Goal: Task Accomplishment & Management: Use online tool/utility

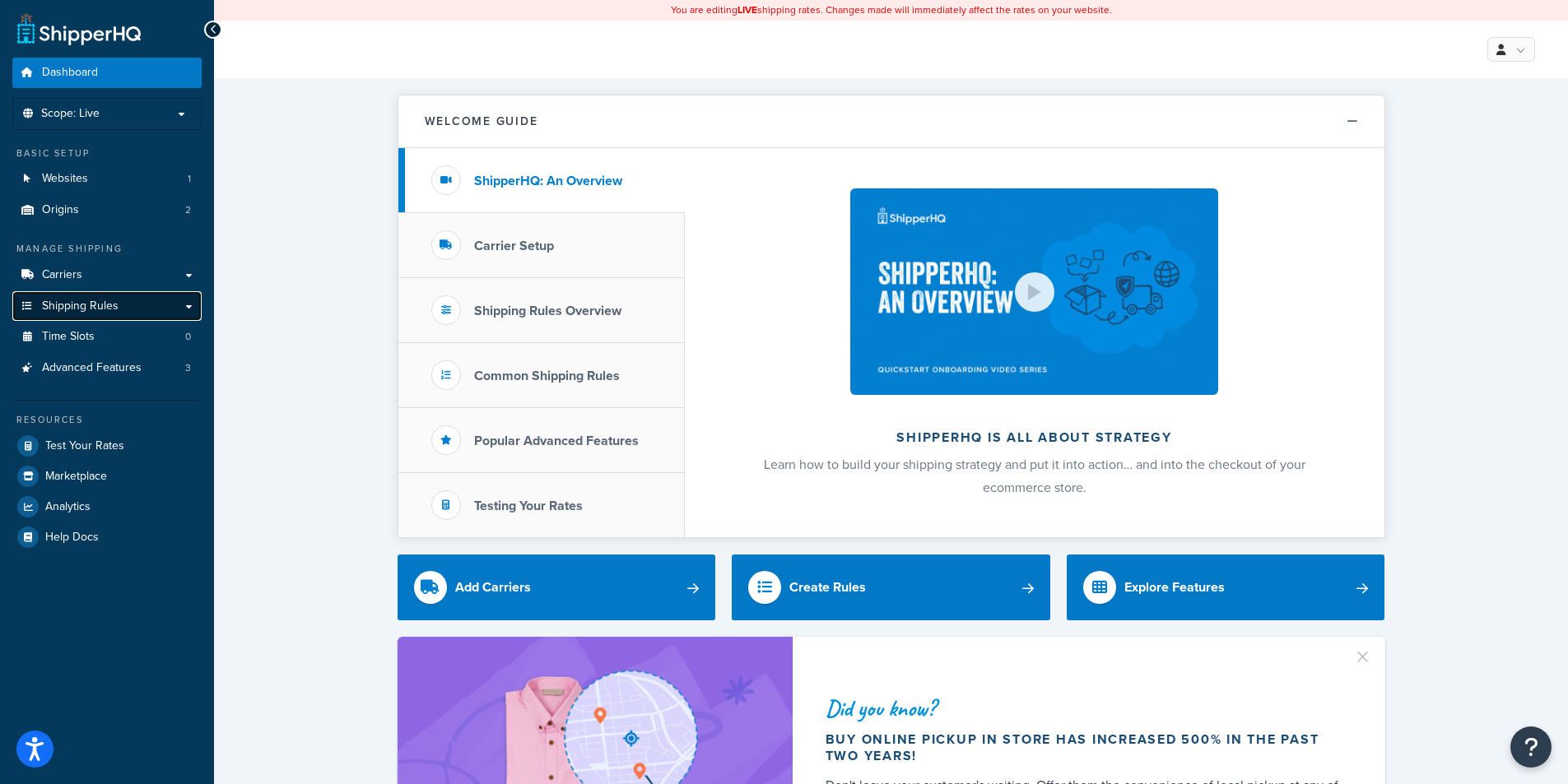
click at [151, 298] on link "Shipping Rules" at bounding box center [107, 306] width 189 height 30
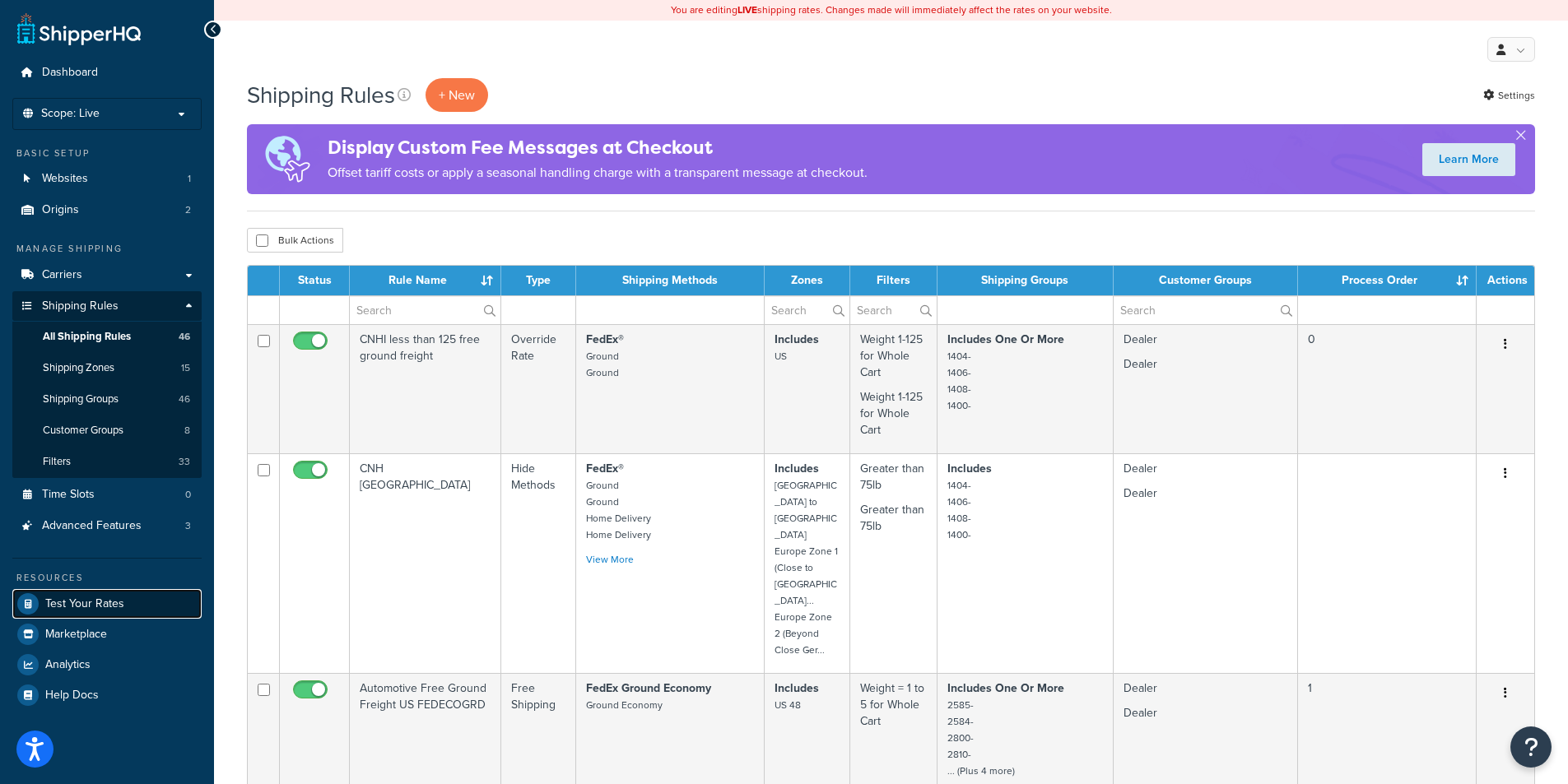
click at [84, 594] on link "Test Your Rates" at bounding box center [107, 604] width 189 height 29
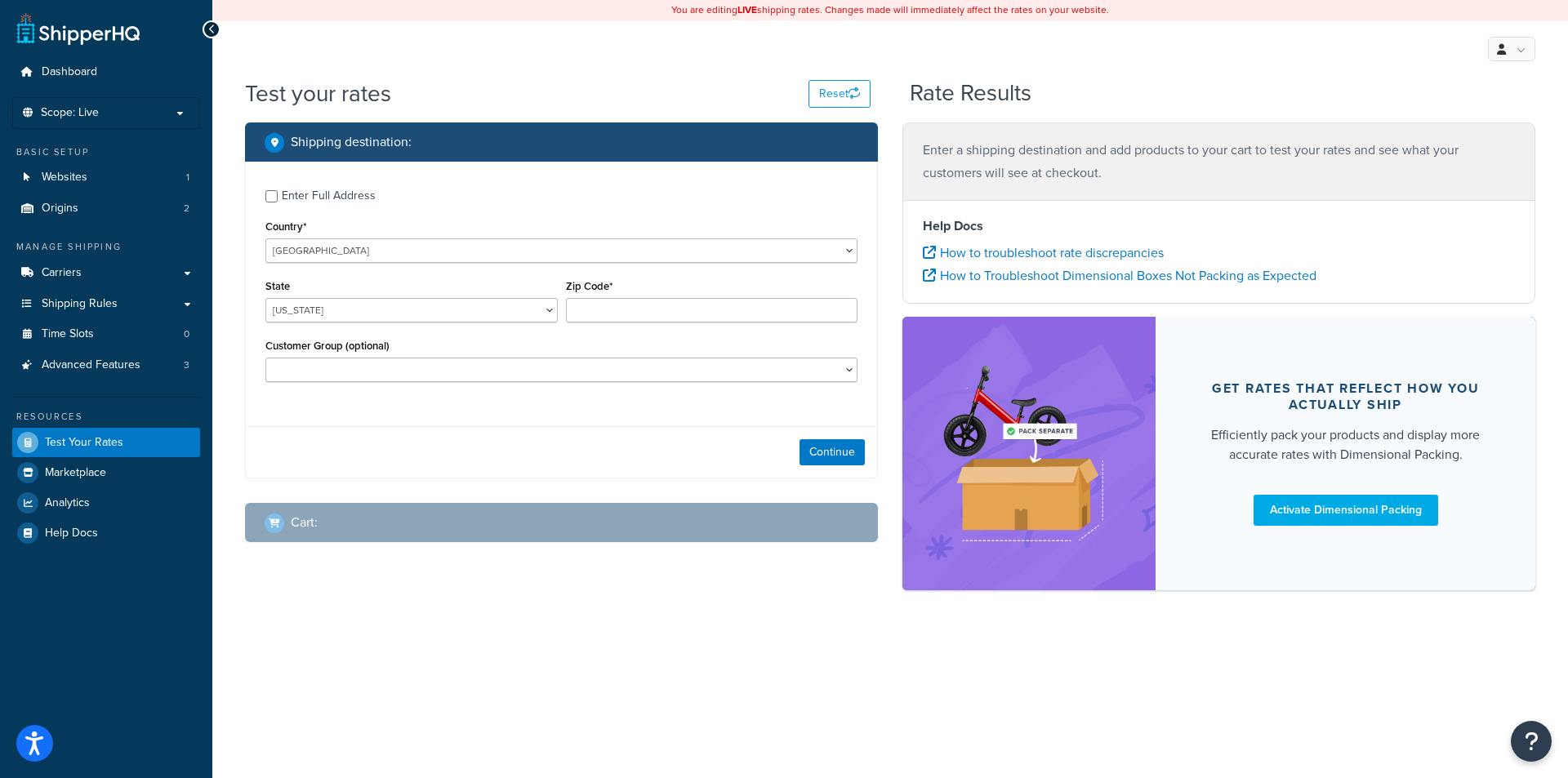
drag, startPoint x: 323, startPoint y: 195, endPoint x: 322, endPoint y: 207, distance: 12.0
click at [323, 195] on div "Enter Full Address" at bounding box center [329, 196] width 94 height 23
click at [278, 195] on input "Enter Full Address" at bounding box center [272, 197] width 13 height 13
checkbox input "true"
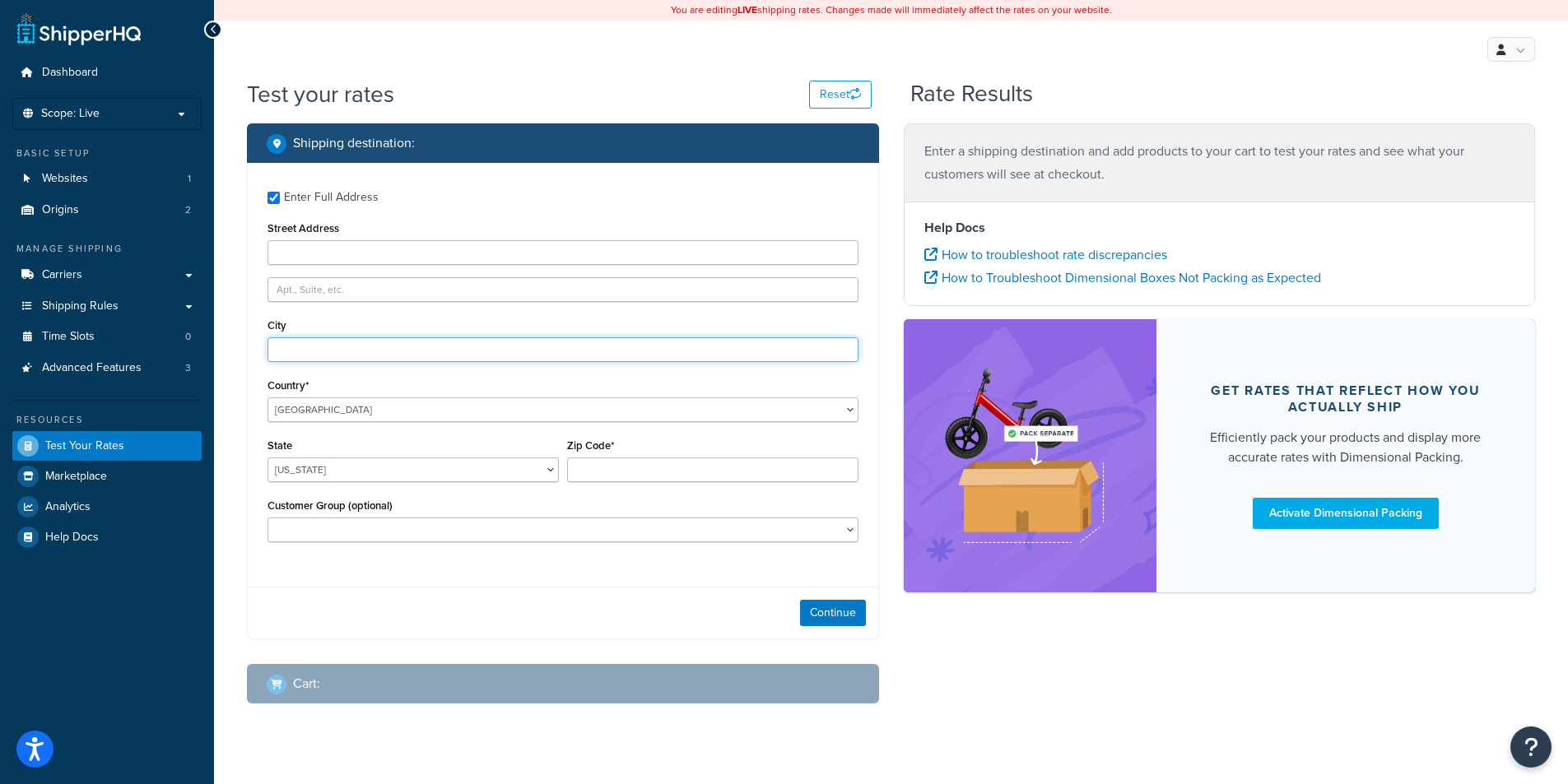
click at [339, 352] on input "City" at bounding box center [562, 350] width 591 height 25
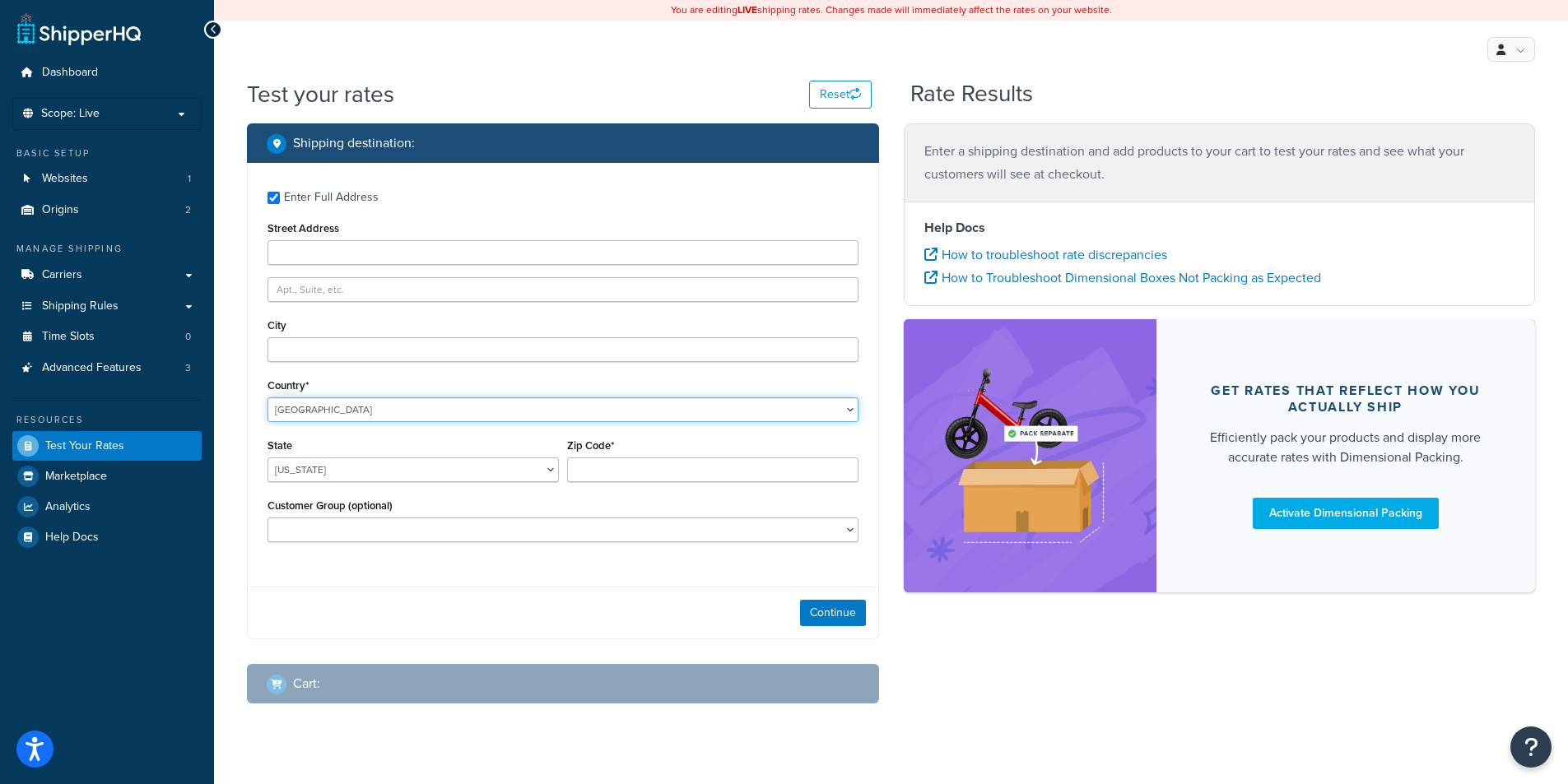
click at [306, 410] on select "United States United Kingdom Afghanistan Åland Islands Albania Algeria American…" at bounding box center [562, 410] width 591 height 25
click at [233, 366] on div "Test your rates Reset Rate Results Shipping destination : Enter Full Address St…" at bounding box center [890, 424] width 1354 height 692
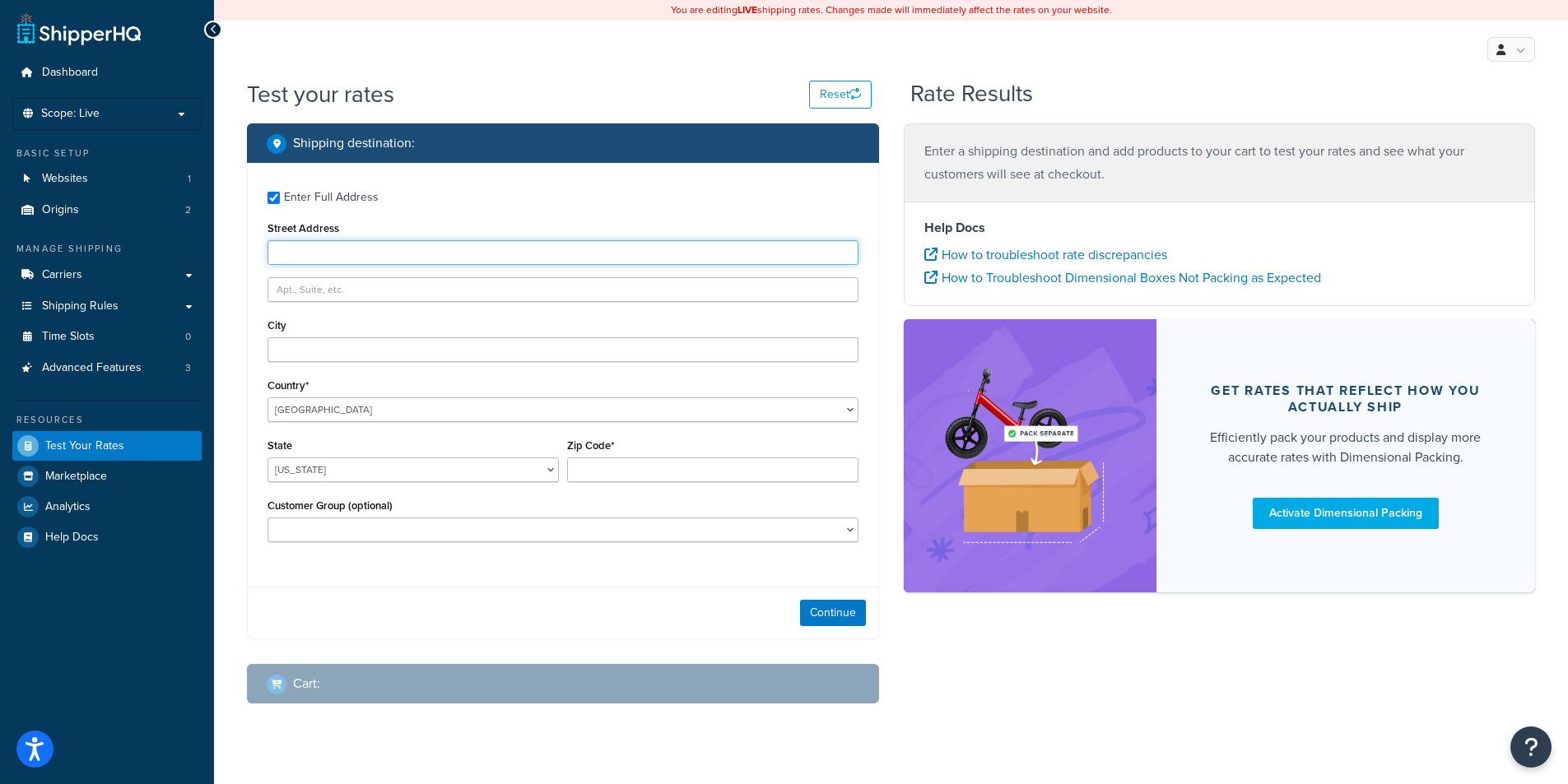
click at [379, 253] on input "Street Address" at bounding box center [562, 252] width 591 height 25
paste input "12023 SE 222ND PL"
type input "12023 SE 222ND PL"
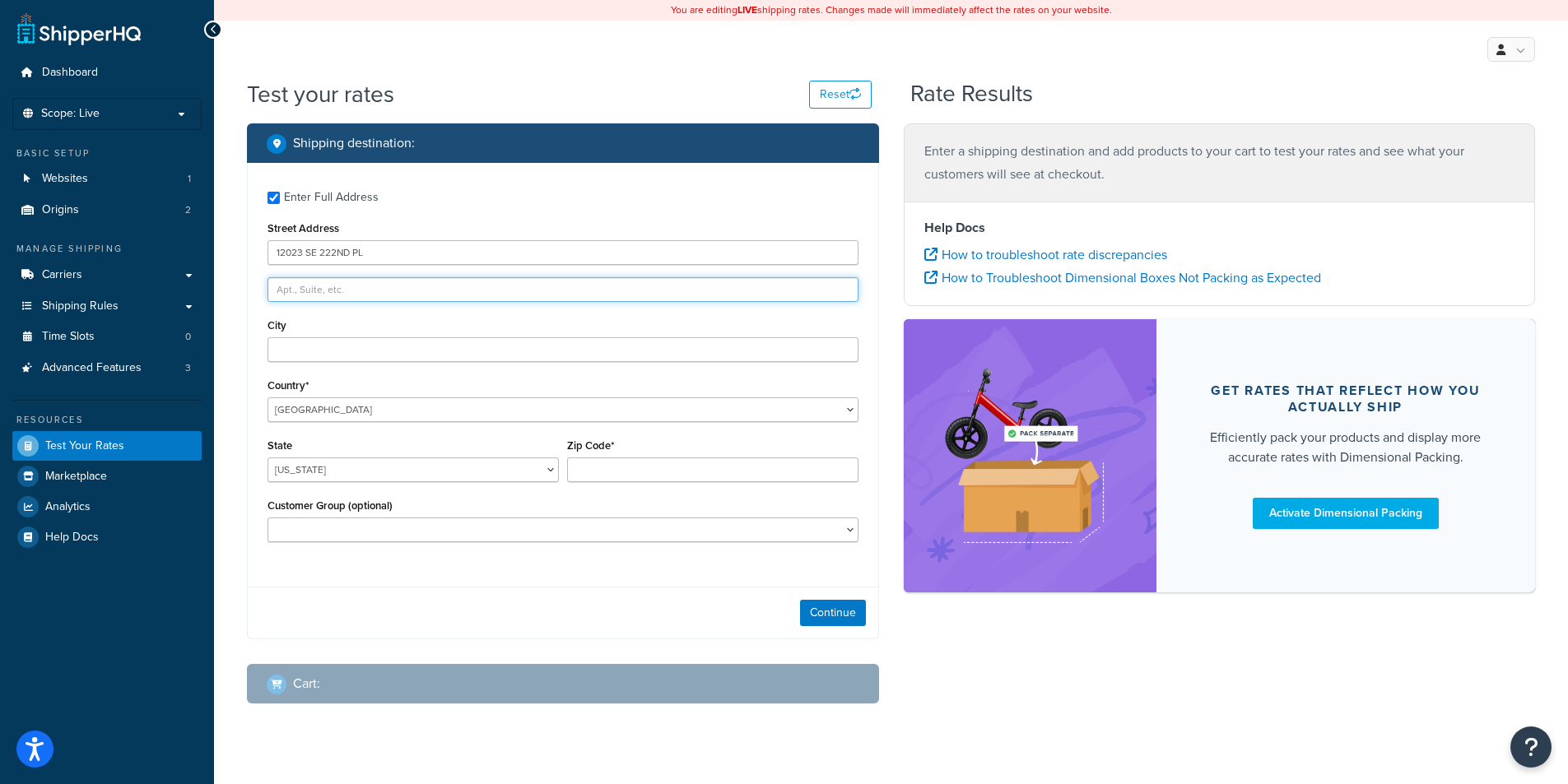
click at [427, 289] on input "text" at bounding box center [562, 289] width 591 height 25
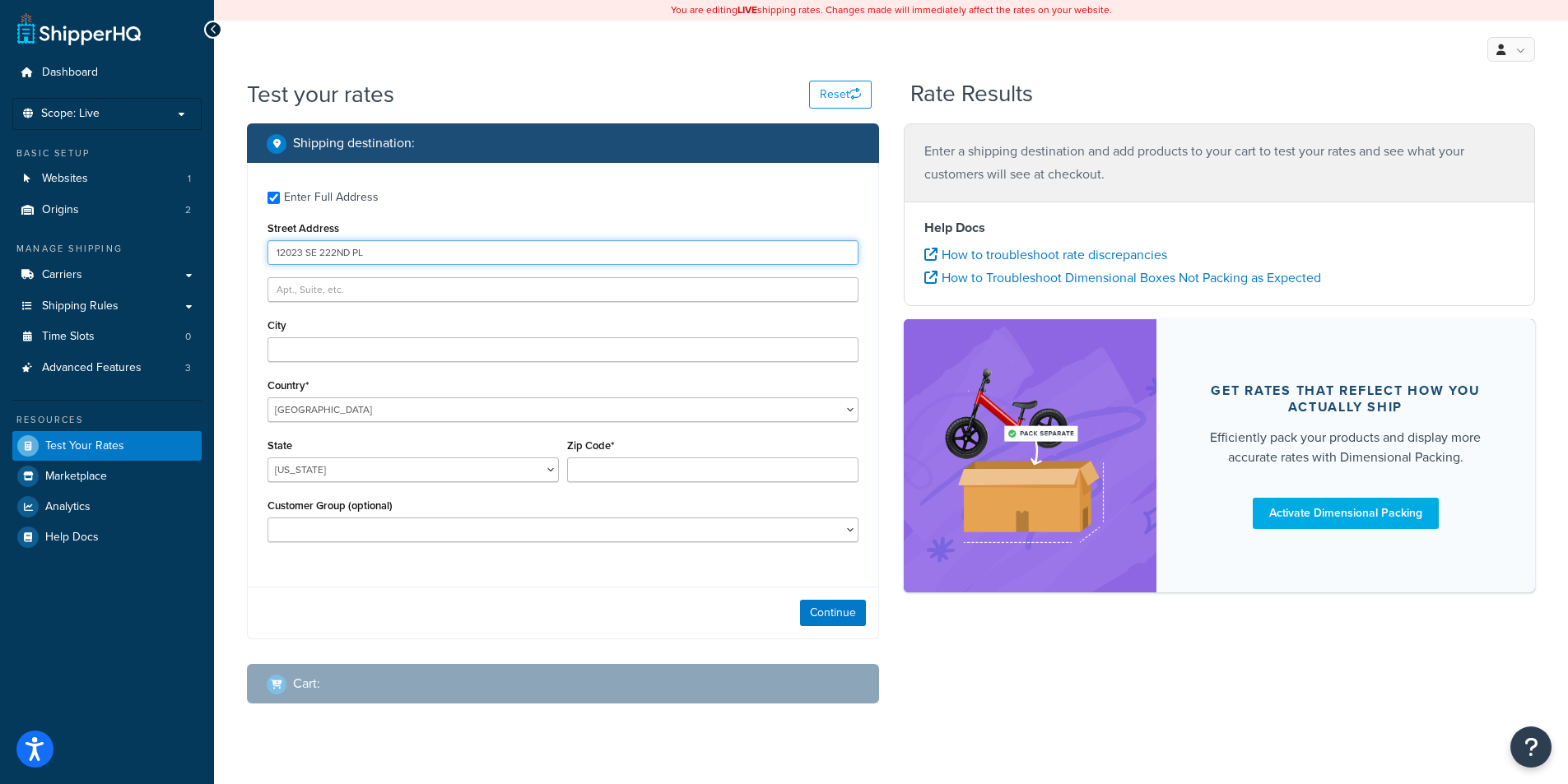
click at [423, 256] on input "12023 SE 222ND PL" at bounding box center [562, 252] width 591 height 25
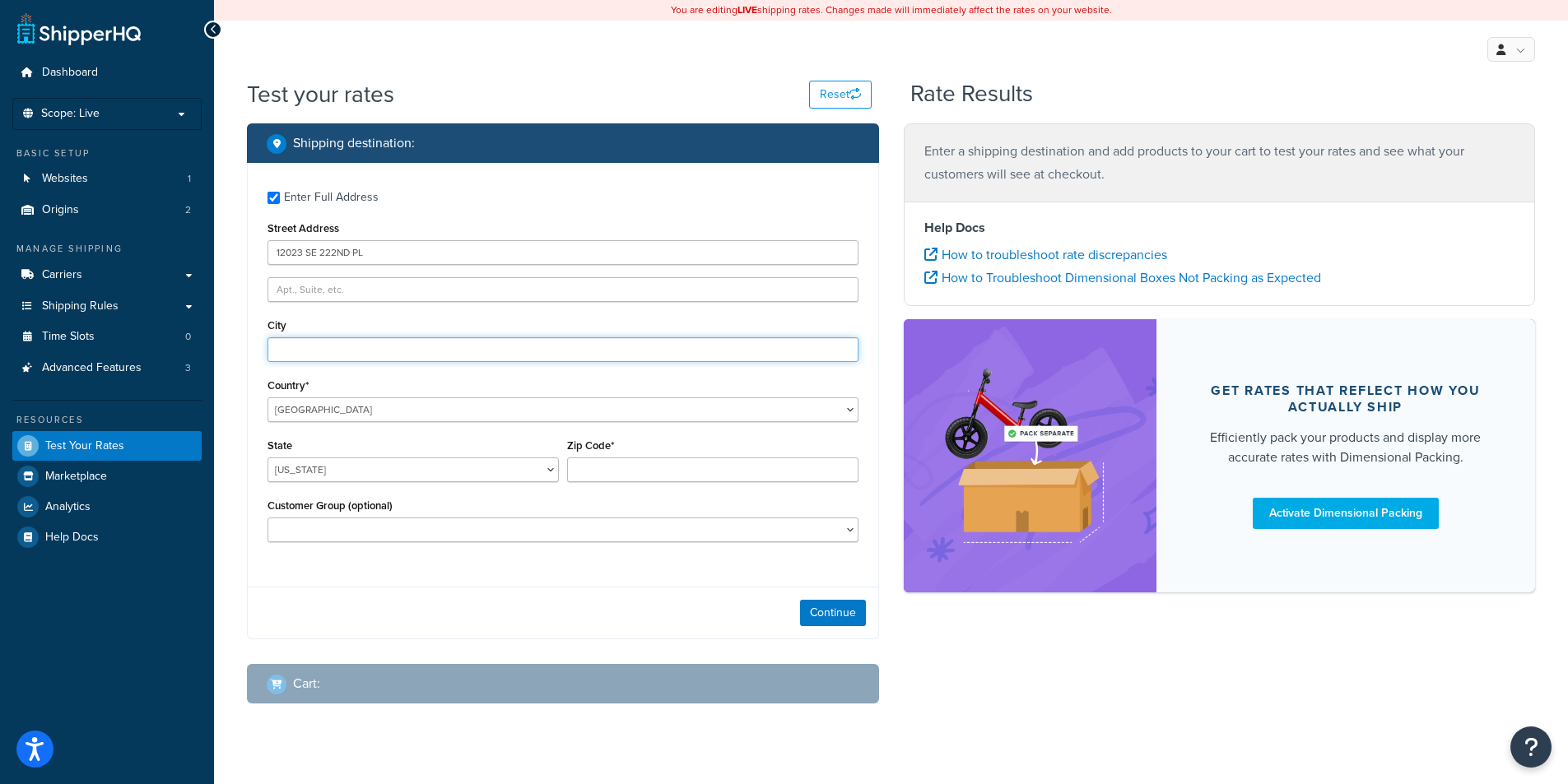
click at [292, 351] on input "City" at bounding box center [562, 350] width 591 height 25
type input "Kent"
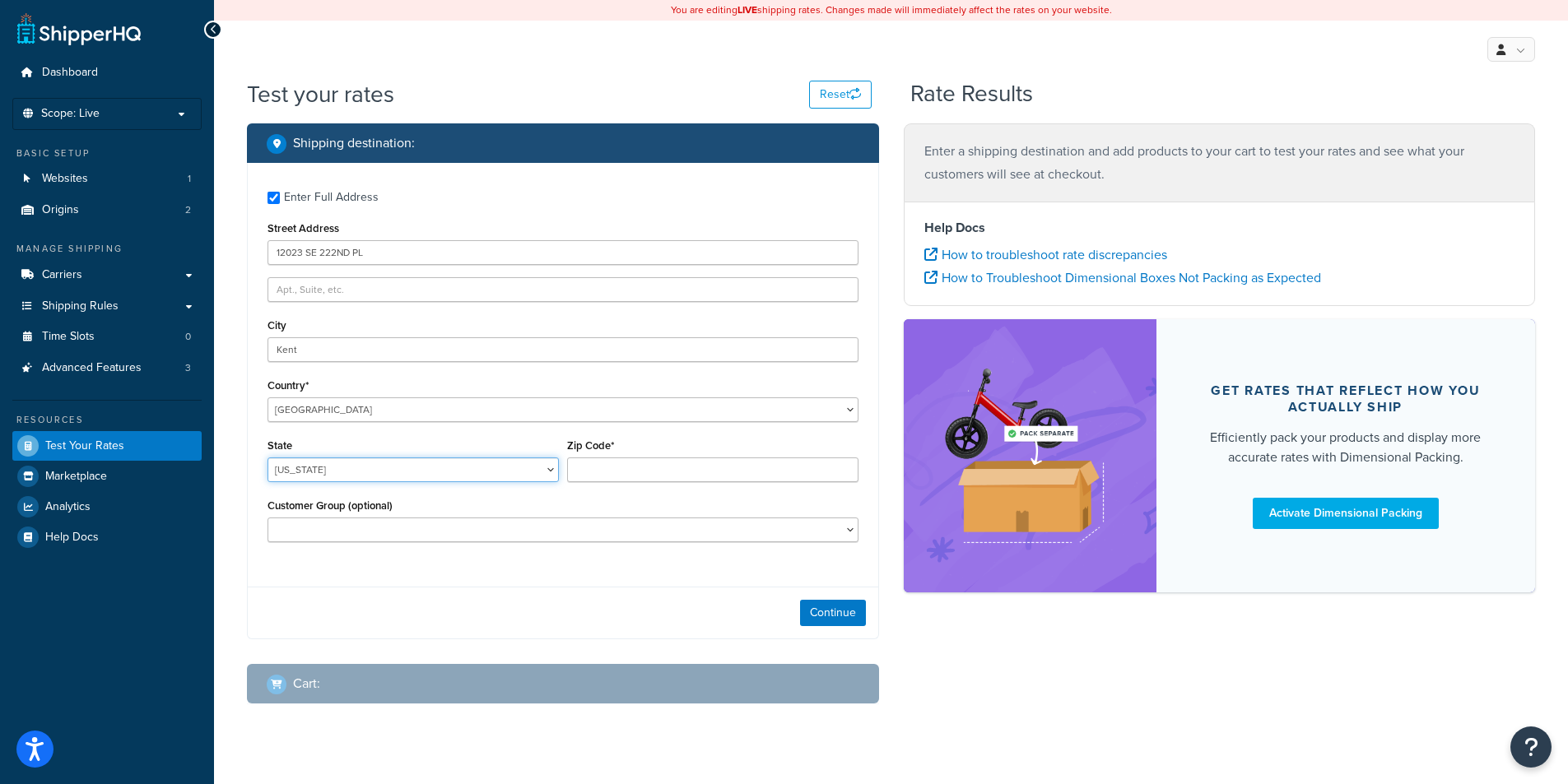
click at [371, 478] on select "Alabama Alaska American Samoa Arizona Arkansas Armed Forces Americas Armed Forc…" at bounding box center [413, 469] width 291 height 25
select select "WA"
click at [267, 457] on select "Alabama Alaska American Samoa Arizona Arkansas Armed Forces Americas Armed Forc…" at bounding box center [413, 469] width 291 height 25
click at [674, 463] on input "Zip Code*" at bounding box center [712, 469] width 291 height 25
type input "98031"
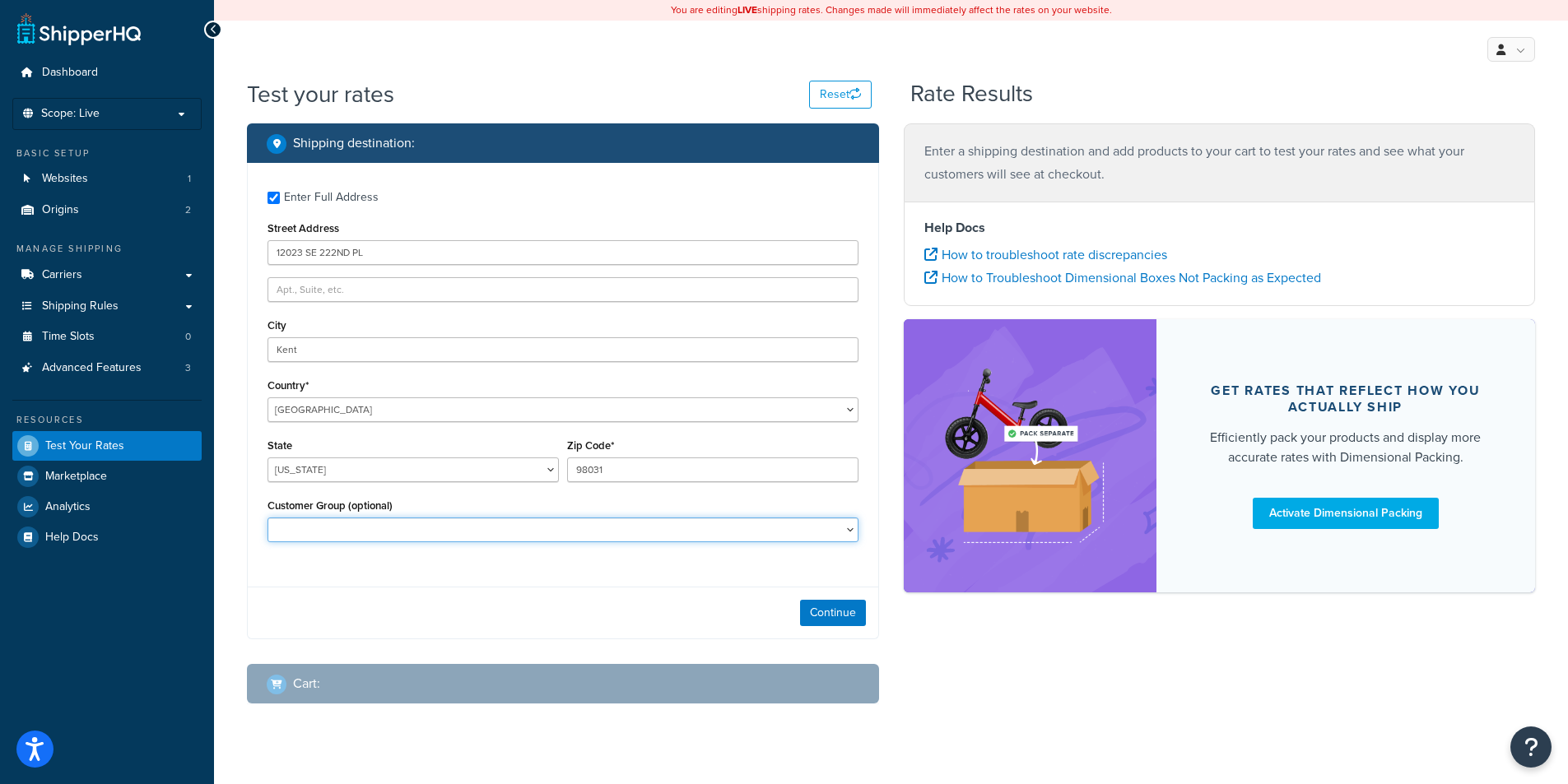
click at [578, 533] on select "Automotive Free Freight Dealer John Deere Germany Logged In Not Logged in Retai…" at bounding box center [562, 529] width 591 height 25
select select "Dealer"
click at [267, 517] on select "Automotive Free Freight Dealer John Deere Germany Logged In Not Logged in Retai…" at bounding box center [562, 529] width 591 height 25
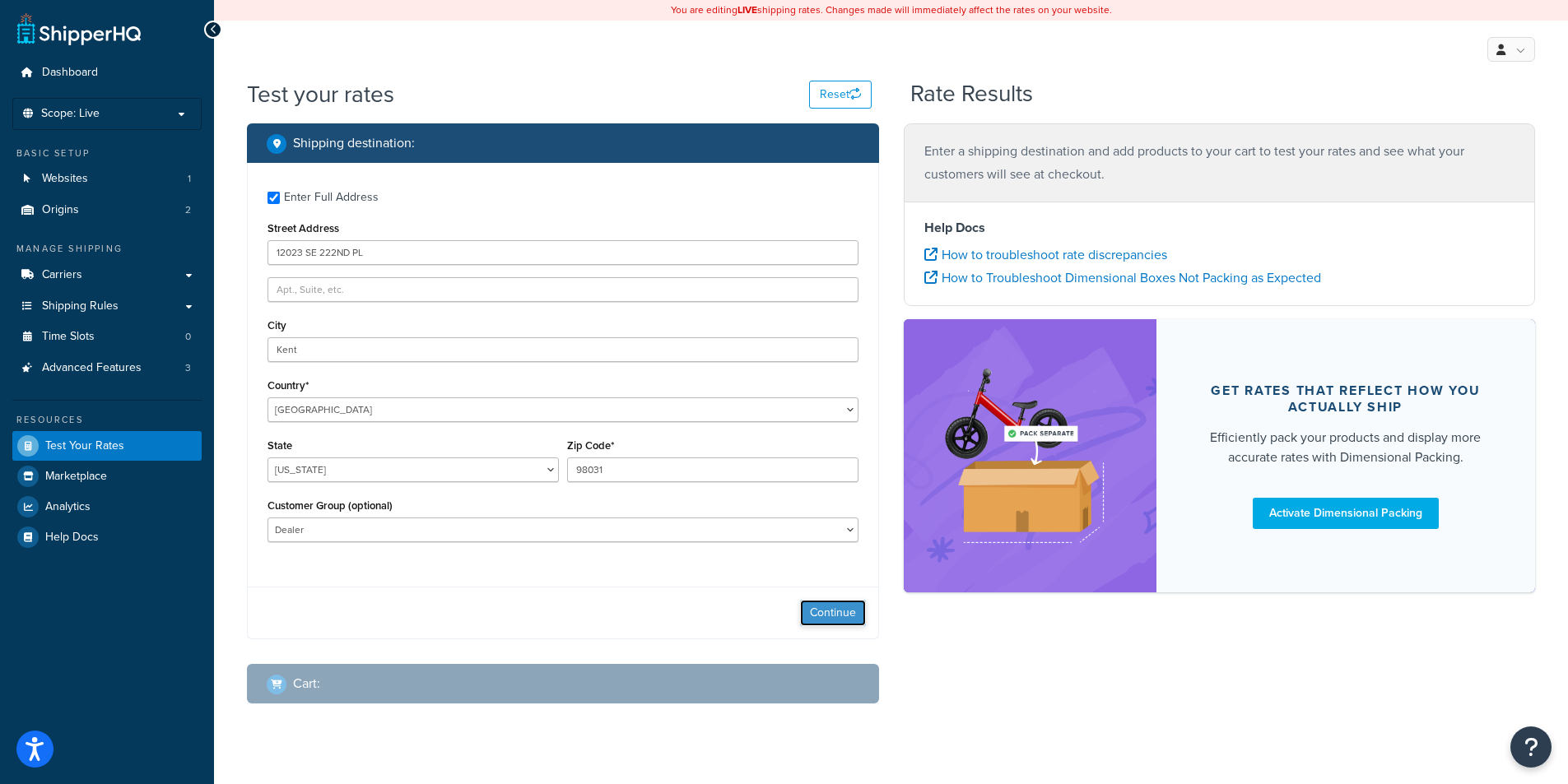
click at [853, 616] on button "Continue" at bounding box center [833, 612] width 66 height 26
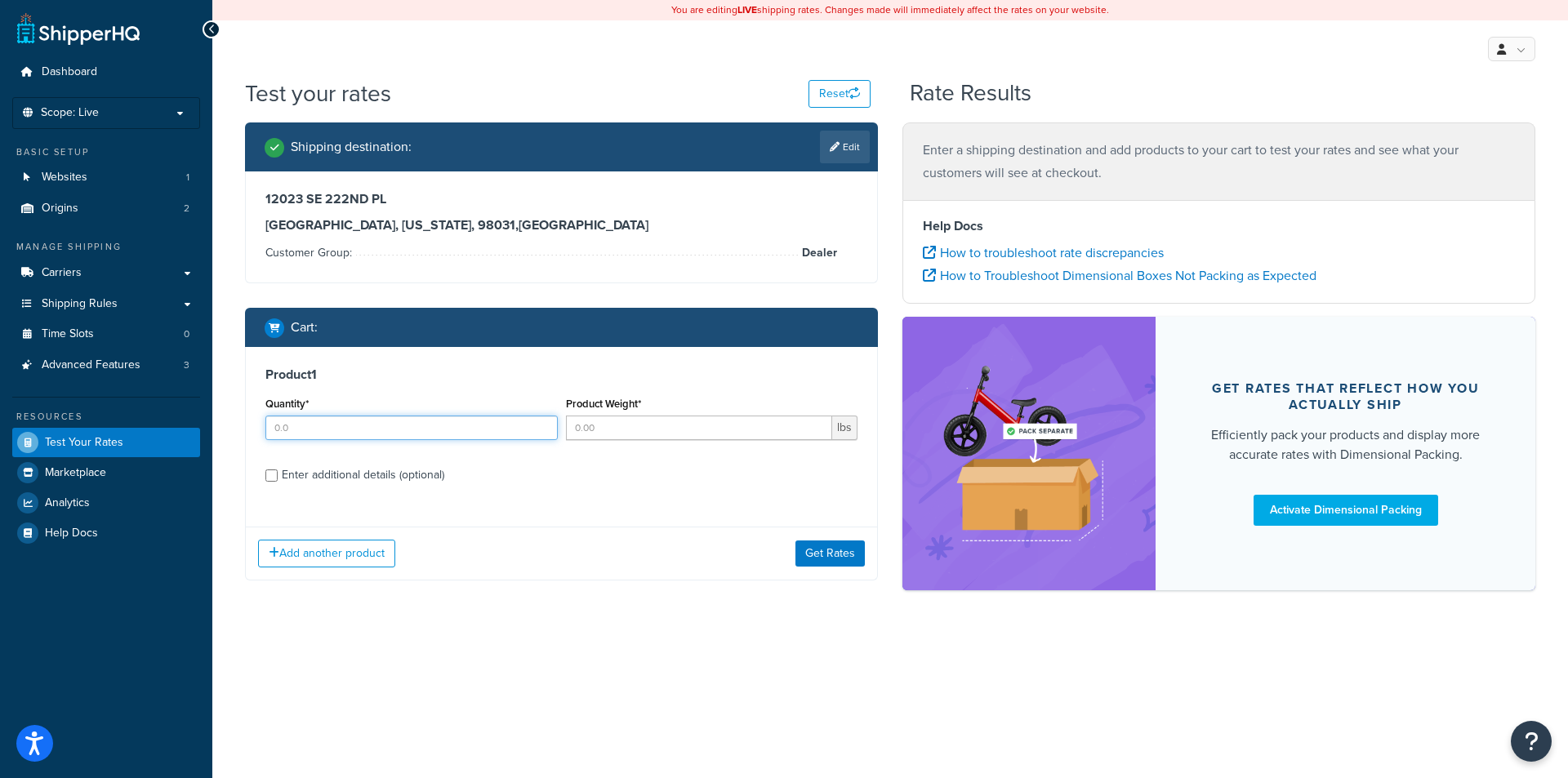
click at [392, 437] on input "Quantity*" at bounding box center [411, 427] width 293 height 24
type input "1"
click at [601, 427] on input "Product Weight*" at bounding box center [699, 427] width 267 height 24
type input "1"
click at [351, 482] on div "Enter additional details (optional)" at bounding box center [362, 475] width 162 height 23
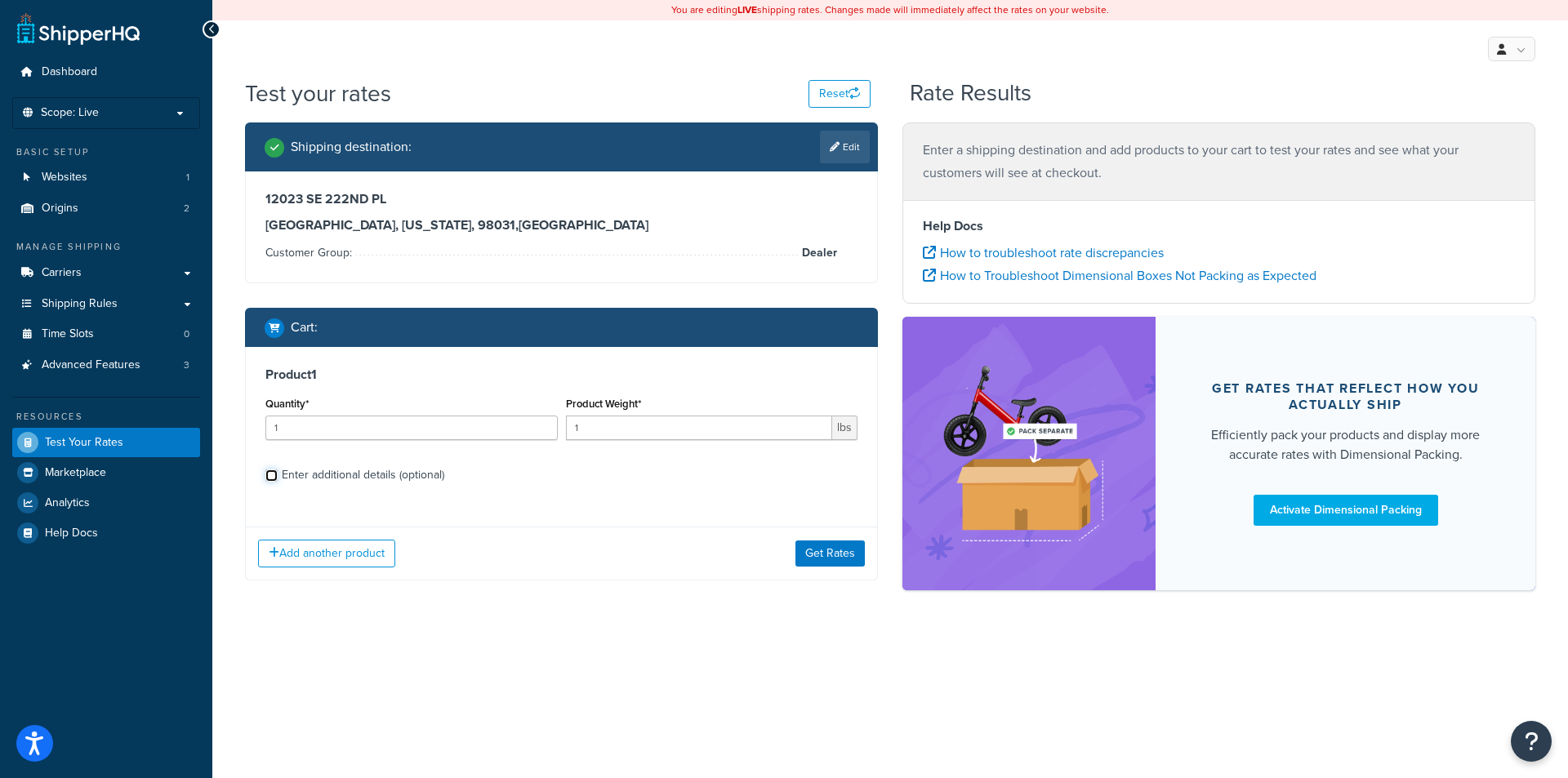
click at [278, 482] on input "Enter additional details (optional)" at bounding box center [272, 476] width 13 height 13
checkbox input "true"
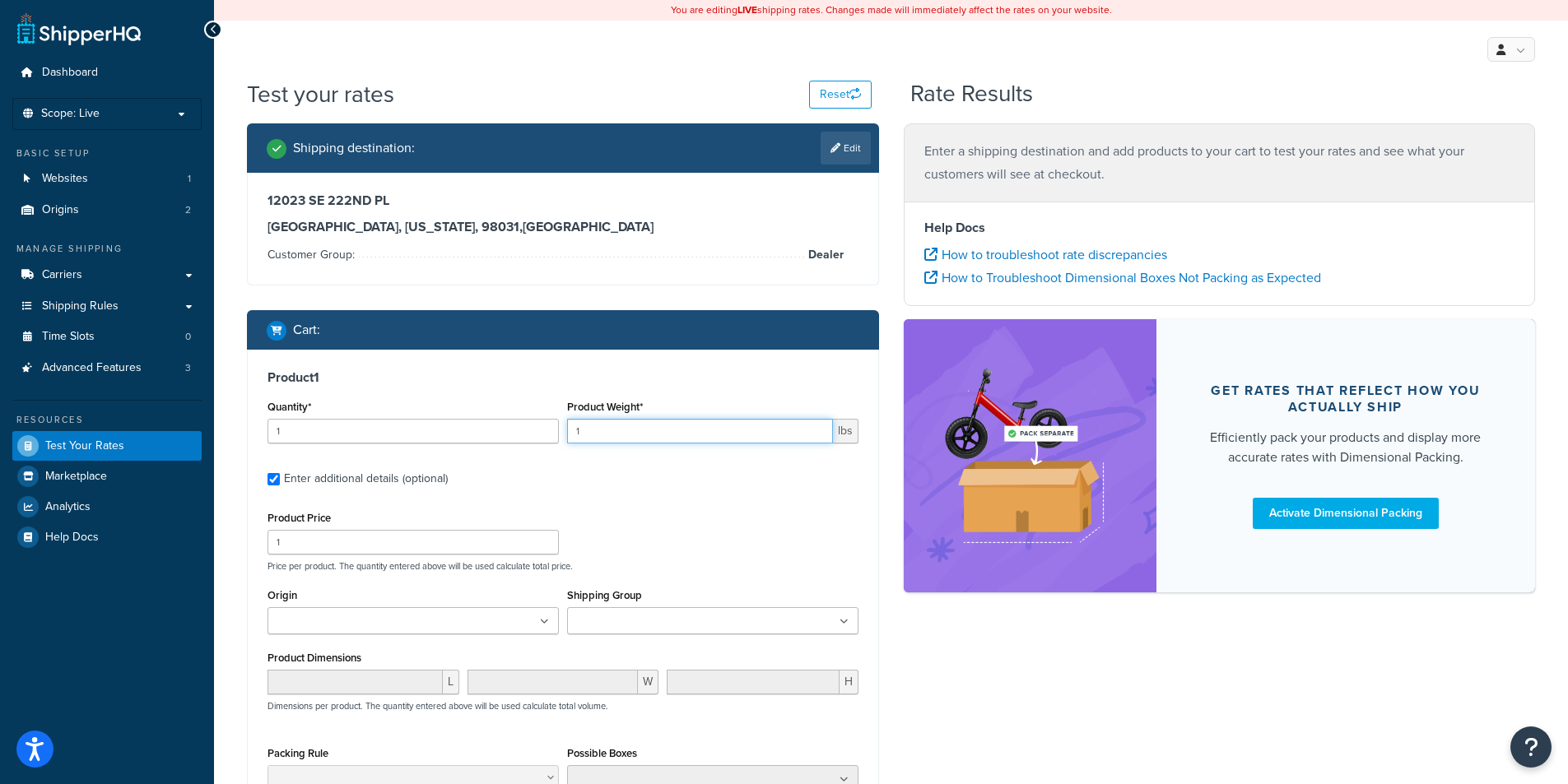
click at [604, 432] on input "1" at bounding box center [699, 431] width 266 height 25
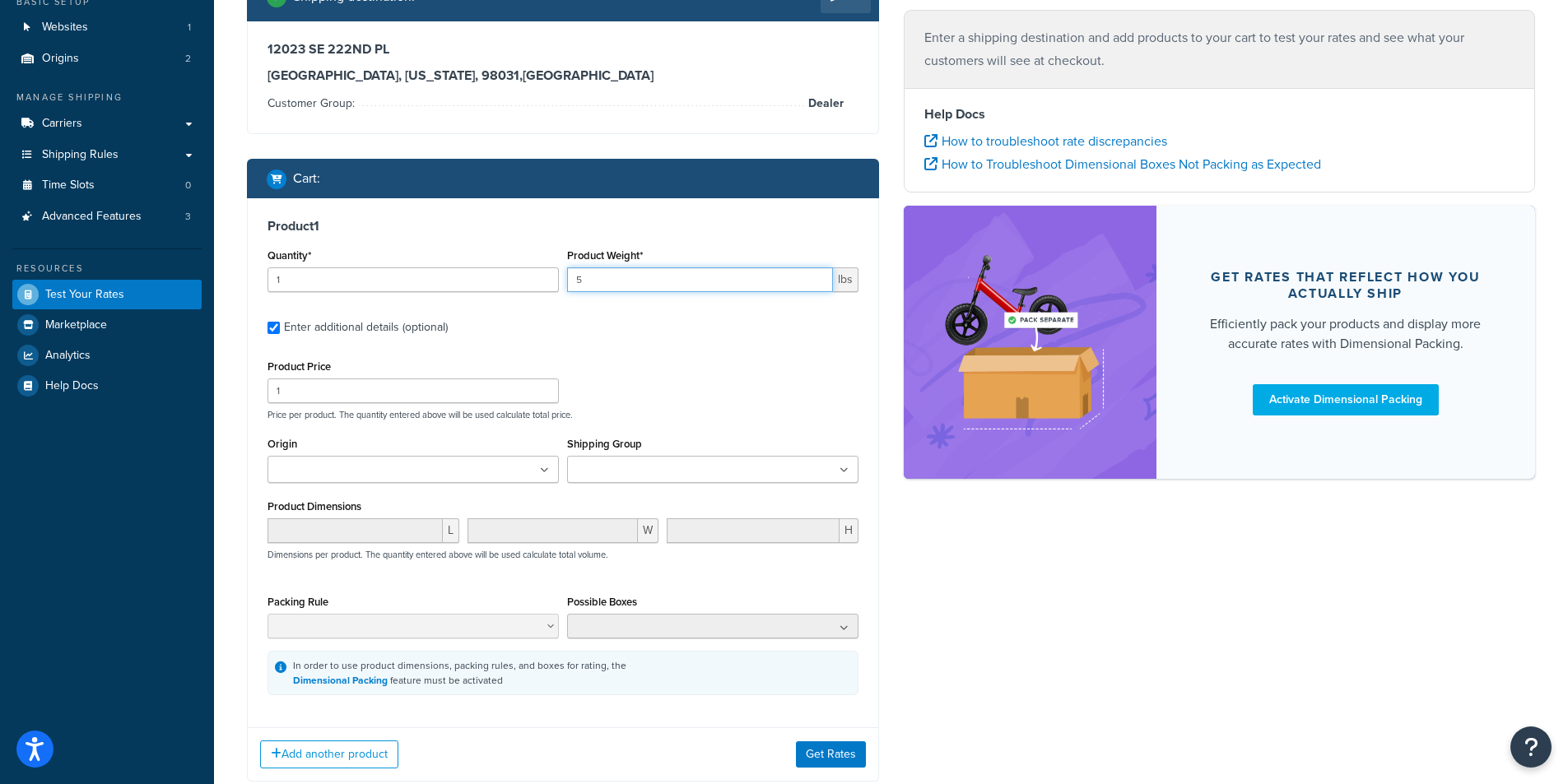
scroll to position [164, 0]
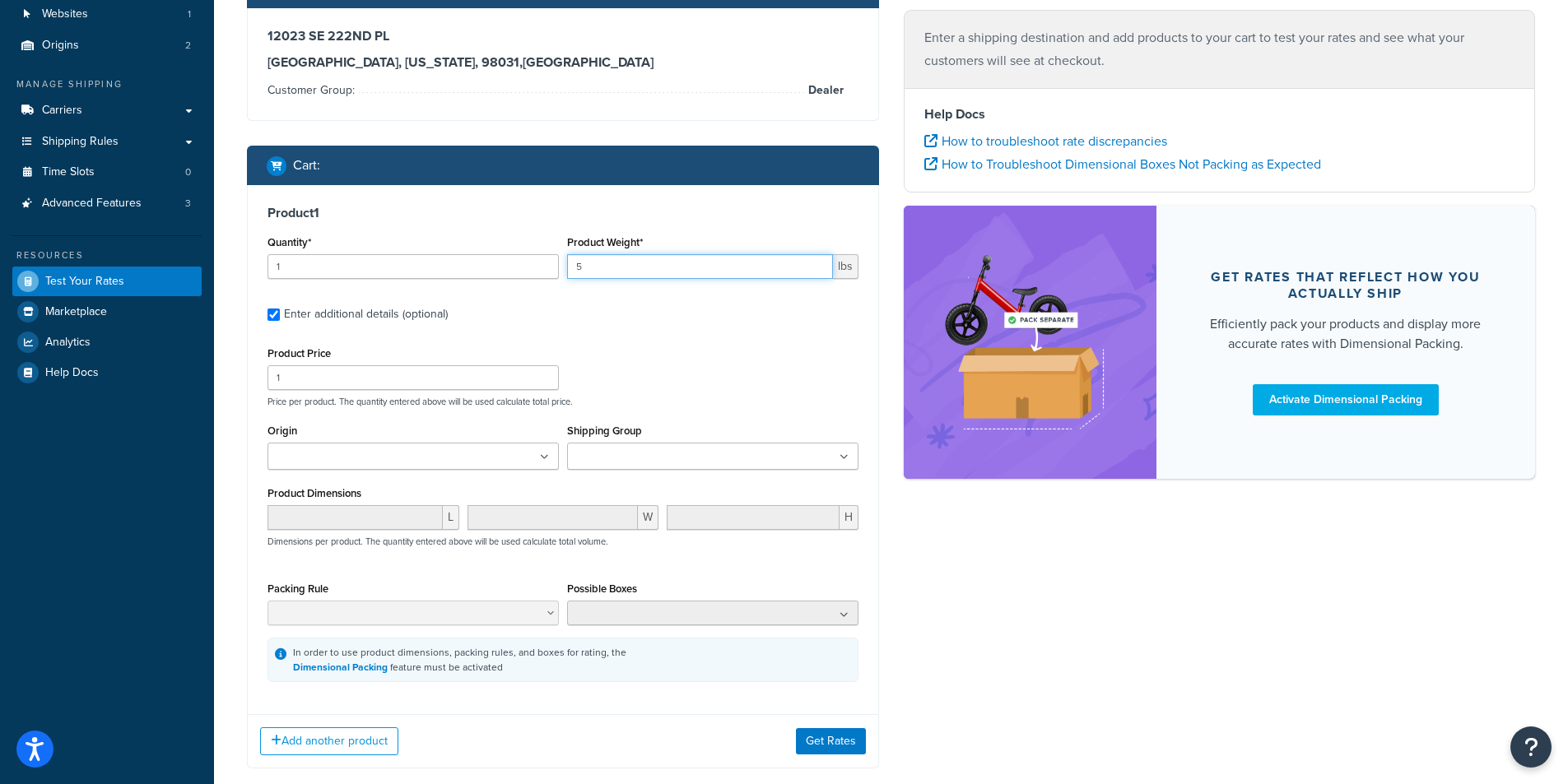
type input "5"
click at [684, 458] on input "Shipping Group" at bounding box center [645, 457] width 146 height 18
type input "2800"
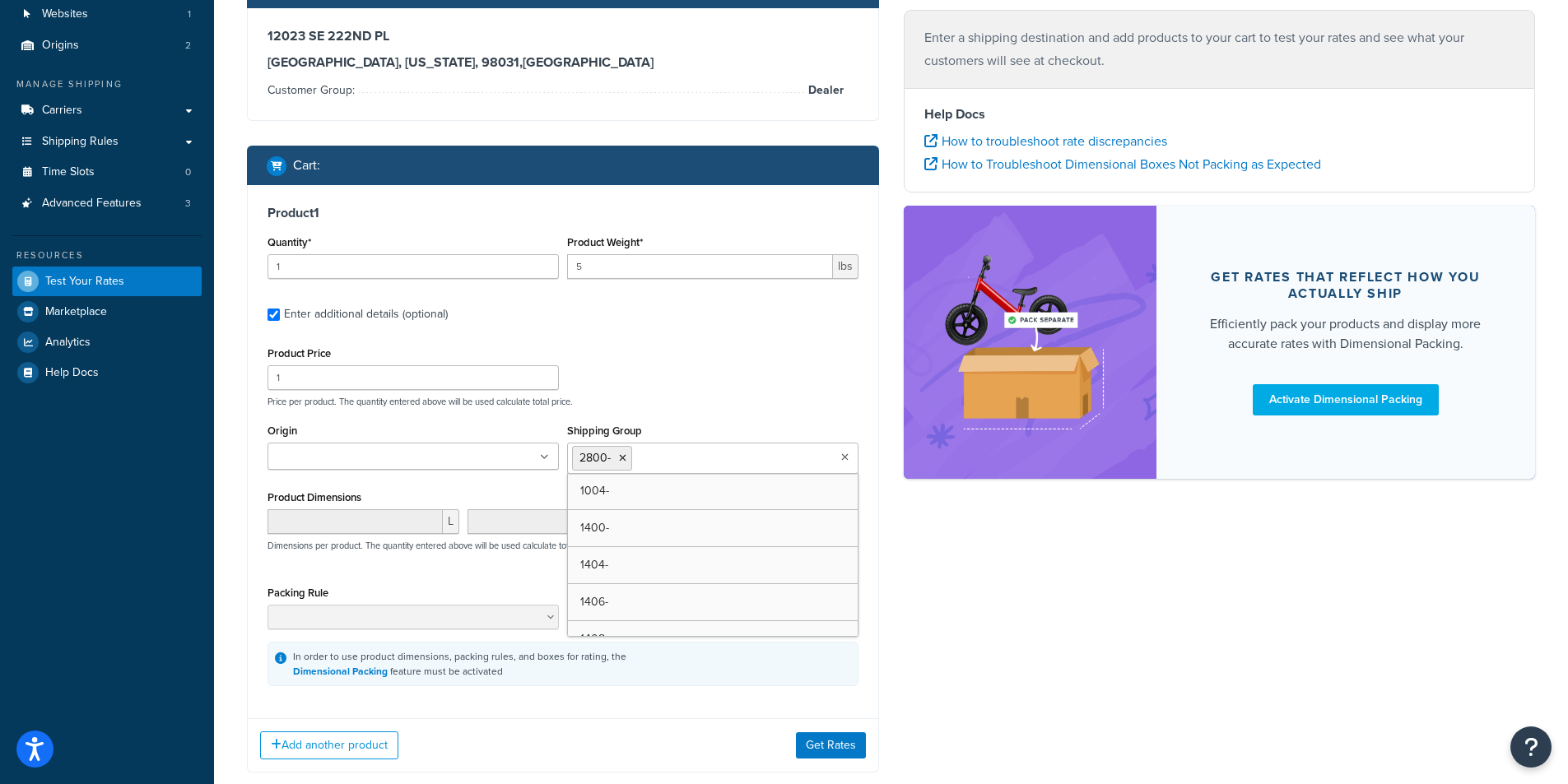
click at [693, 351] on div "Product Price 1 Price per product. The quantity entered above will be used calc…" at bounding box center [563, 374] width 599 height 65
click at [833, 750] on button "Get Rates" at bounding box center [831, 746] width 70 height 26
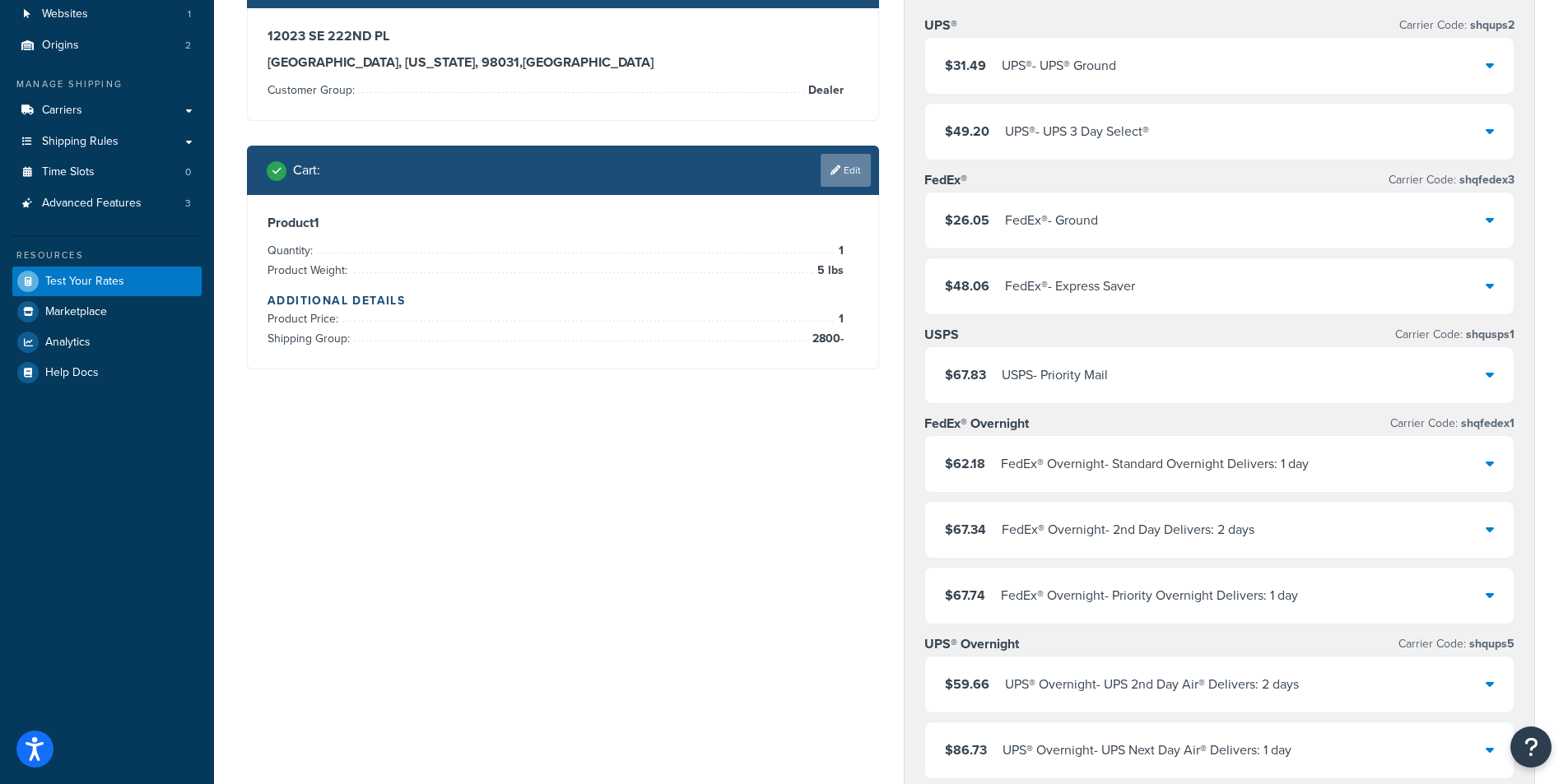
click at [844, 172] on link "Edit" at bounding box center [845, 171] width 50 height 33
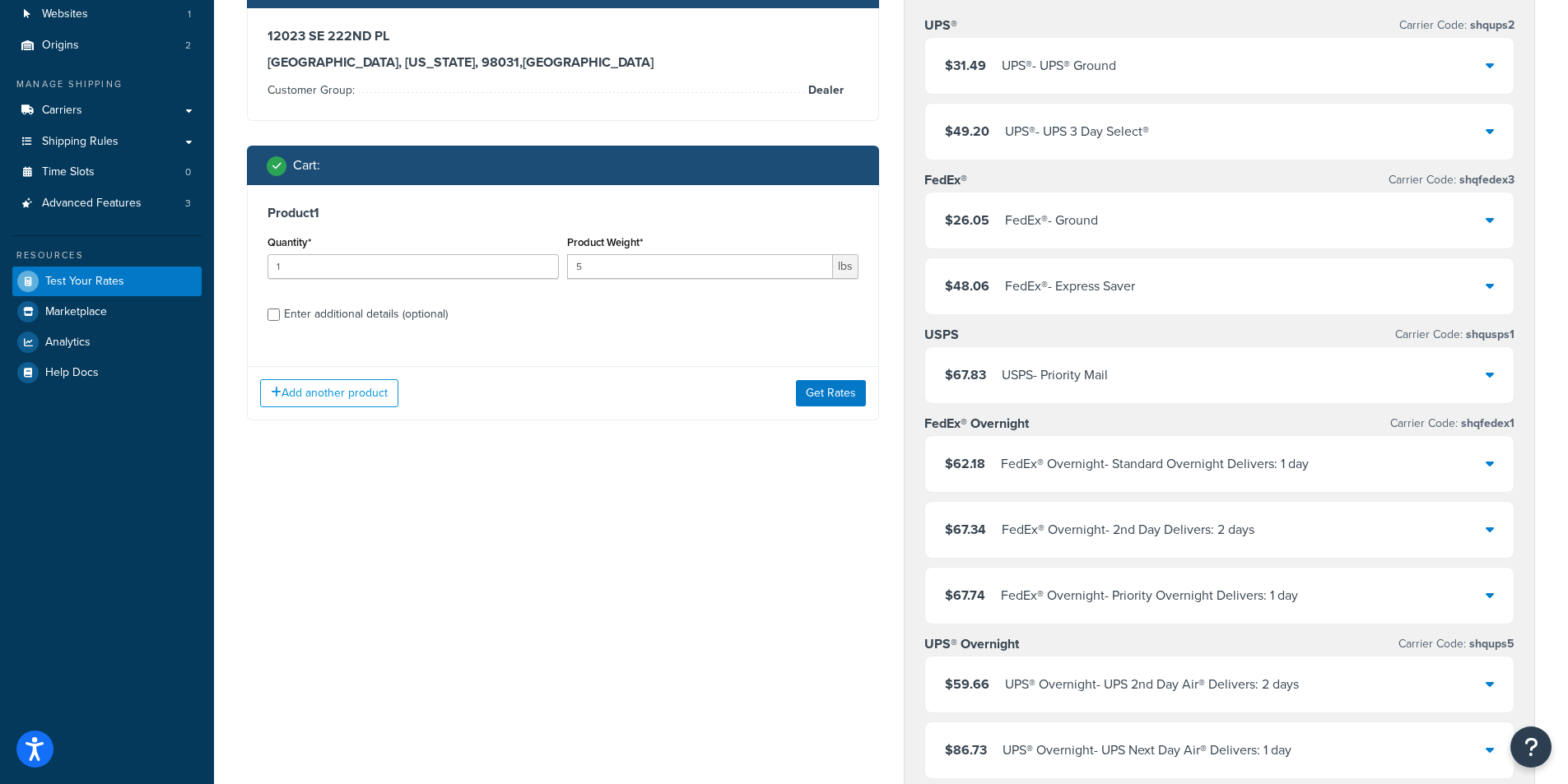
scroll to position [247, 0]
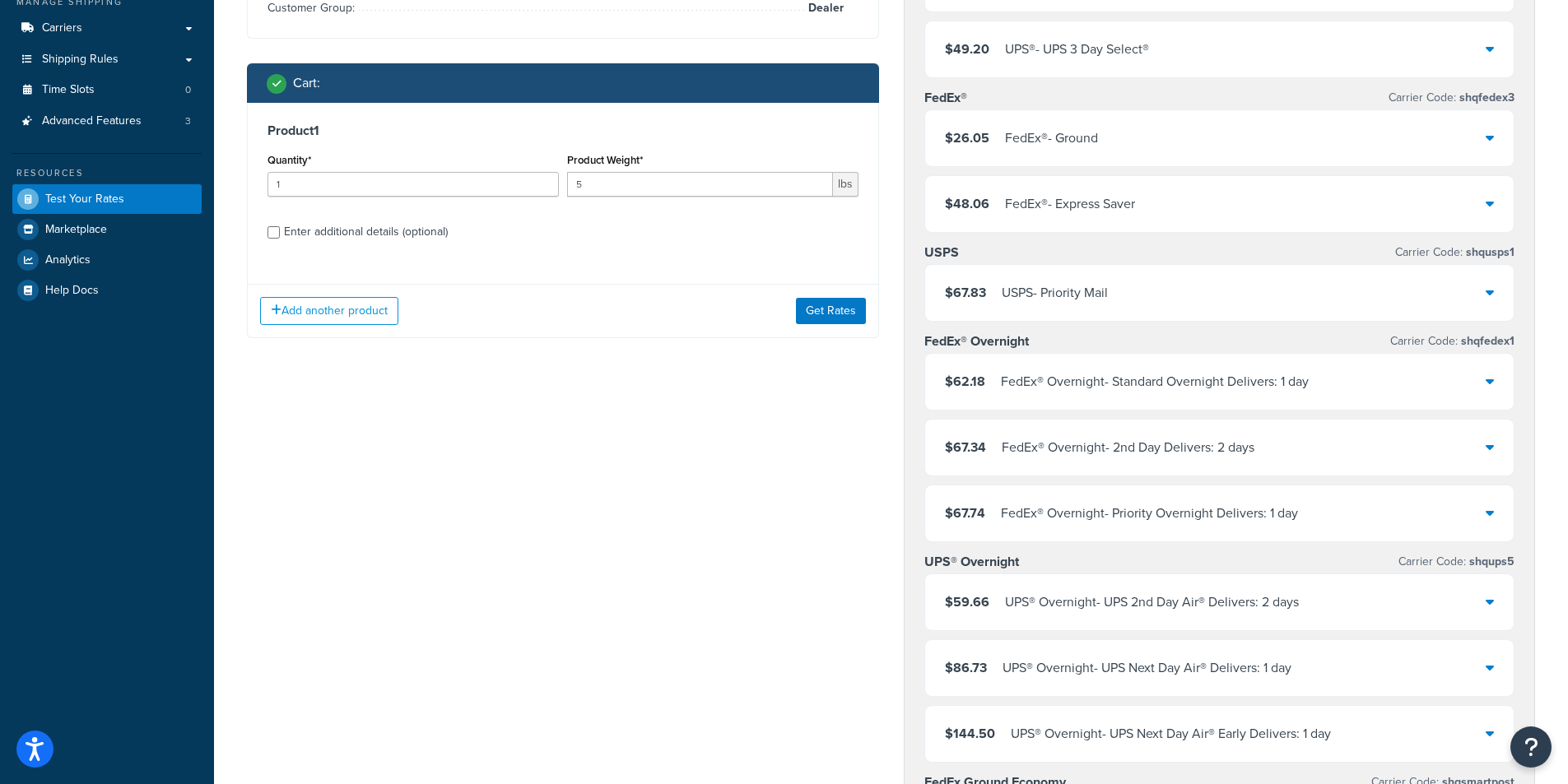
click at [356, 223] on div "Enter additional details (optional)" at bounding box center [365, 232] width 163 height 23
click at [280, 226] on input "Enter additional details (optional)" at bounding box center [274, 233] width 13 height 13
checkbox input "true"
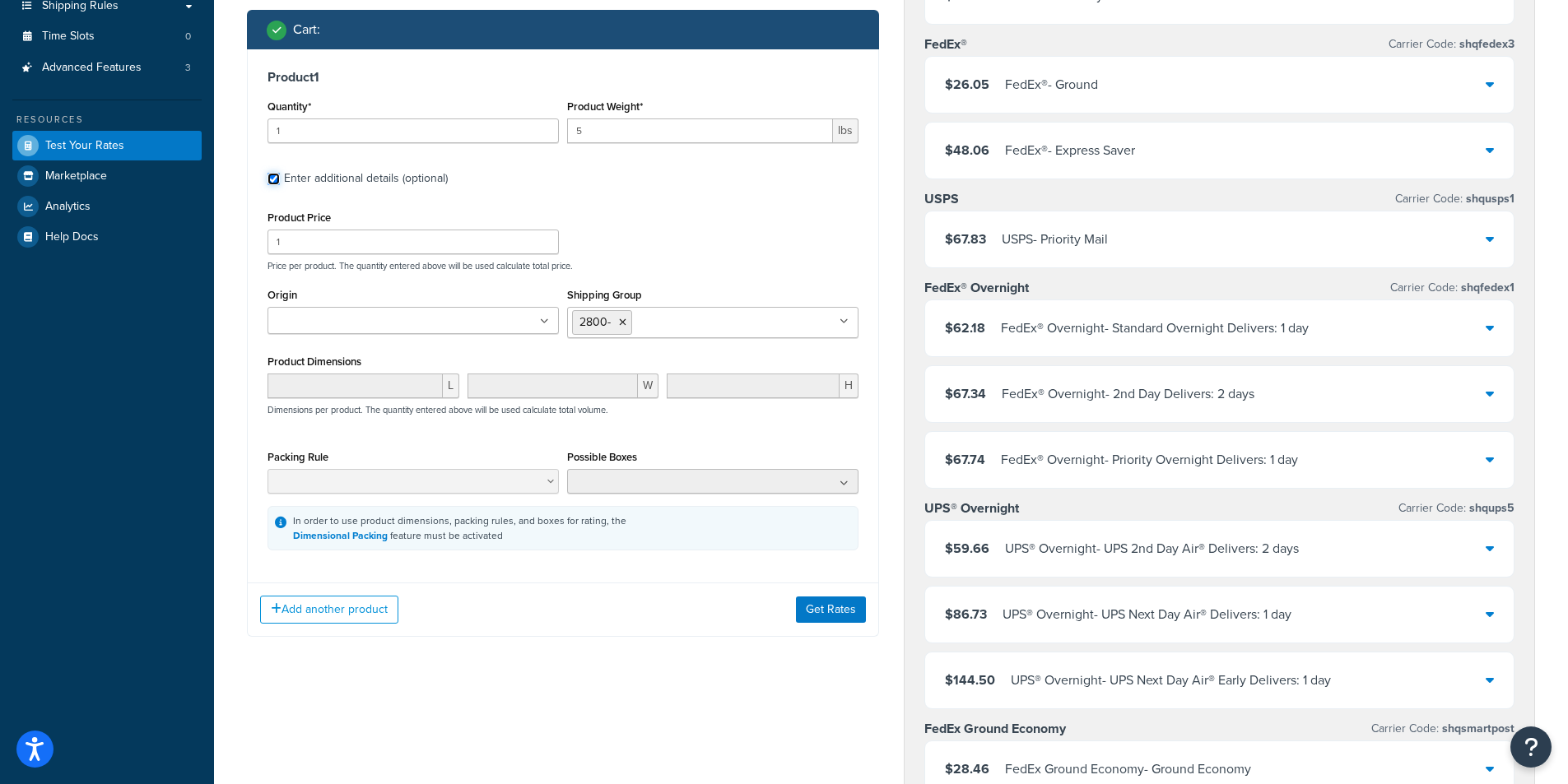
scroll to position [329, 0]
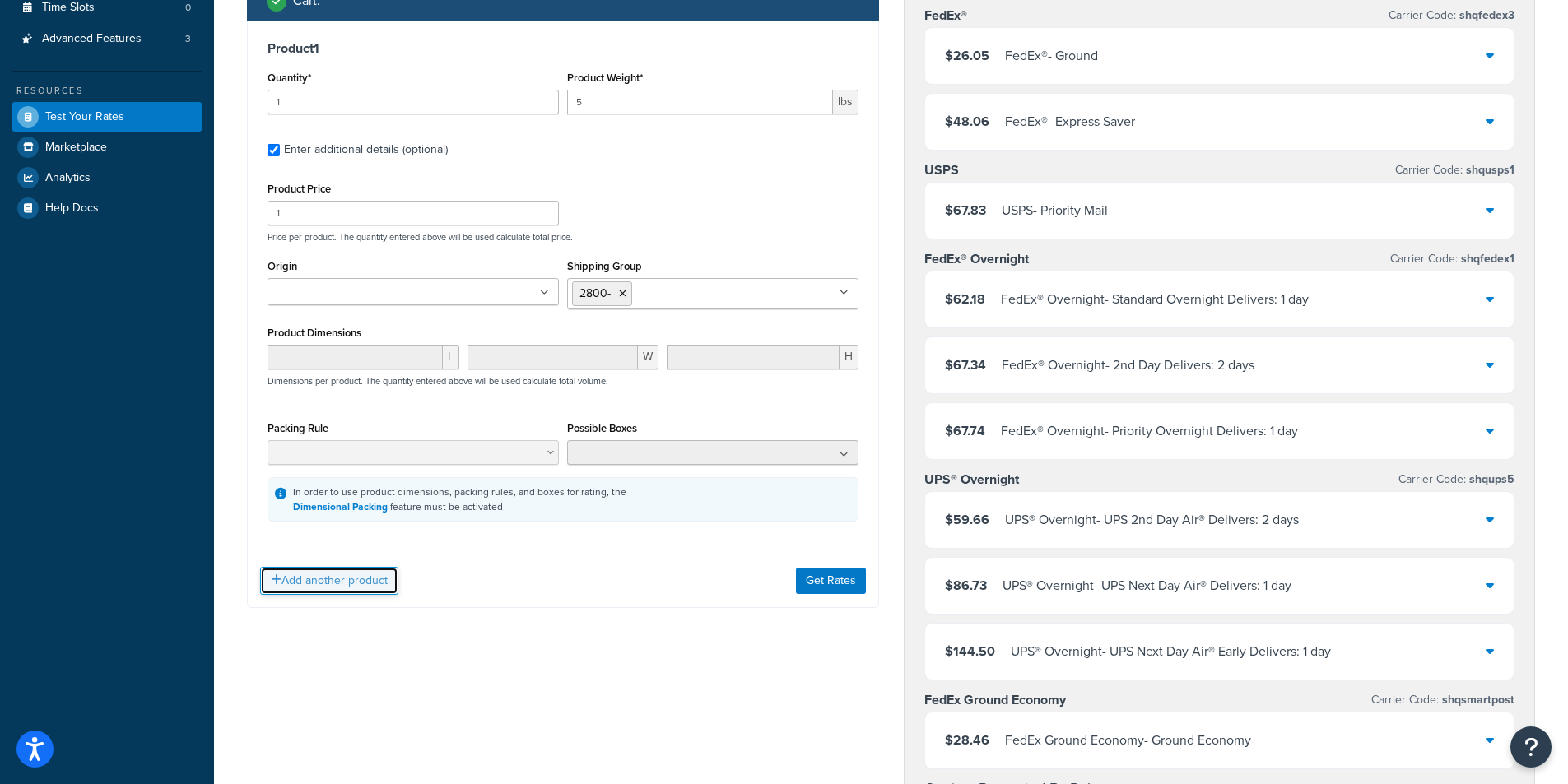
click at [318, 583] on button "Add another product" at bounding box center [329, 580] width 138 height 28
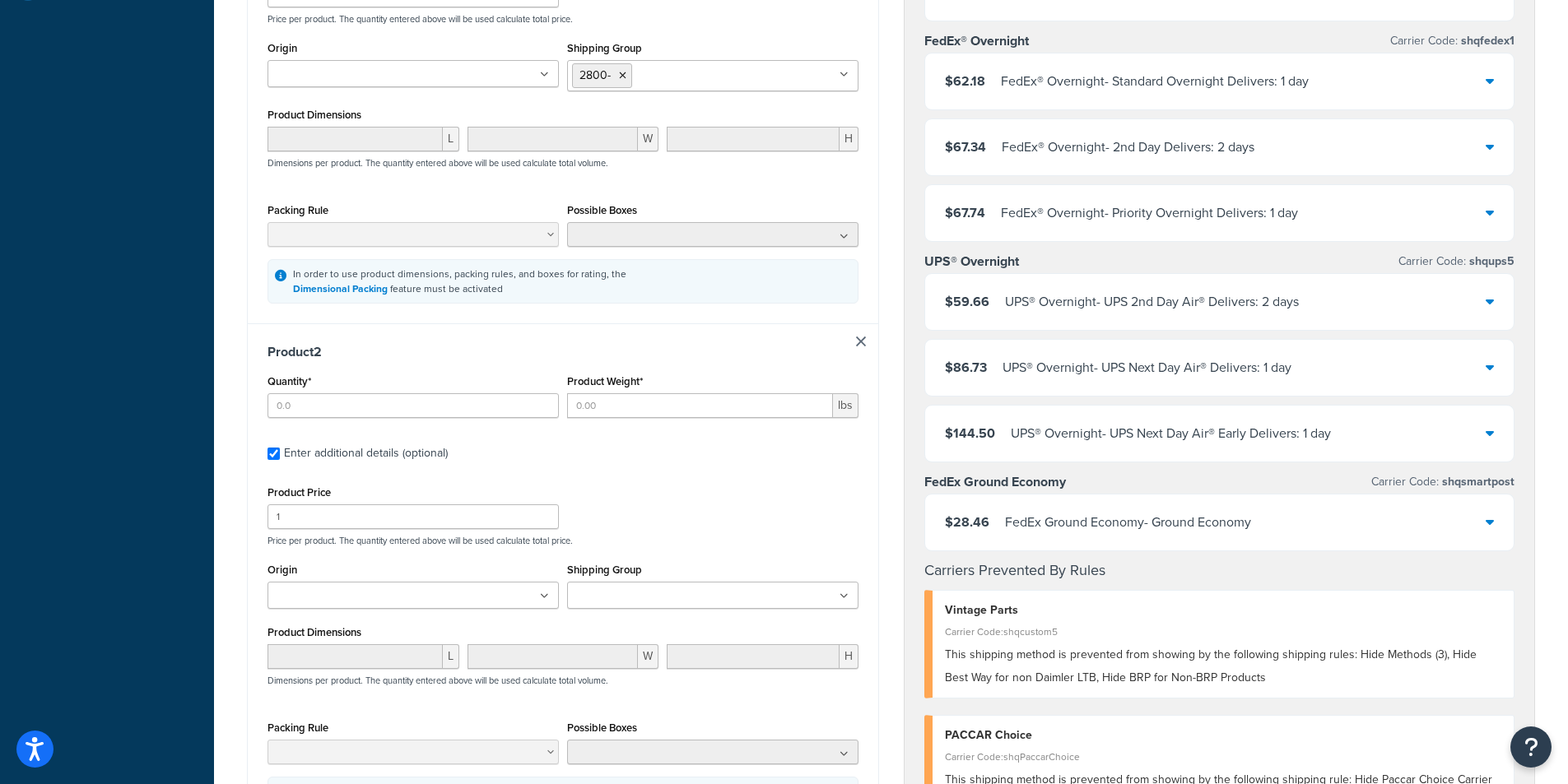
scroll to position [576, 0]
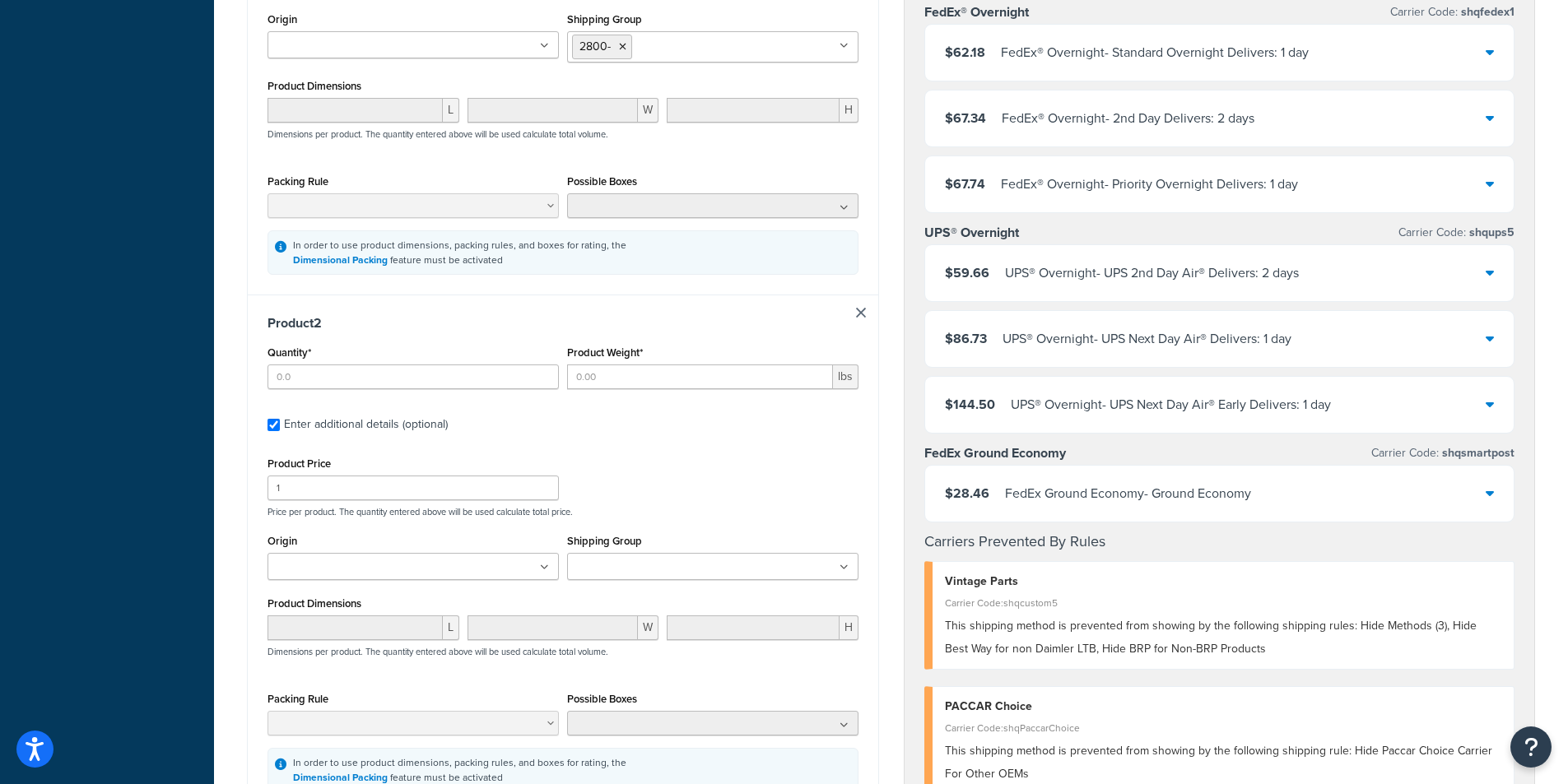
click at [1412, 489] on div "$28.46 FedEx Ground Economy - Ground Economy" at bounding box center [1220, 493] width 590 height 56
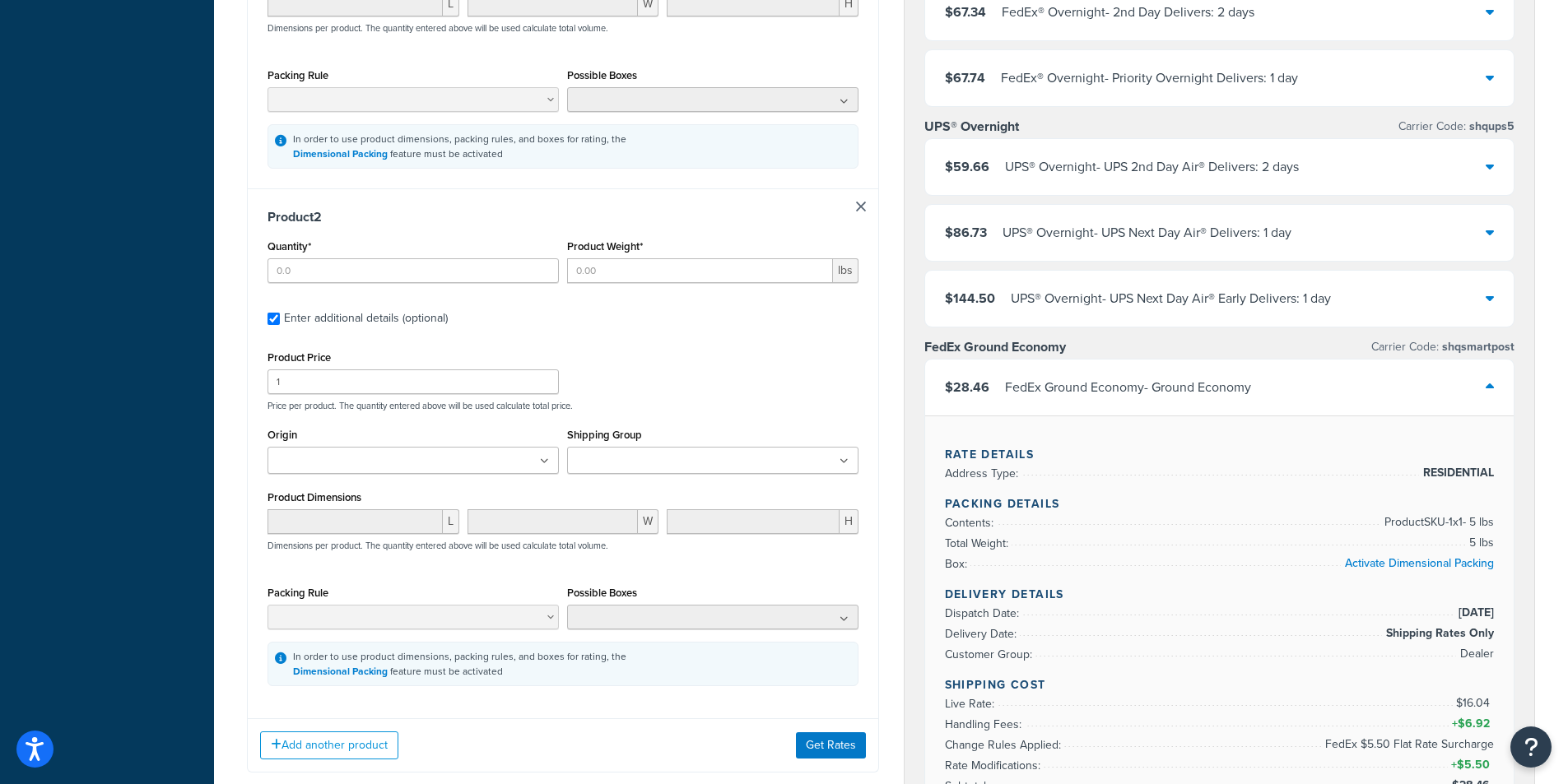
scroll to position [658, 0]
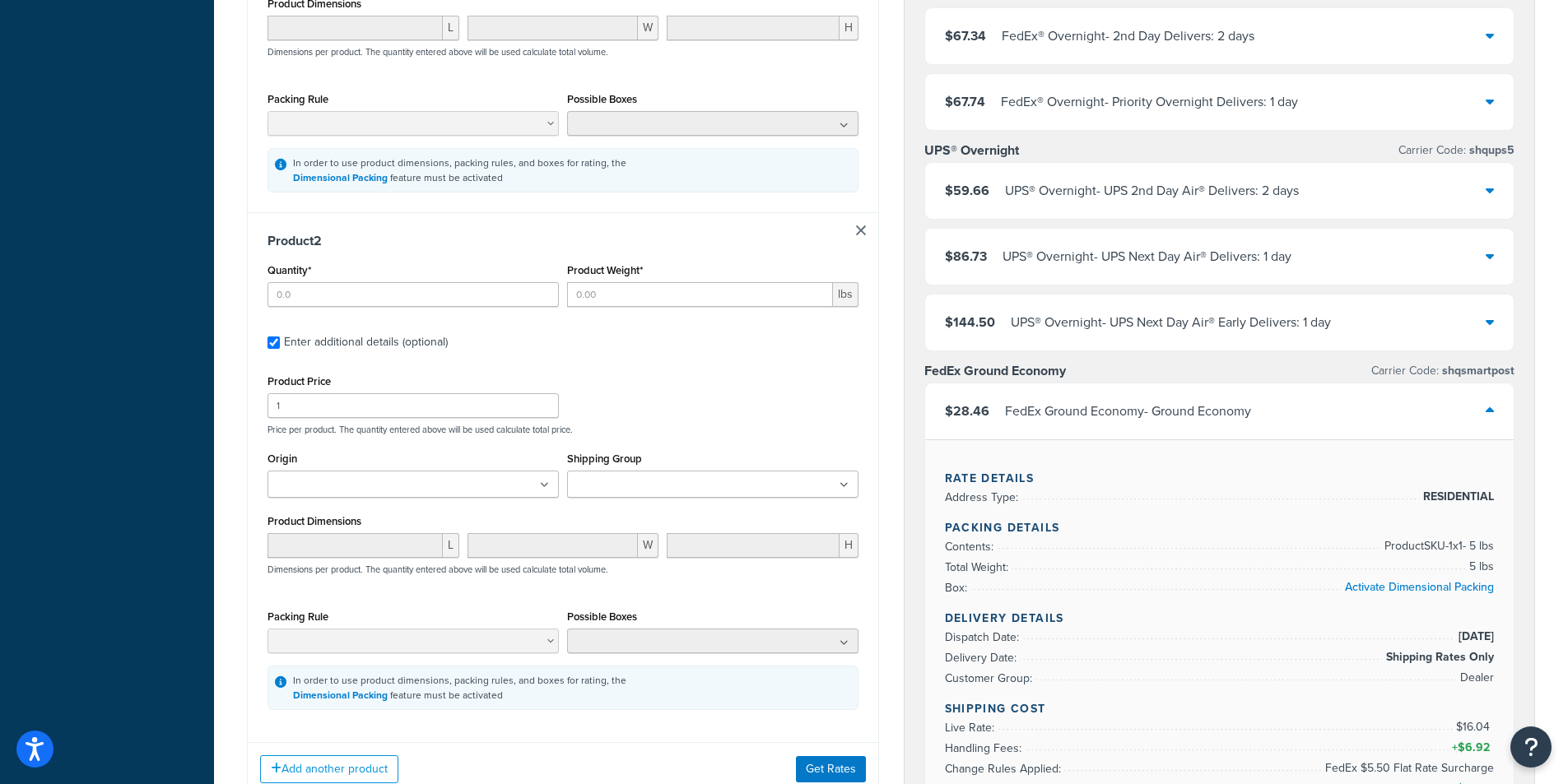
click at [1352, 424] on div "$28.46 FedEx Ground Economy - Ground Economy" at bounding box center [1220, 411] width 590 height 56
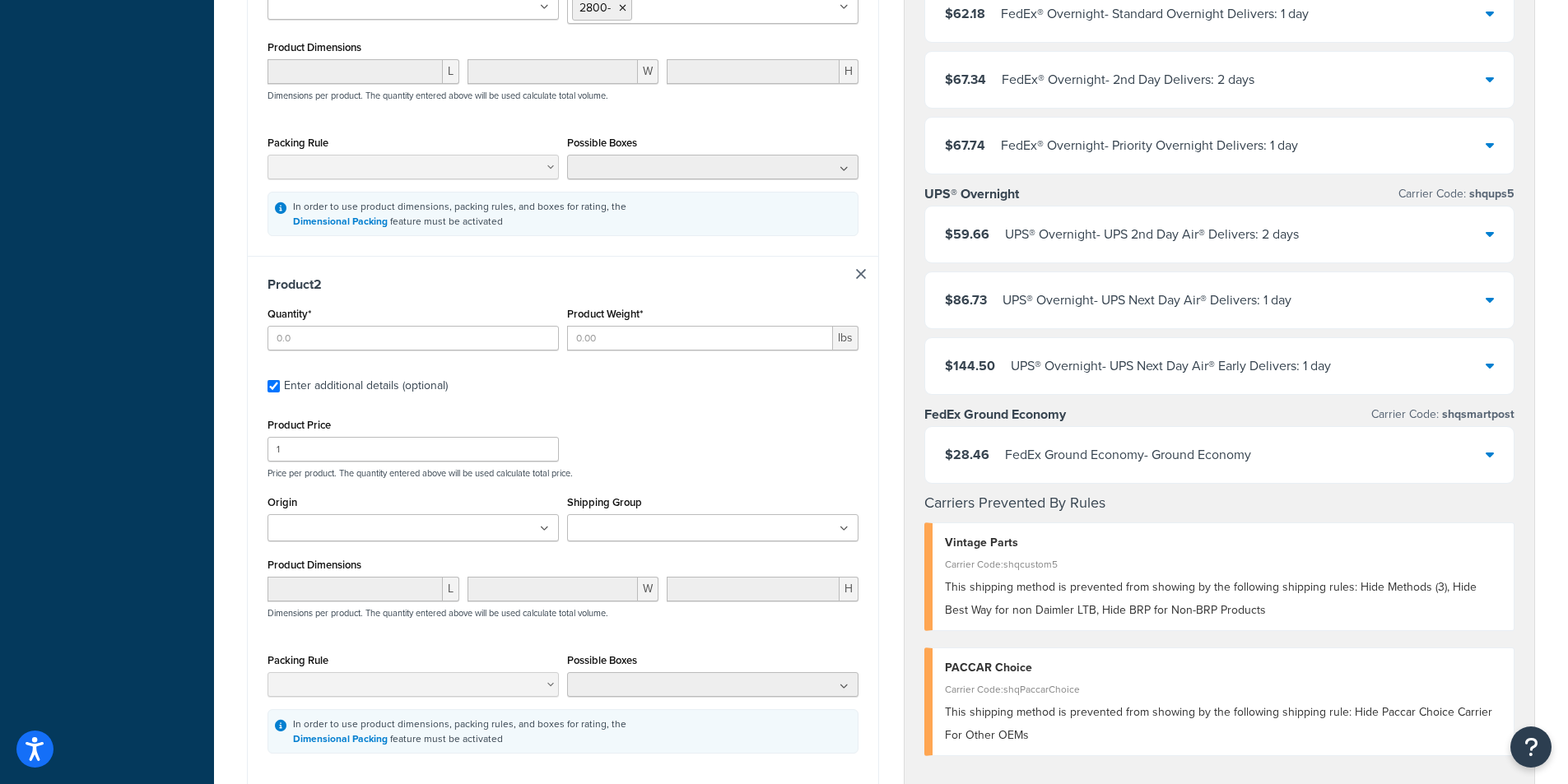
scroll to position [576, 0]
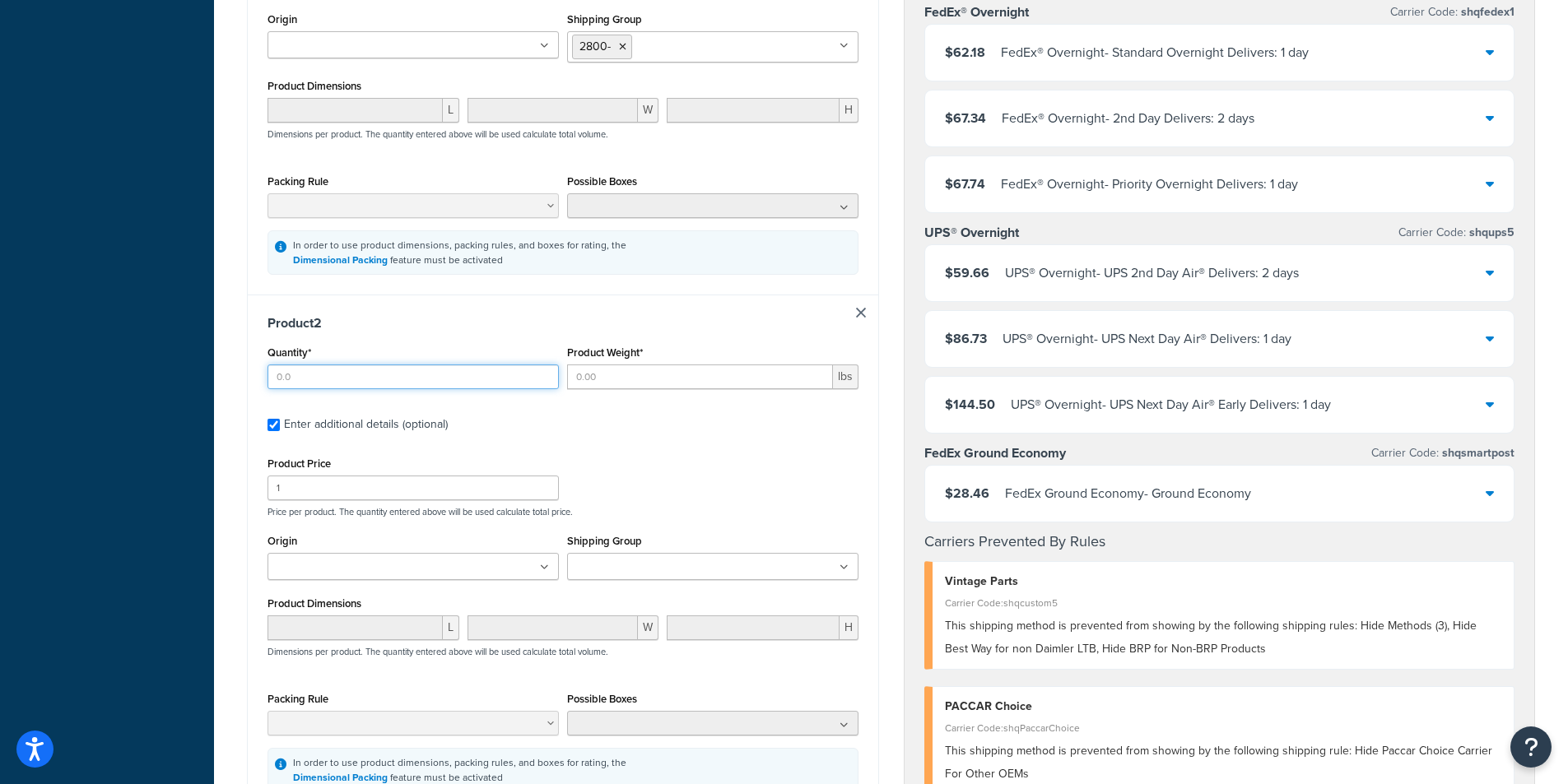
click at [402, 364] on input "Quantity*" at bounding box center [413, 376] width 291 height 25
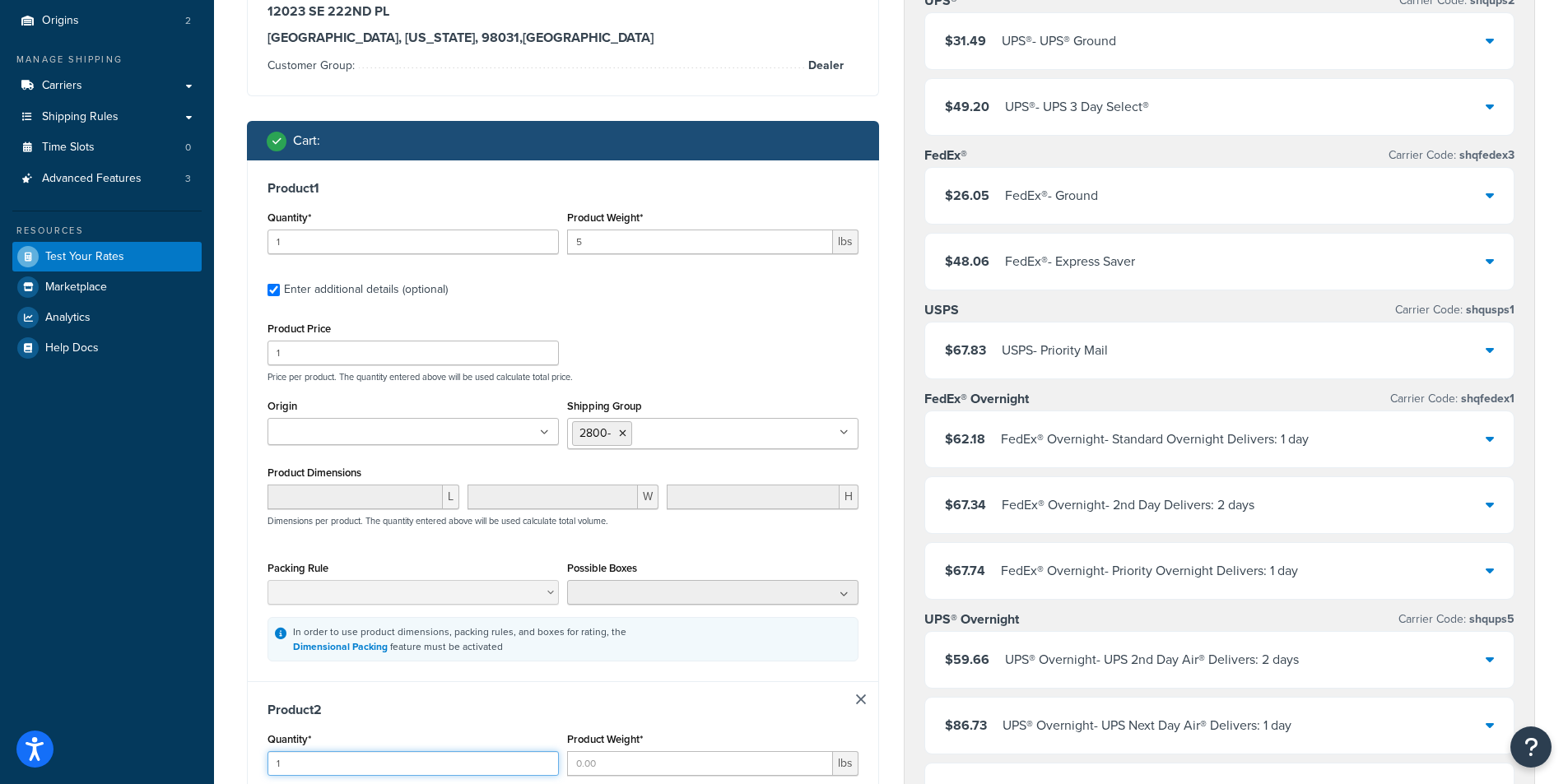
scroll to position [164, 0]
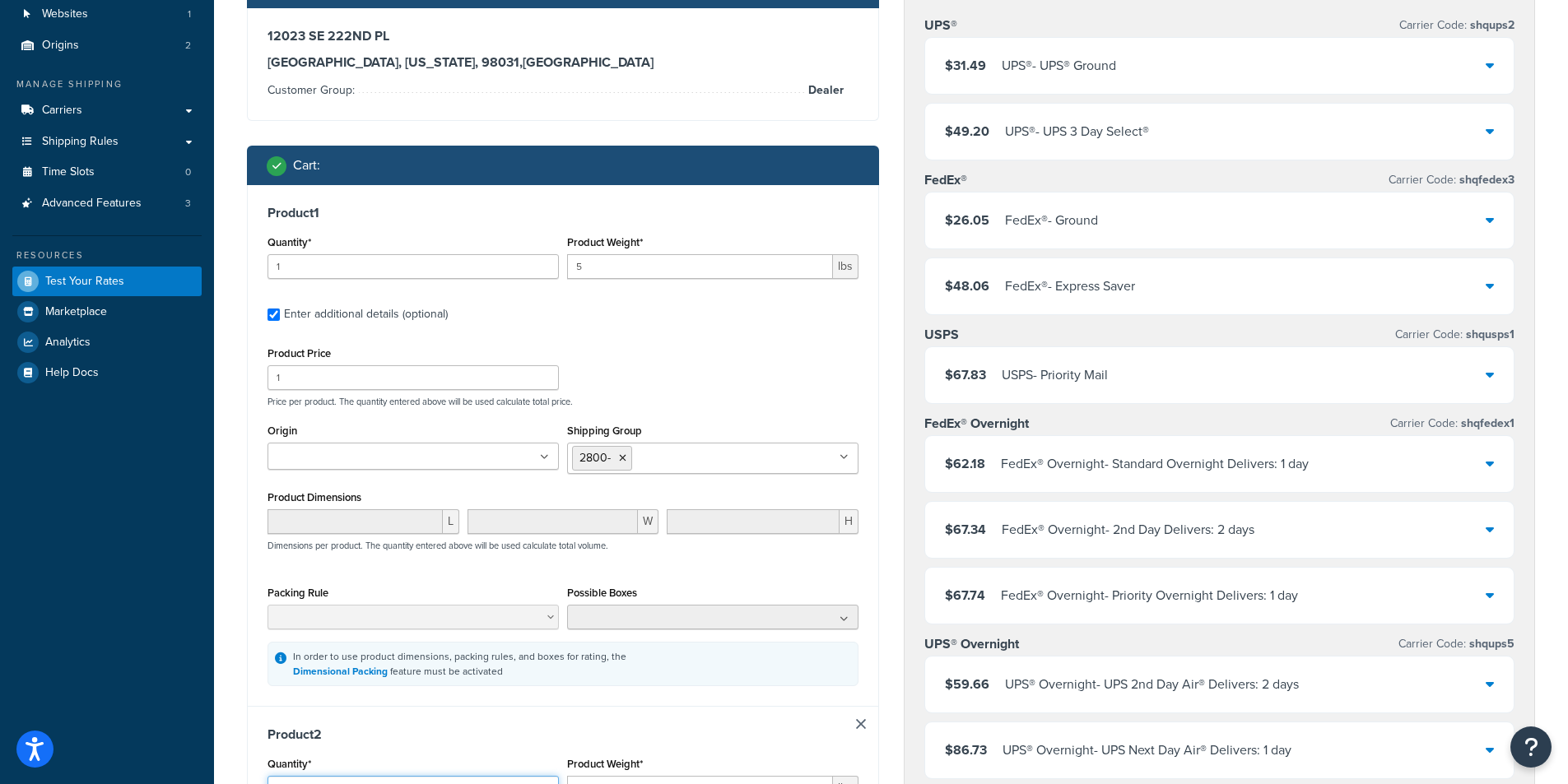
type input "1"
click at [584, 264] on input "5" at bounding box center [699, 267] width 266 height 25
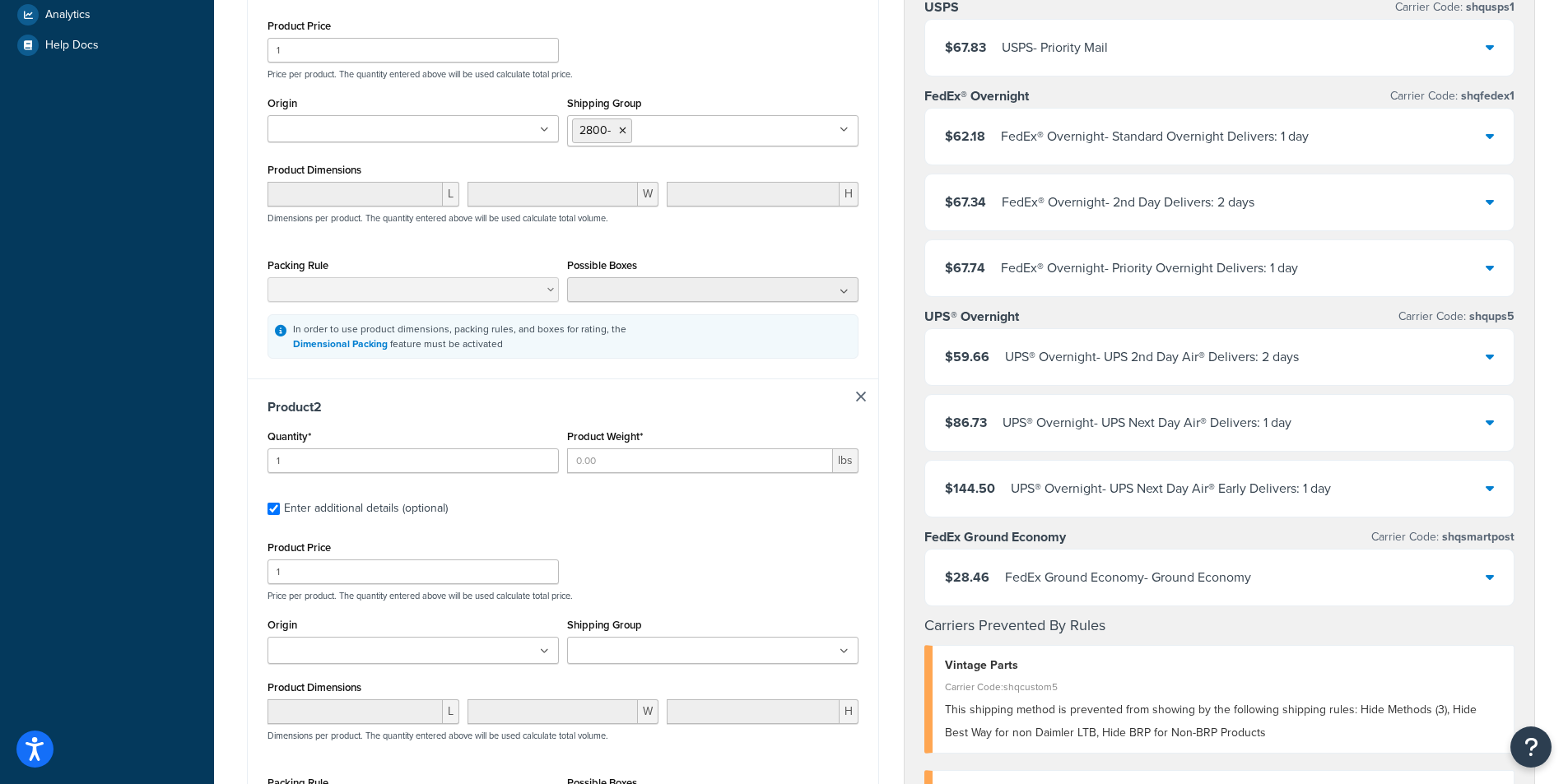
scroll to position [494, 0]
type input "1"
click at [661, 463] on input "Product Weight*" at bounding box center [699, 459] width 266 height 25
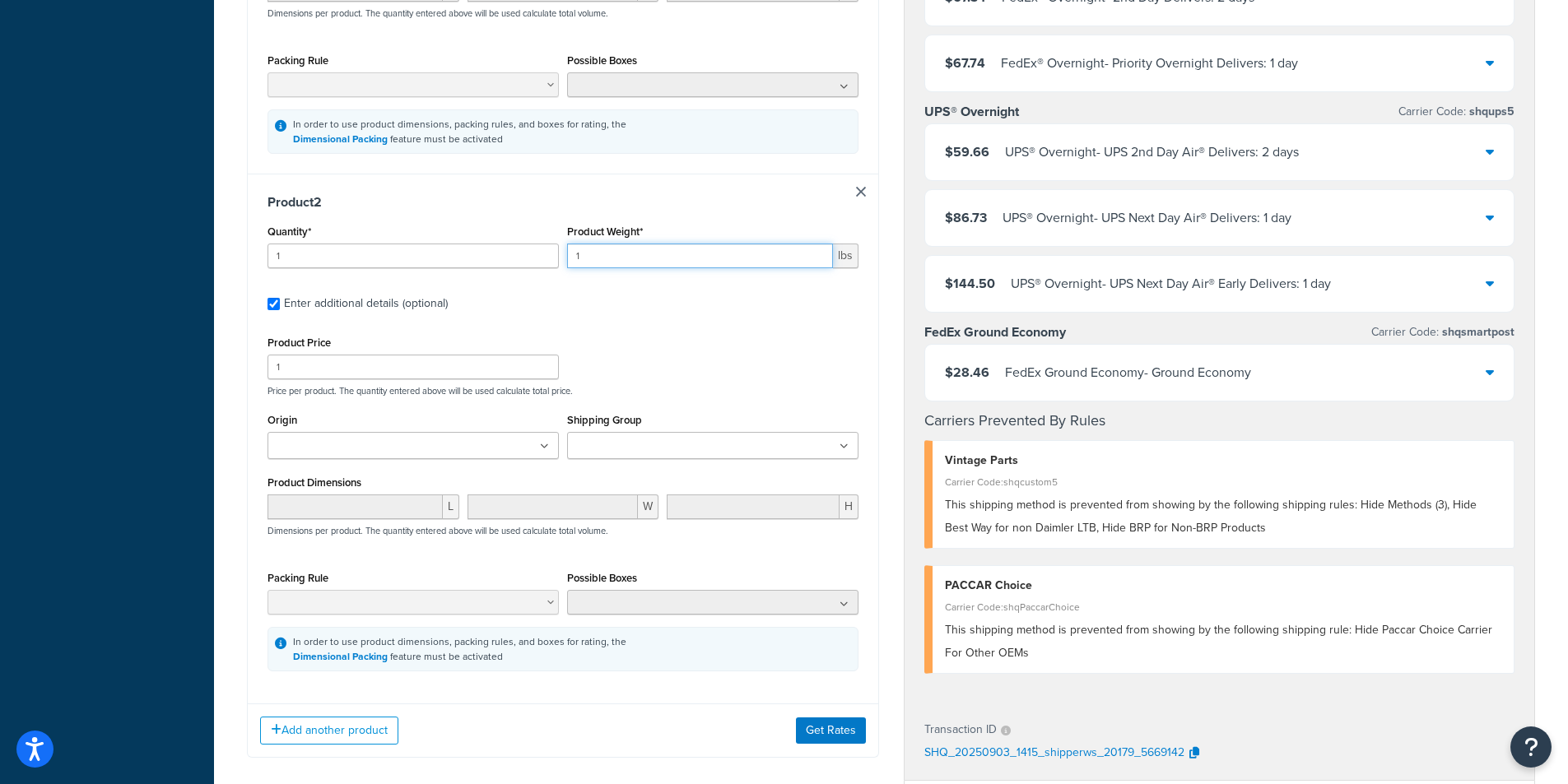
scroll to position [741, 0]
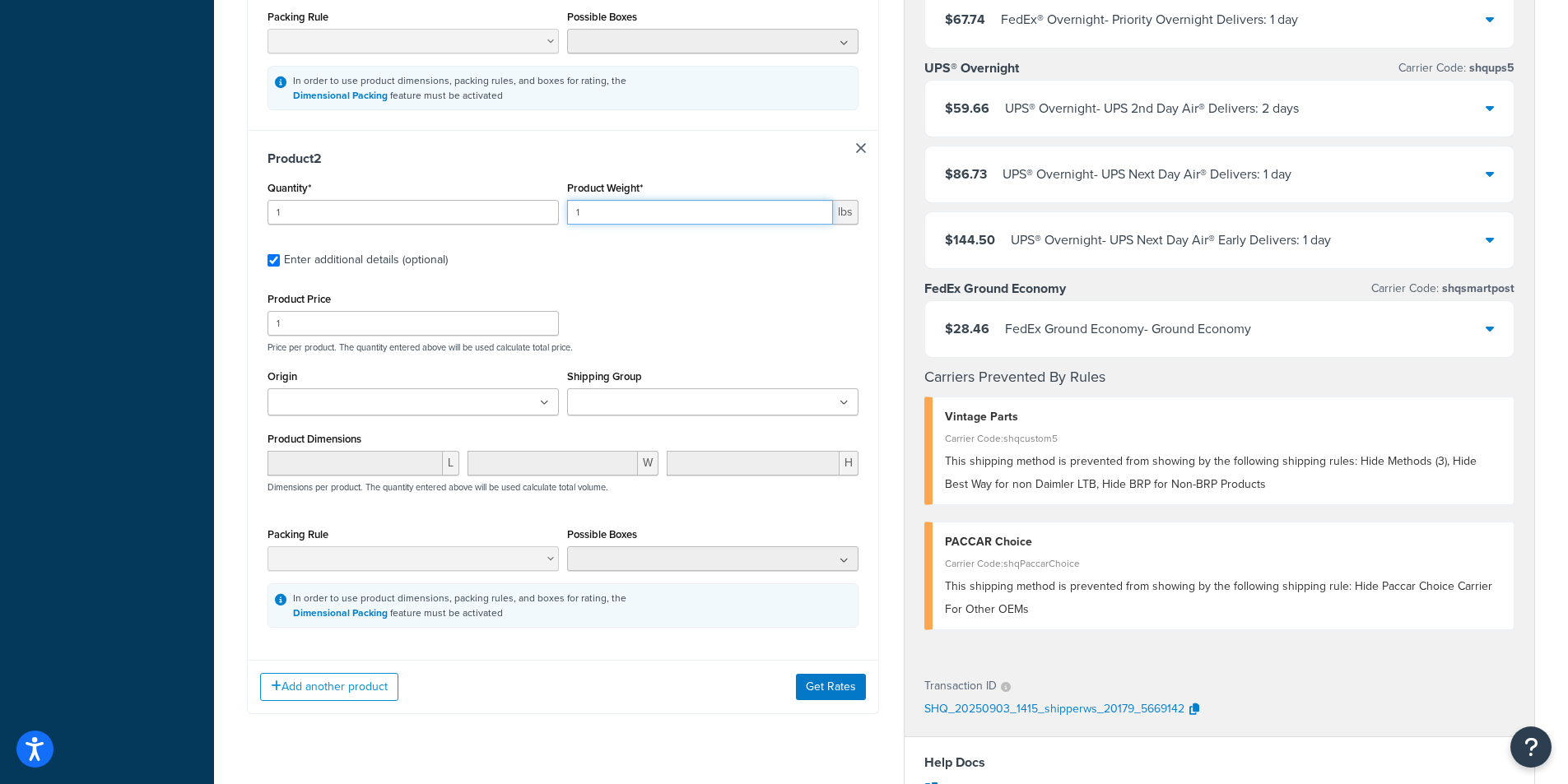
type input "1"
click at [686, 406] on input "Shipping Group" at bounding box center [645, 403] width 146 height 18
type input "2540"
click at [766, 308] on div "Product Price 1 Price per product. The quantity entered above will be used calc…" at bounding box center [563, 320] width 599 height 65
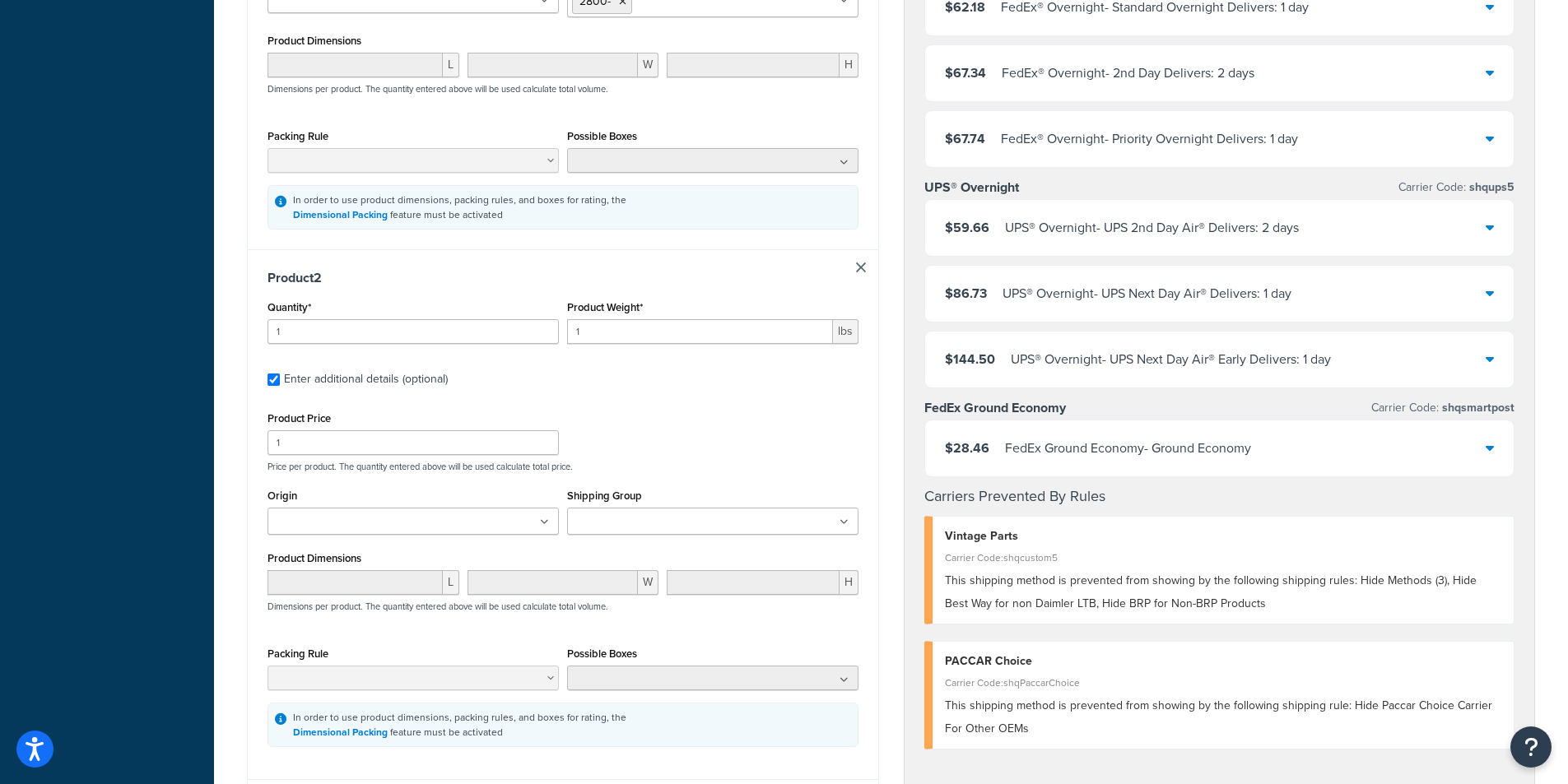
scroll to position [658, 0]
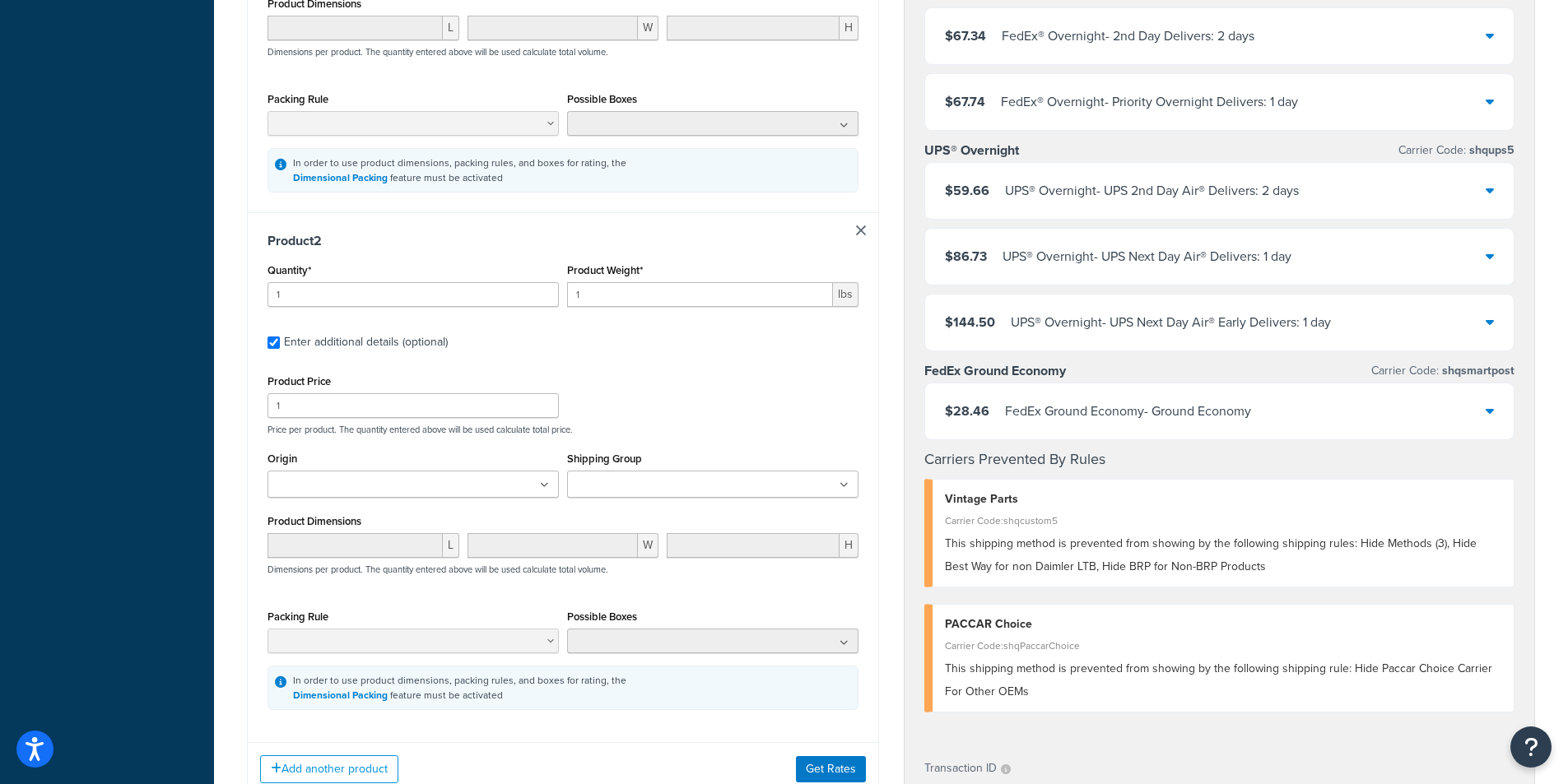
click at [658, 489] on input "Shipping Group" at bounding box center [645, 486] width 146 height 18
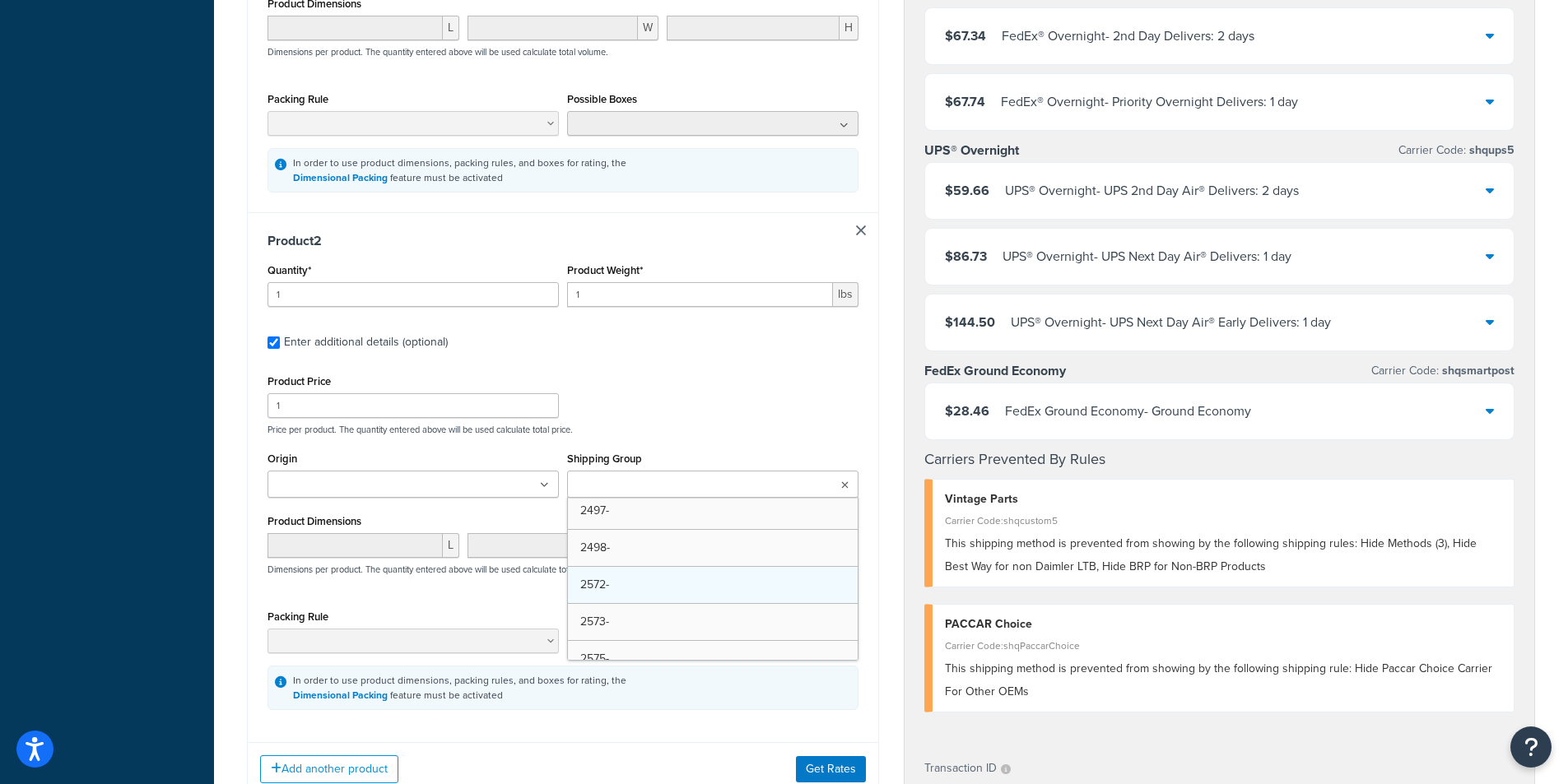
scroll to position [823, 0]
click at [627, 485] on input "Shipping Group" at bounding box center [645, 486] width 146 height 18
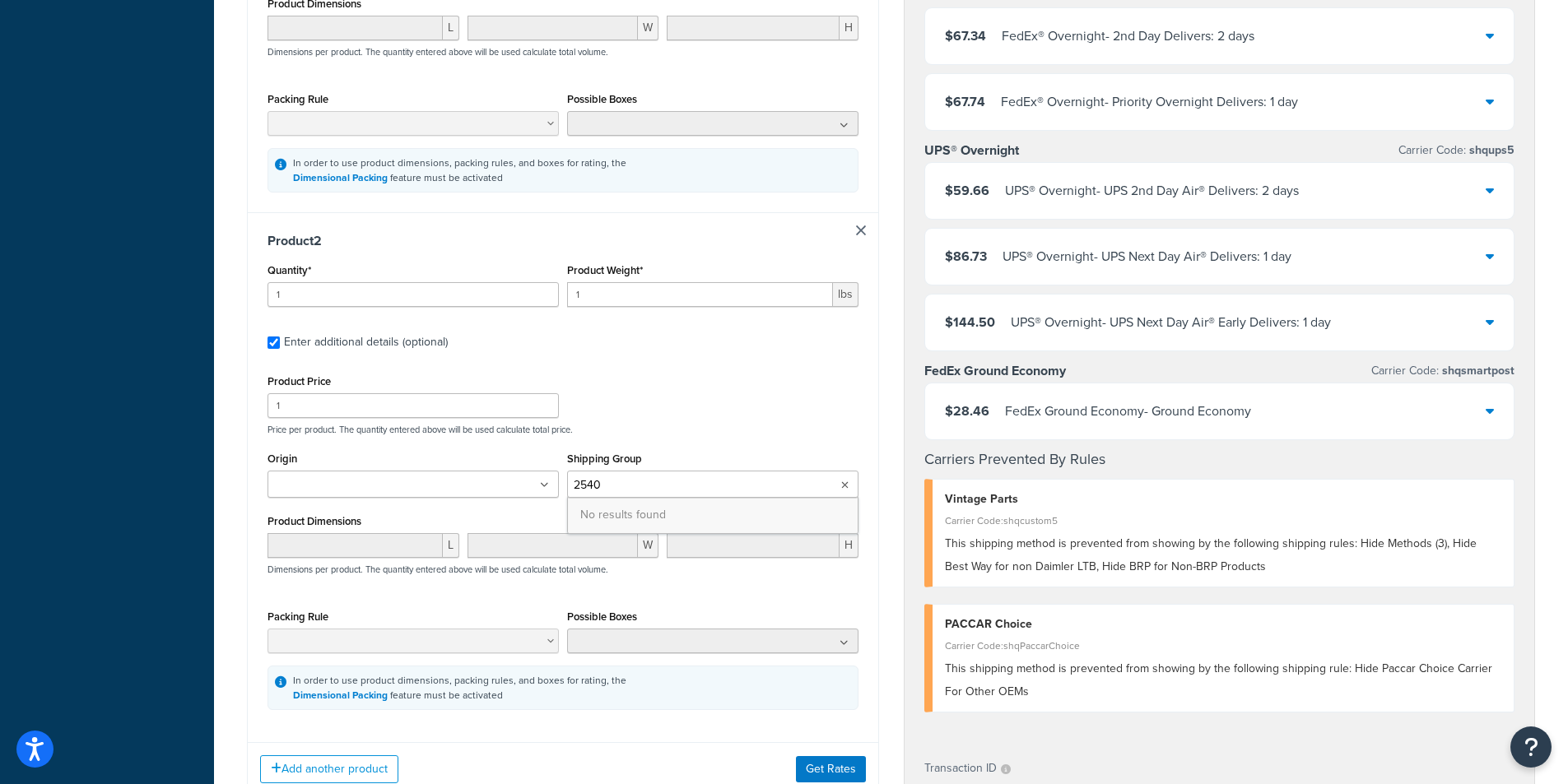
type input "2540-"
click at [696, 423] on div "Product Price 1 Price per product. The quantity entered above will be used calc…" at bounding box center [563, 402] width 599 height 65
click at [643, 490] on input "Shipping Group" at bounding box center [645, 486] width 146 height 18
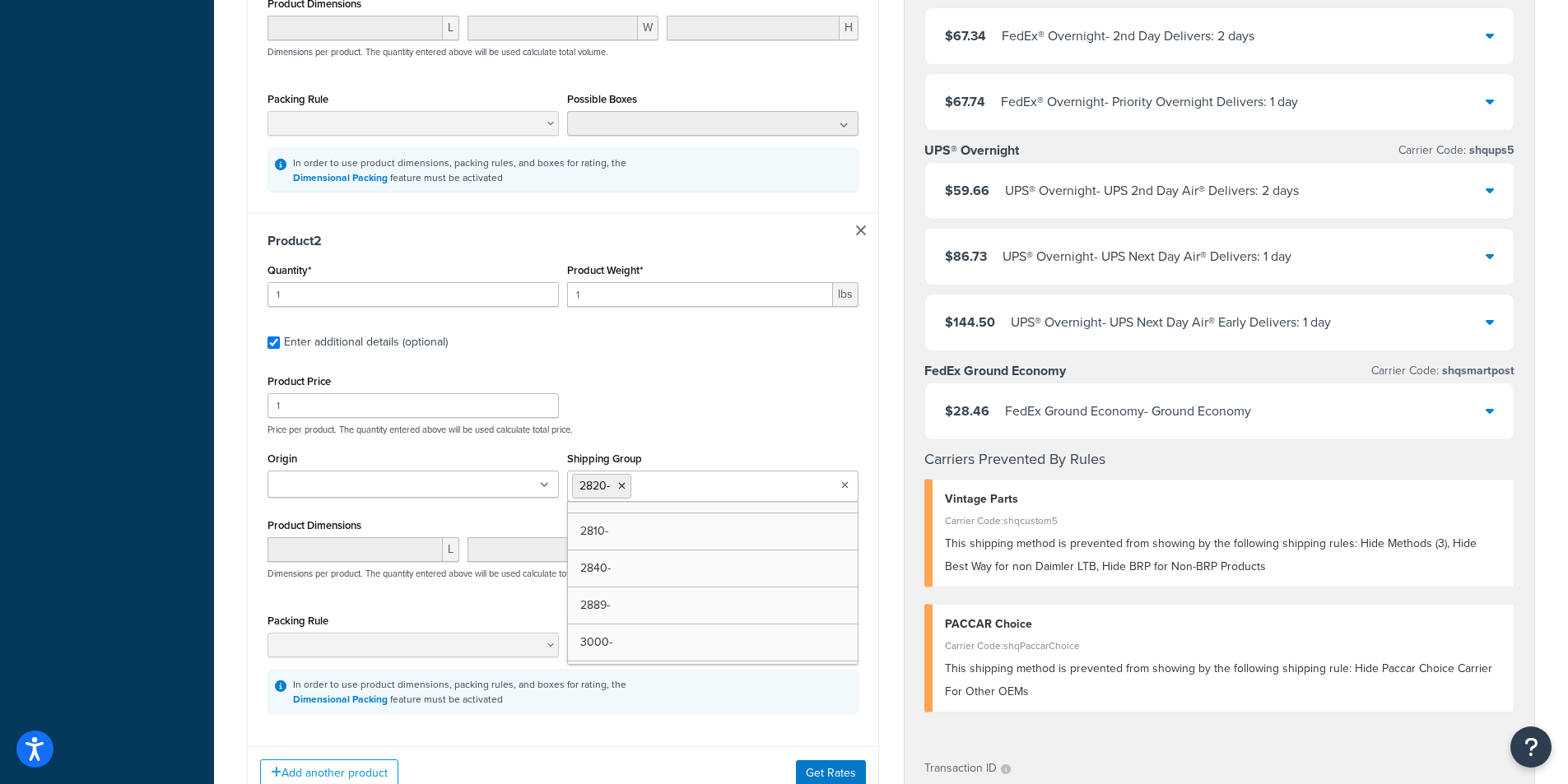
click at [747, 432] on p "Price per product. The quantity entered above will be used calculate total pric…" at bounding box center [563, 429] width 599 height 12
click at [828, 764] on button "Get Rates" at bounding box center [831, 773] width 70 height 26
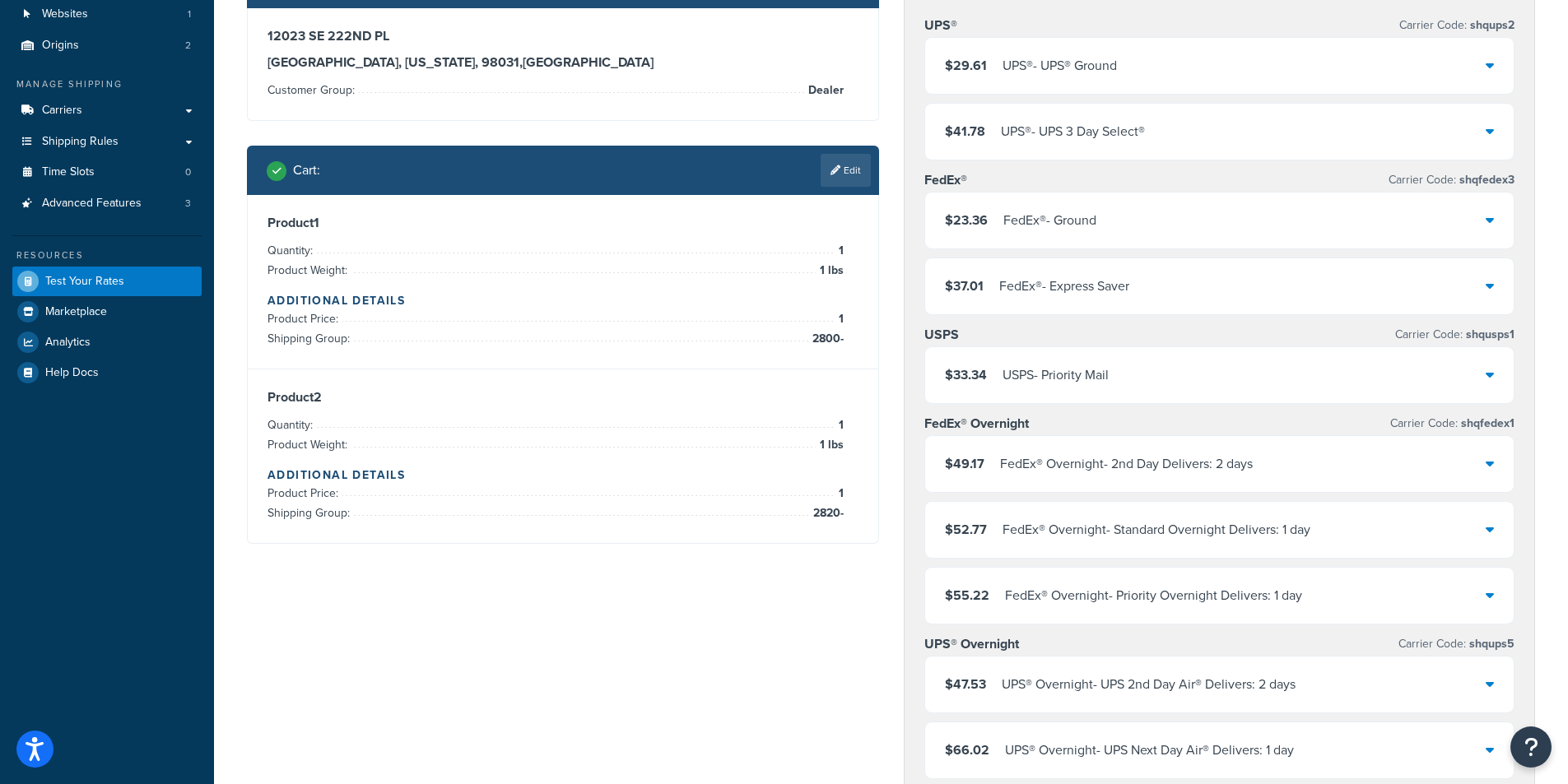
scroll to position [0, 0]
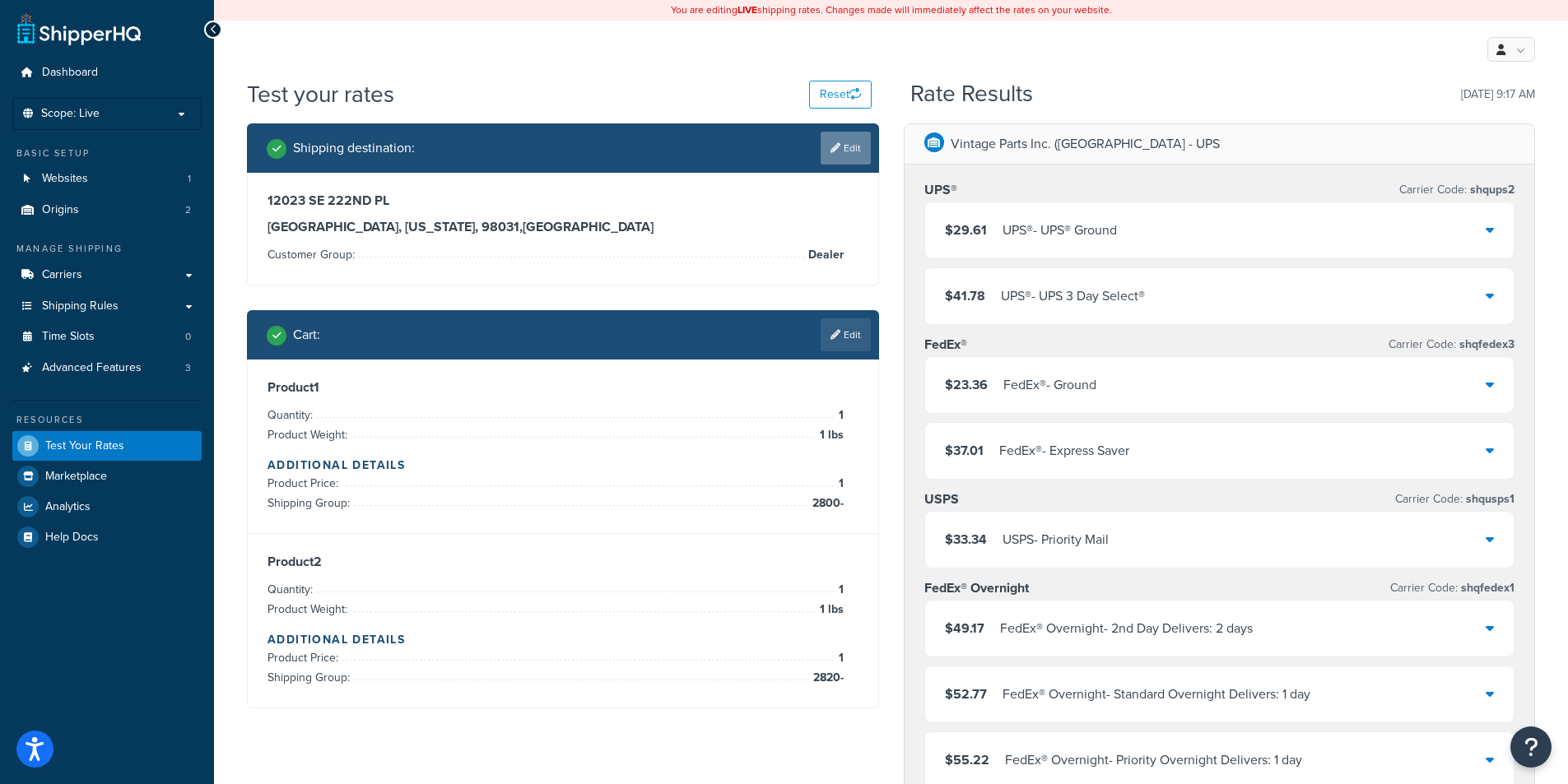
click at [848, 157] on link "Edit" at bounding box center [845, 148] width 50 height 33
select select "WA"
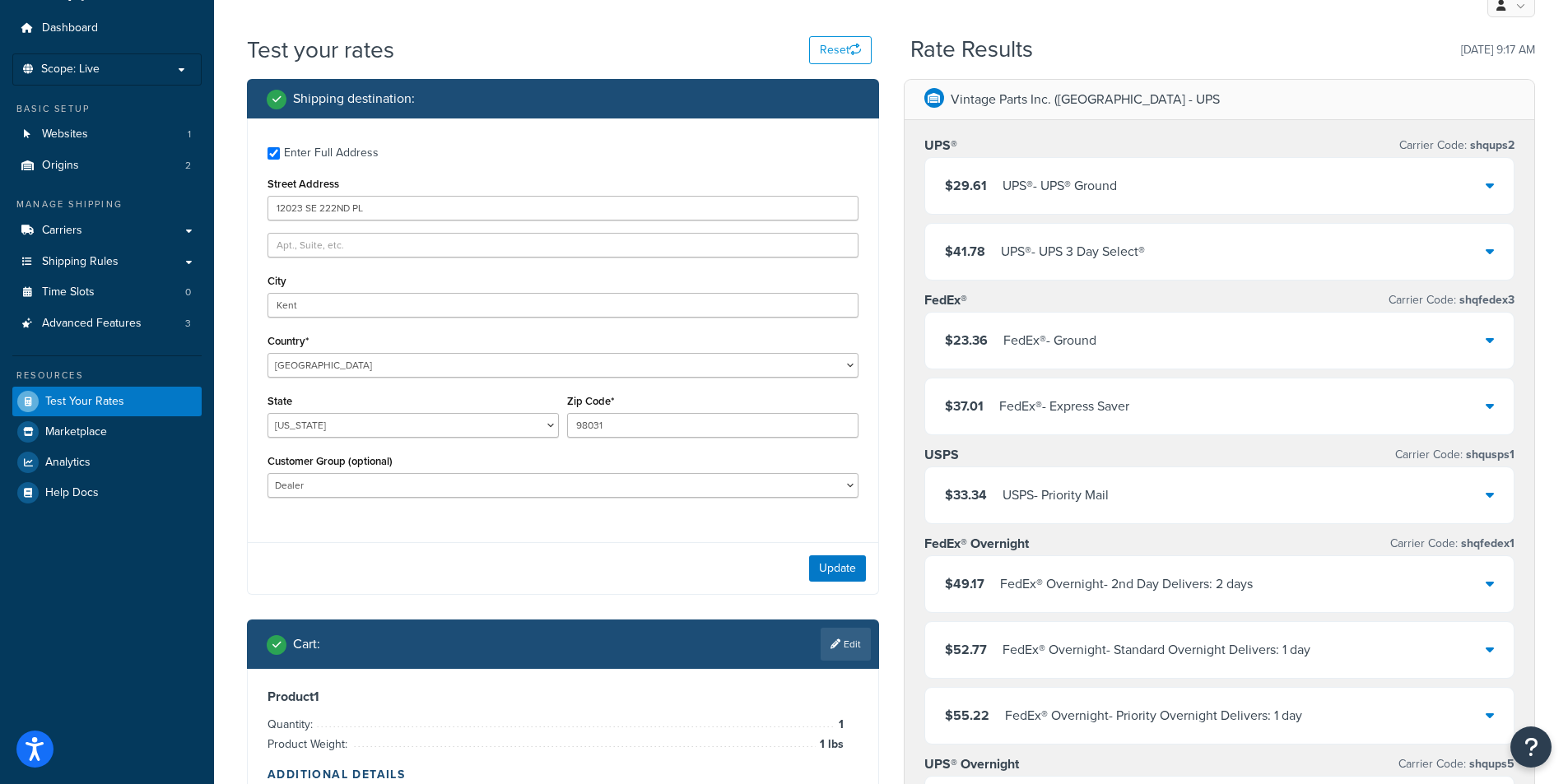
scroll to position [82, 0]
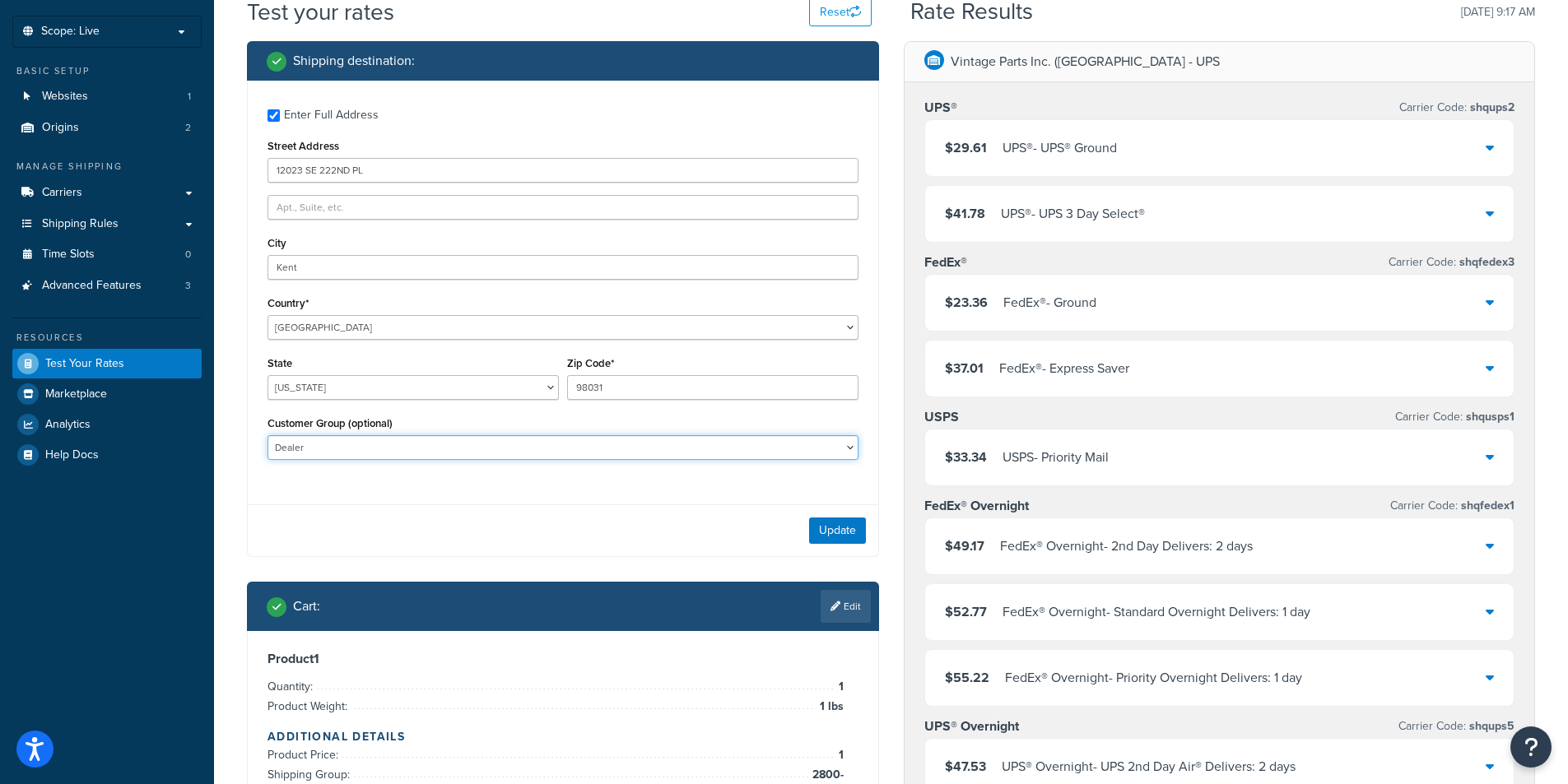
click at [511, 437] on select "Automotive Free Freight Dealer John Deere Germany Logged In Not Logged in Retai…" at bounding box center [562, 447] width 591 height 25
select select "Not Logged in"
click at [267, 435] on select "Automotive Free Freight Dealer John Deere Germany Logged In Not Logged in Retai…" at bounding box center [562, 447] width 591 height 25
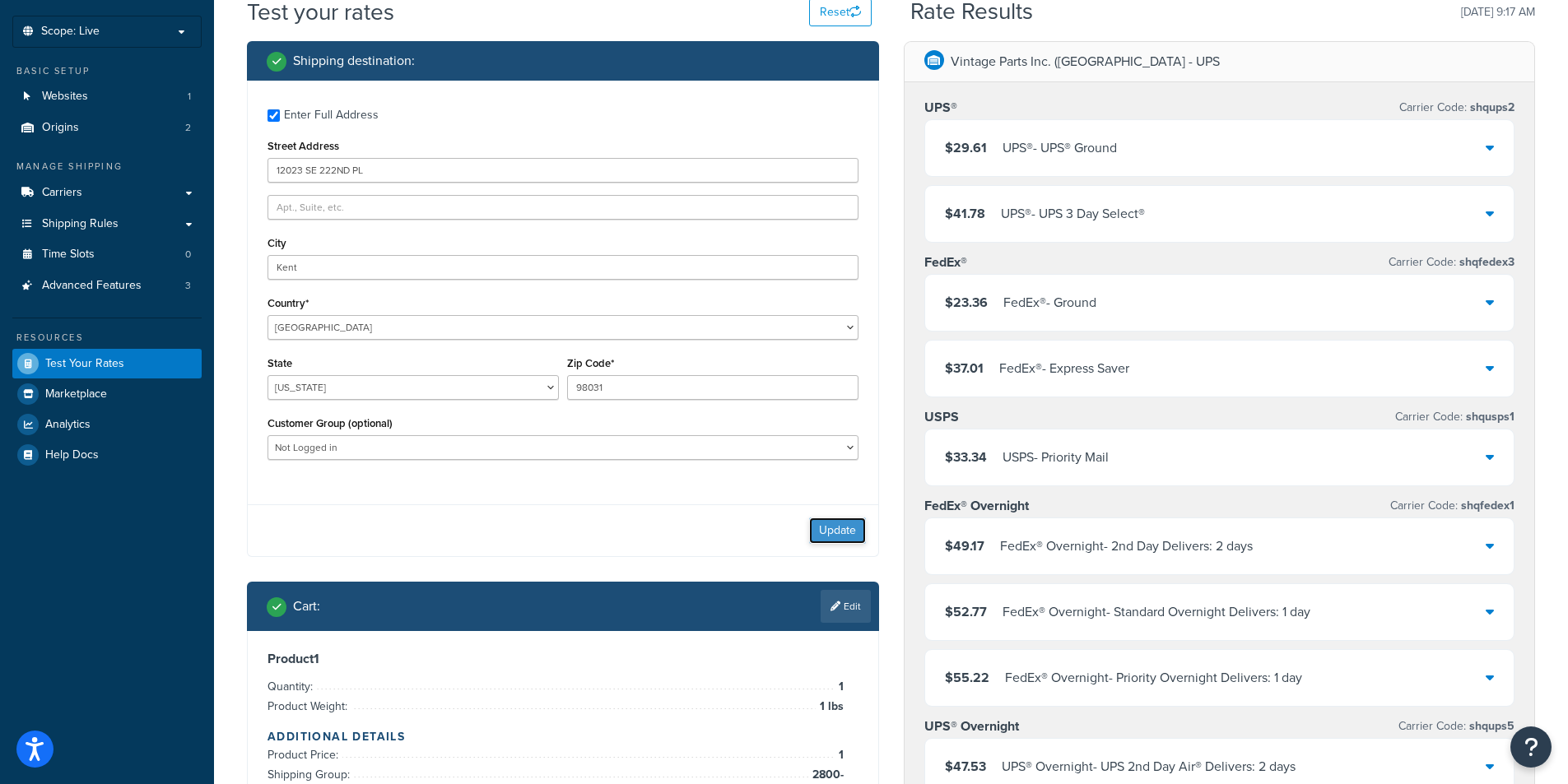
click at [835, 538] on button "Update" at bounding box center [837, 530] width 57 height 26
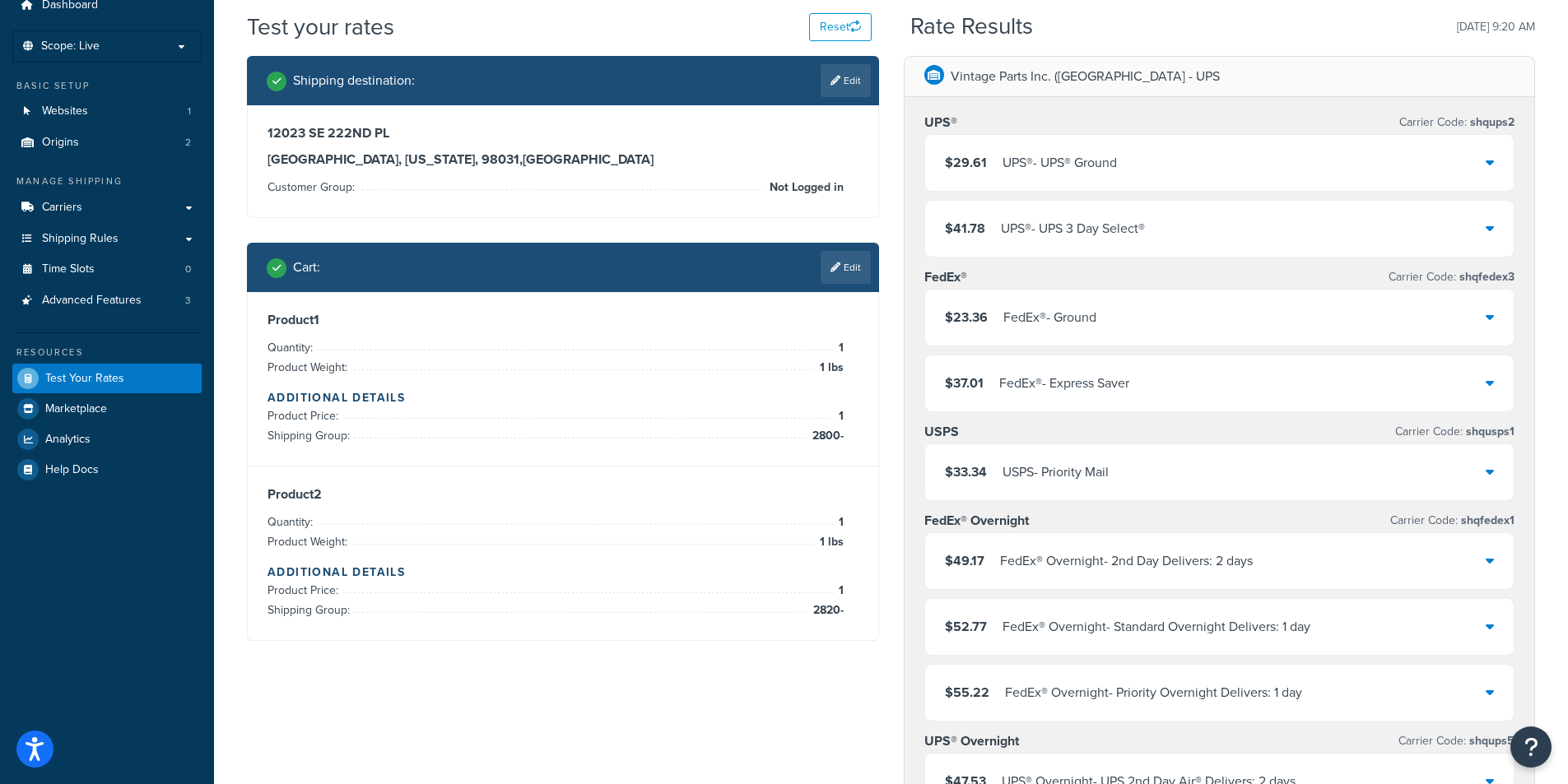
scroll to position [0, 0]
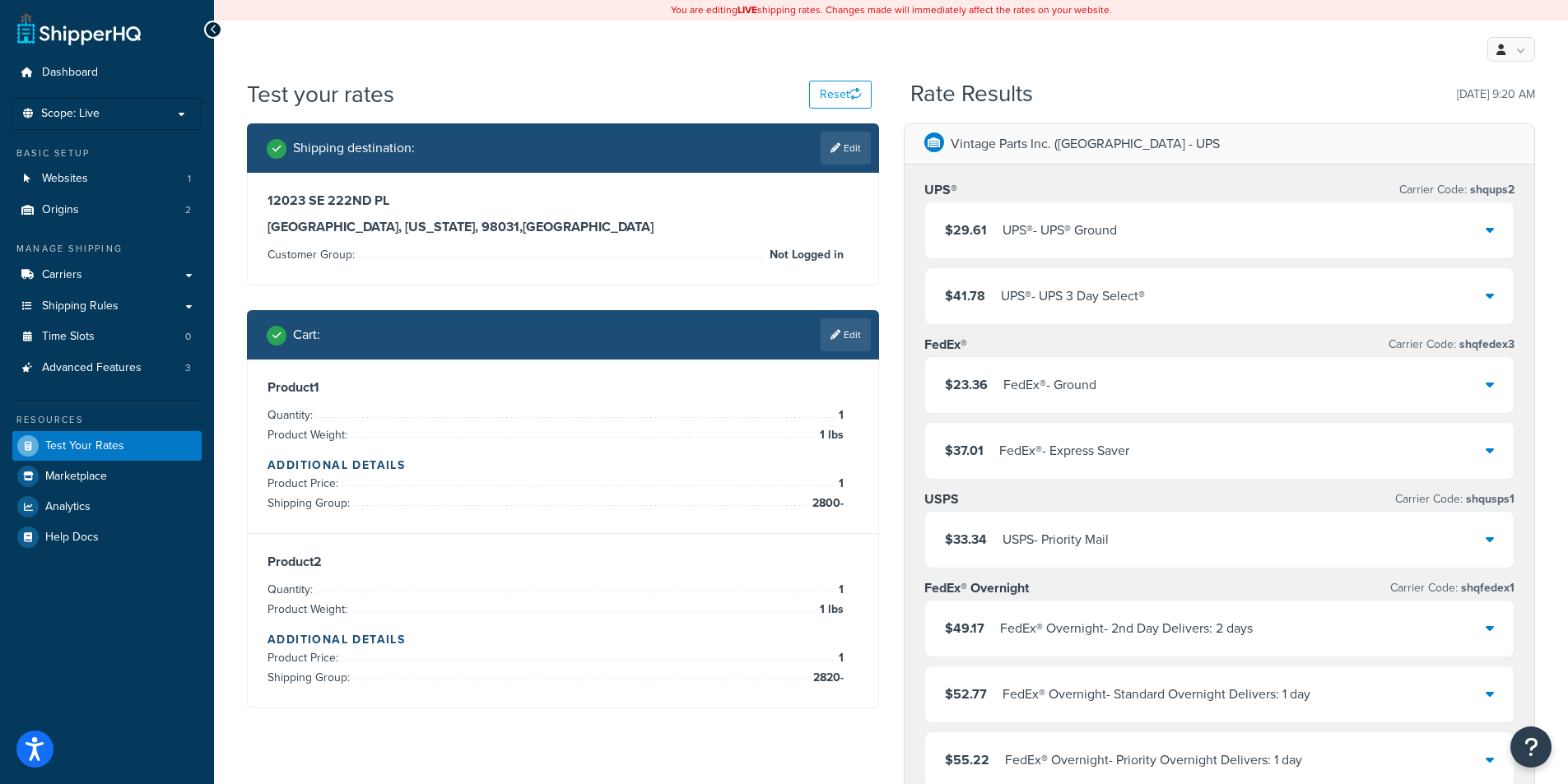
click at [589, 40] on div "My Profile Billing Global Settings Contact Us Logout" at bounding box center [890, 49] width 1354 height 57
drag, startPoint x: 399, startPoint y: 188, endPoint x: 268, endPoint y: 197, distance: 131.3
click at [268, 197] on div "12023 SE 222ND PL Kent, Washington, 98031 , United States Customer Group: Not L…" at bounding box center [562, 228] width 631 height 112
copy h3 "12023 SE 222ND PL"
click at [394, 219] on h3 "Kent, Washington, 98031 , United States" at bounding box center [562, 227] width 591 height 16
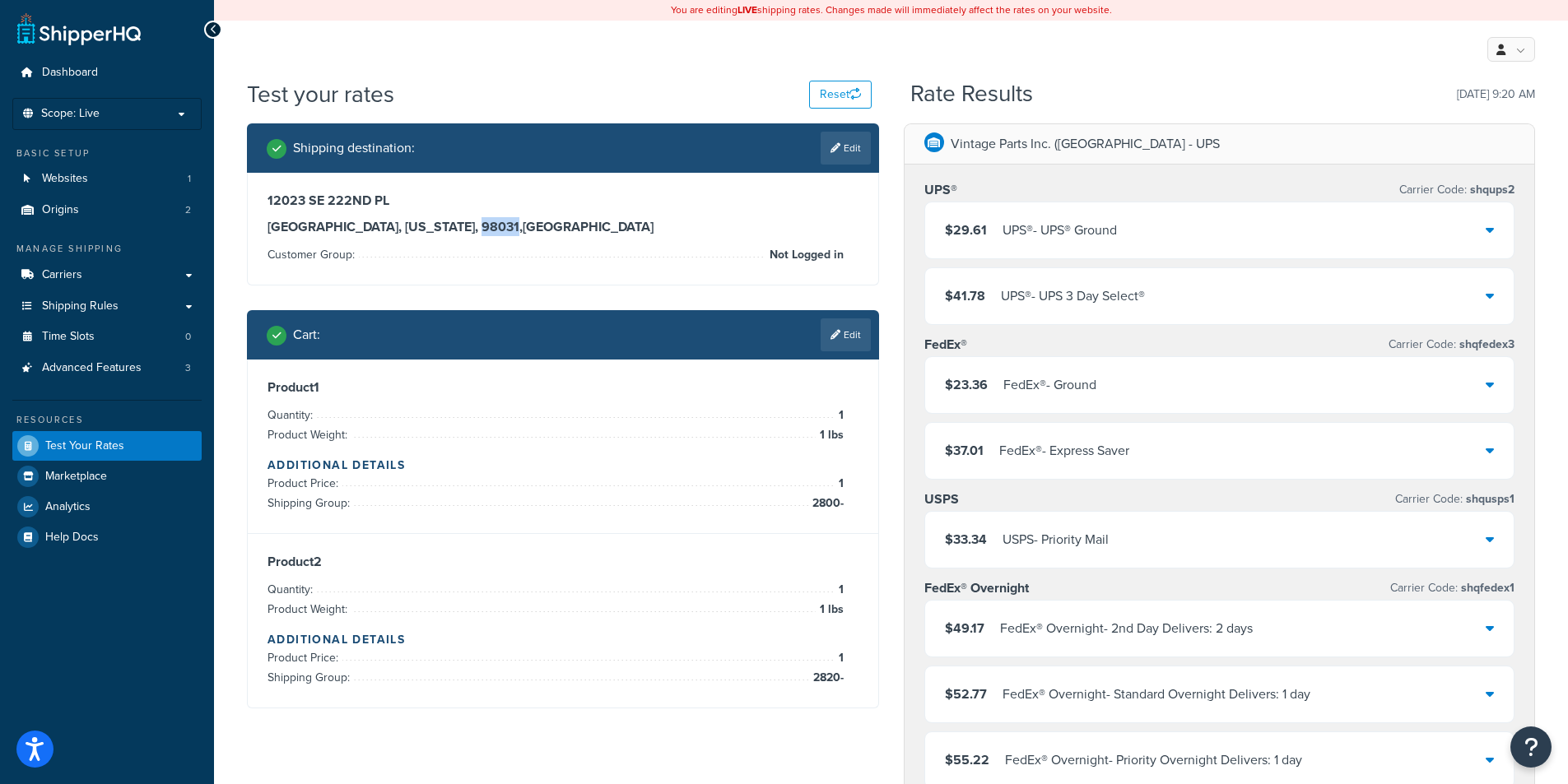
click at [394, 219] on h3 "Kent, Washington, 98031 , United States" at bounding box center [562, 227] width 591 height 16
copy h3 "98031"
click at [55, 281] on span "Carriers" at bounding box center [62, 275] width 40 height 14
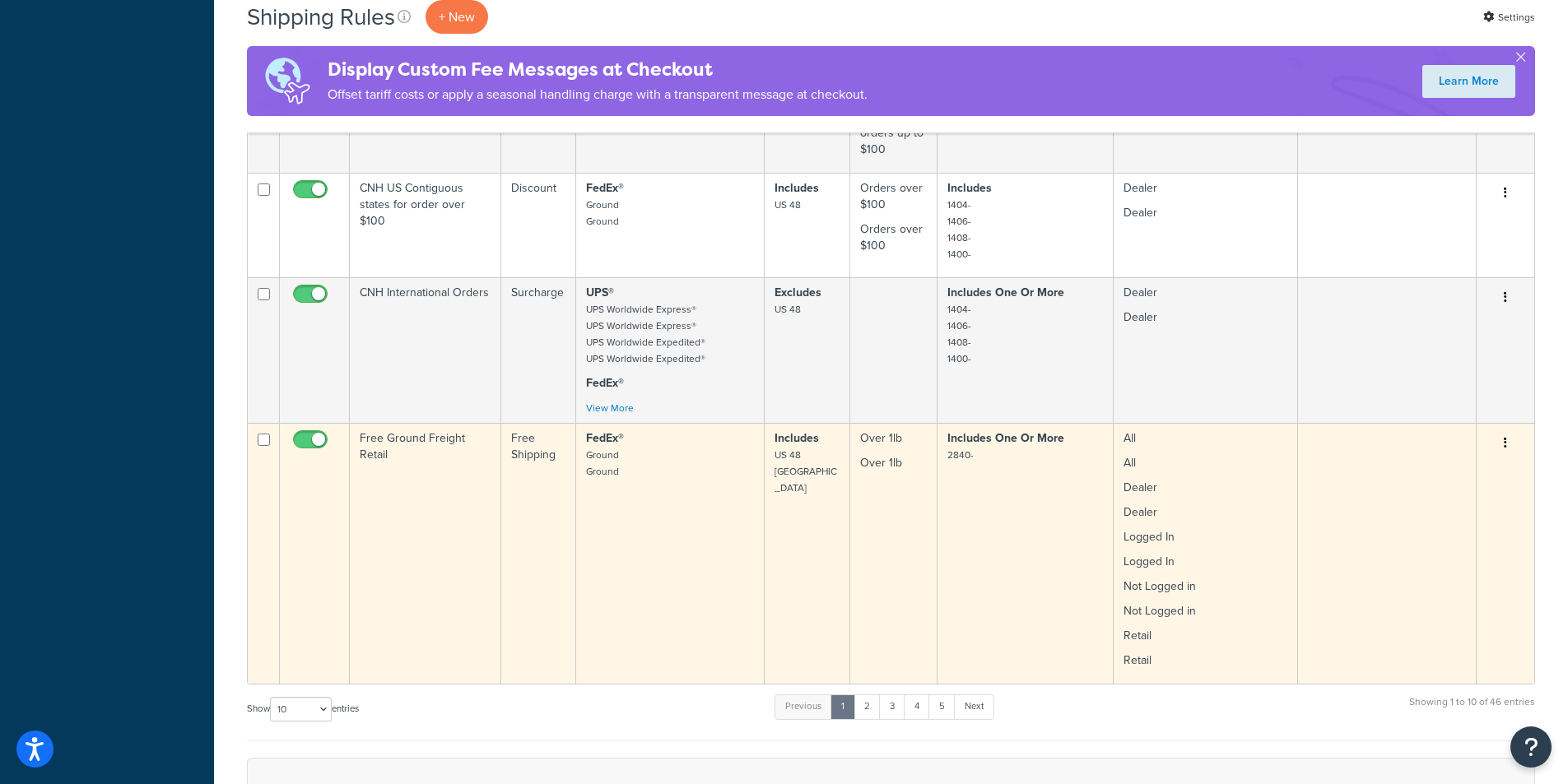
scroll to position [1111, 0]
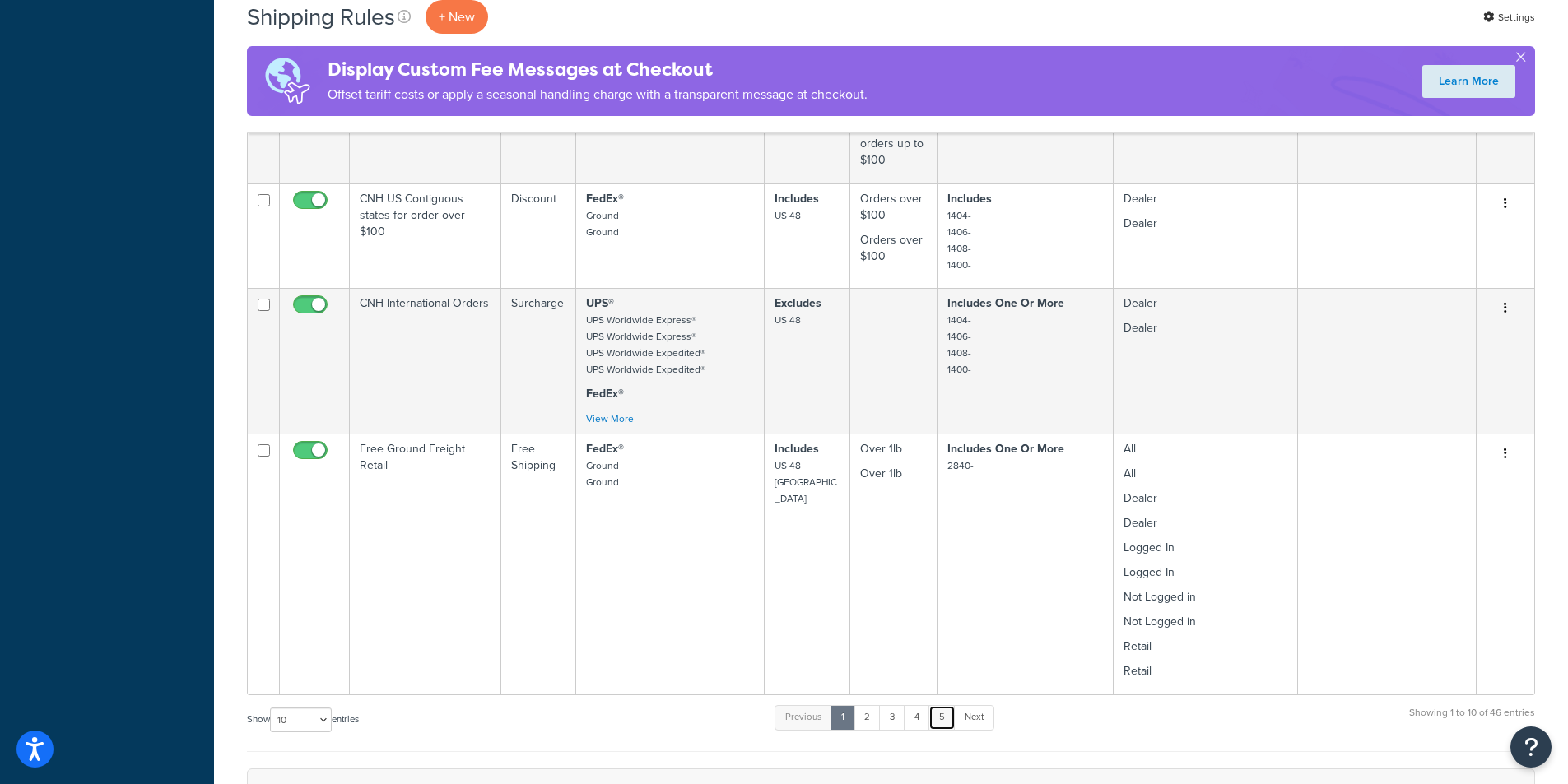
click at [943, 706] on link "5" at bounding box center [942, 717] width 27 height 25
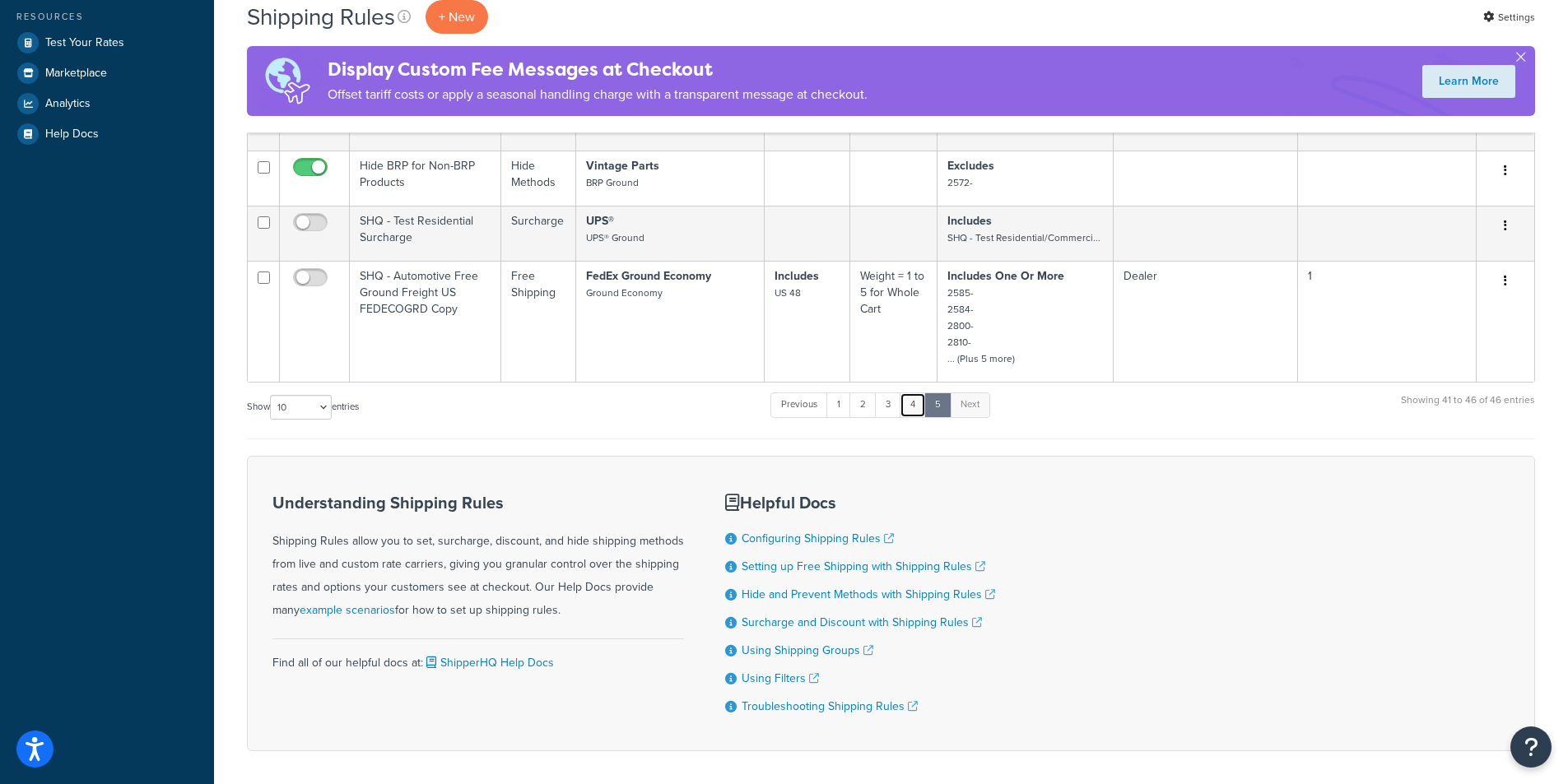
click at [922, 392] on link "4" at bounding box center [913, 404] width 26 height 25
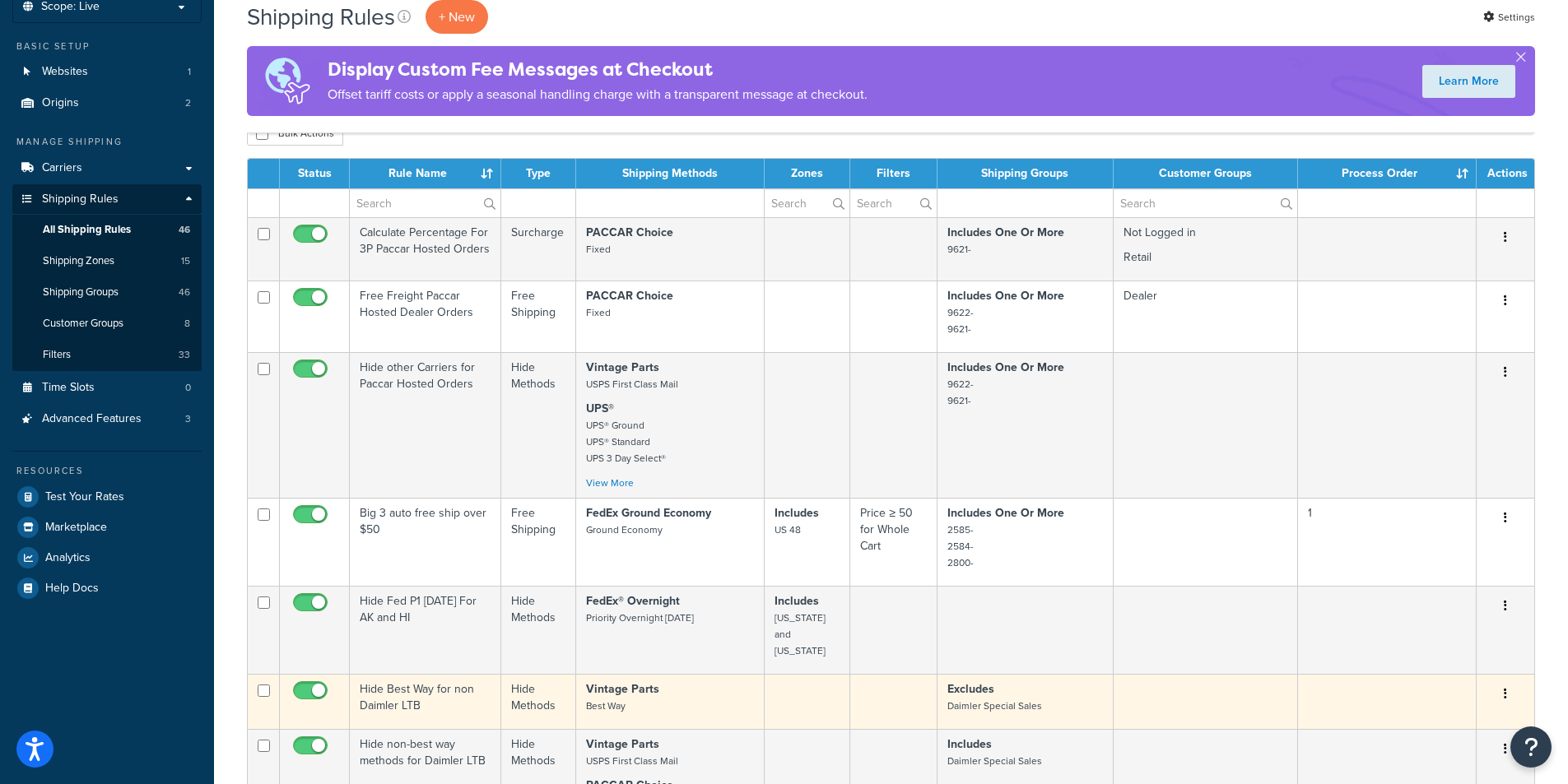
scroll to position [68, 0]
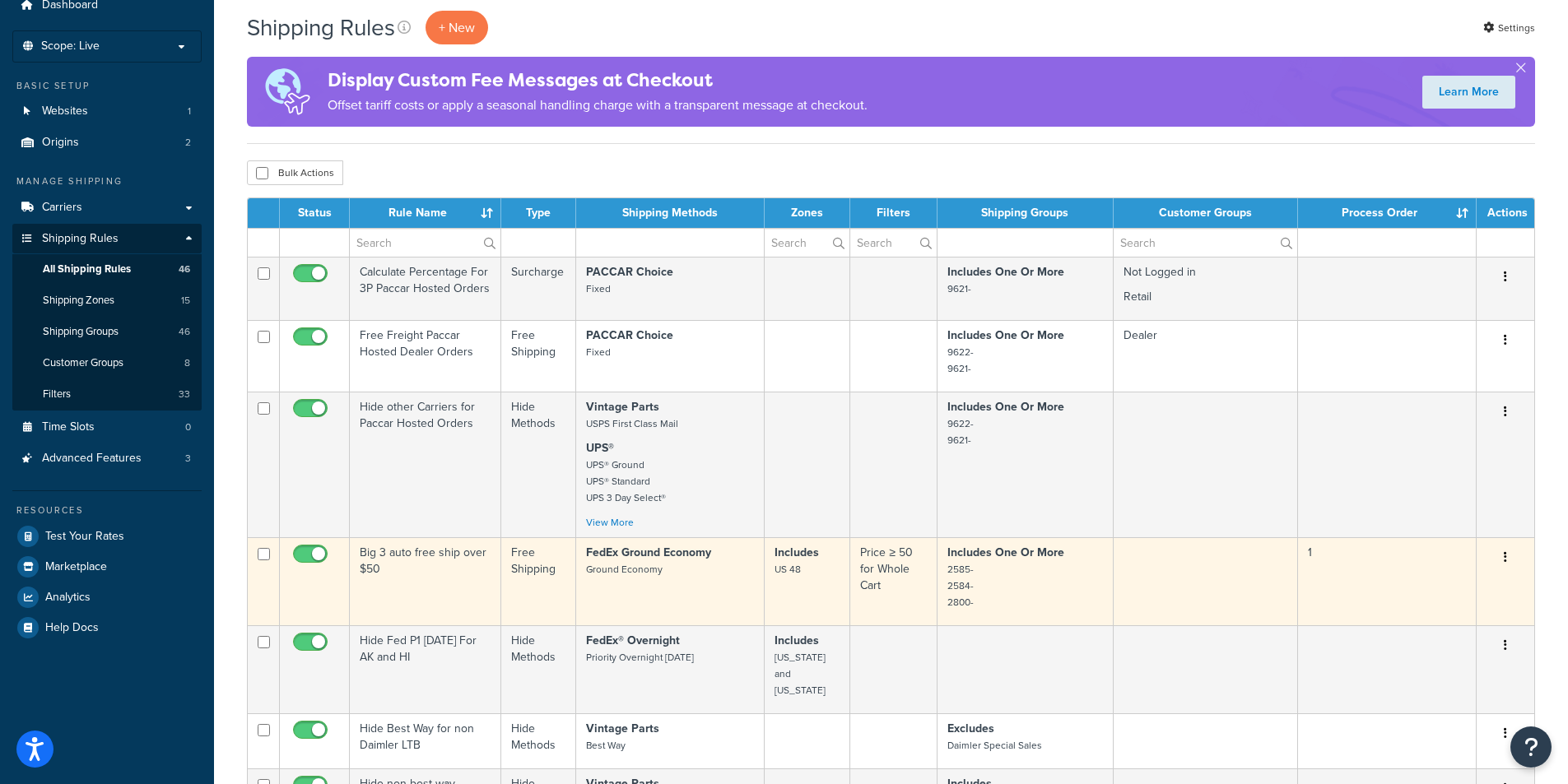
click at [453, 583] on td "Big 3 auto free ship over $50" at bounding box center [425, 581] width 152 height 88
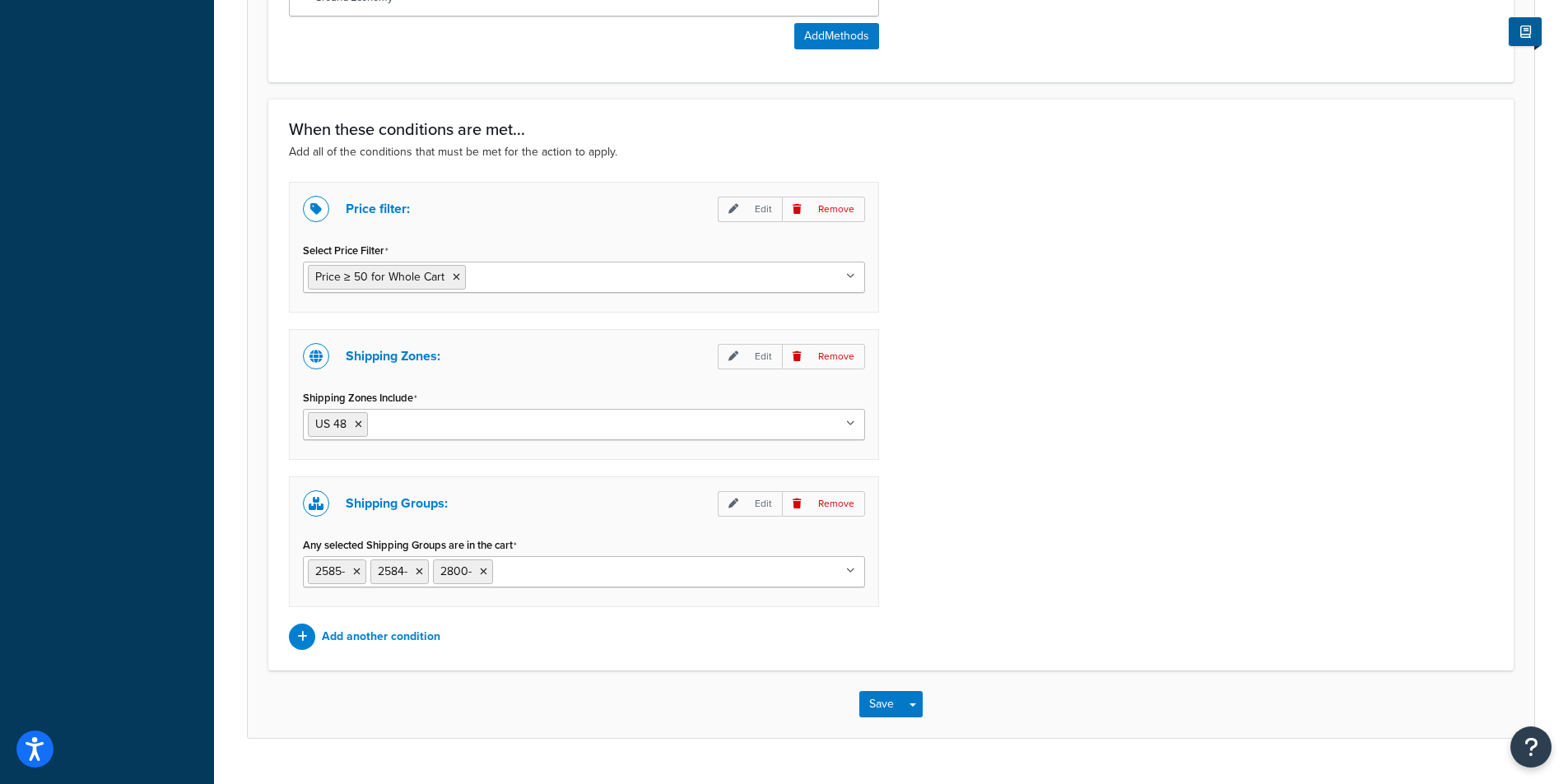
scroll to position [1047, 0]
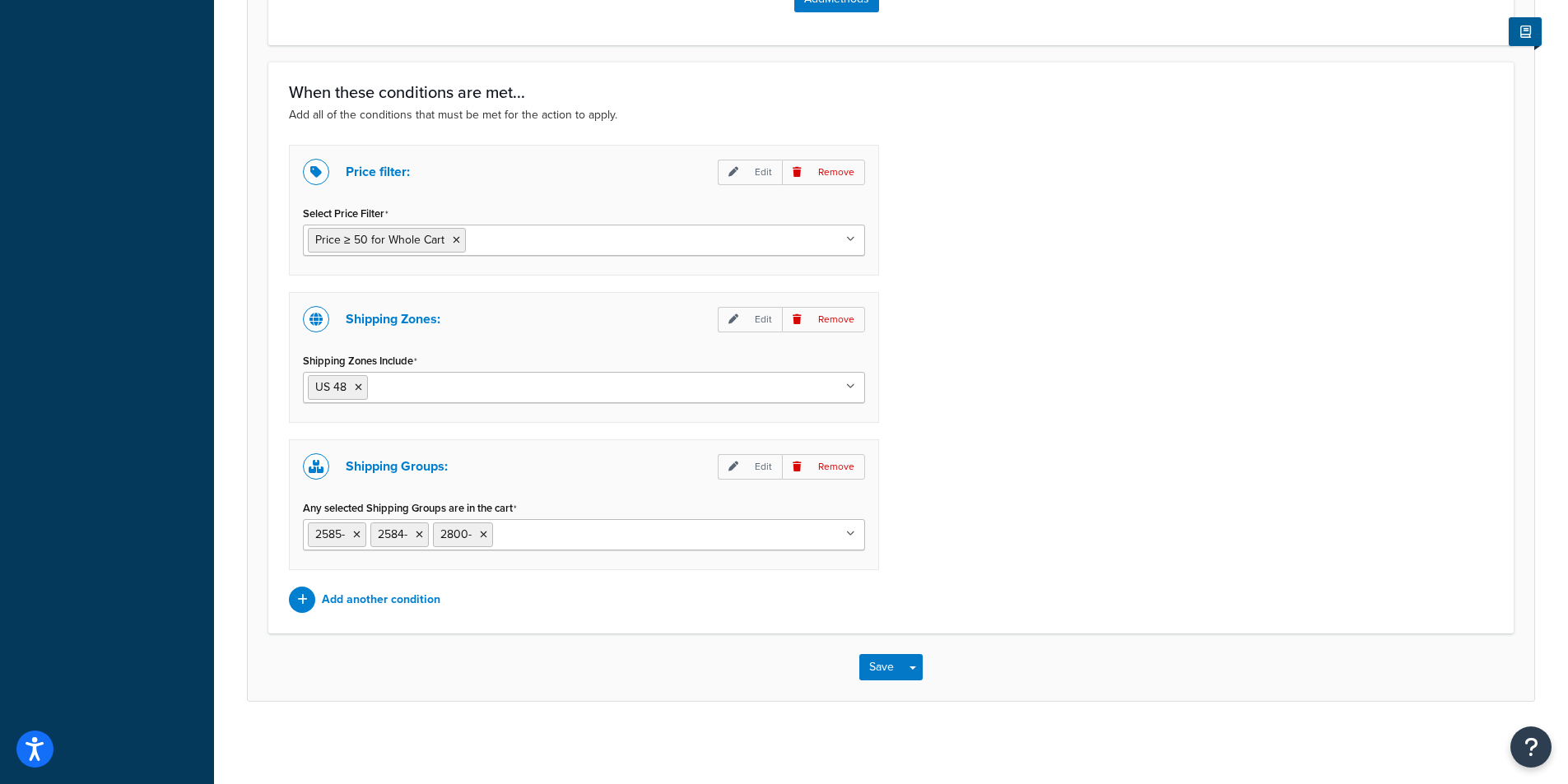
click at [930, 408] on div "Price filter: Edit Remove Select Price Filter Price ≥ 50 for Whole Cart Free Sh…" at bounding box center [891, 379] width 1228 height 468
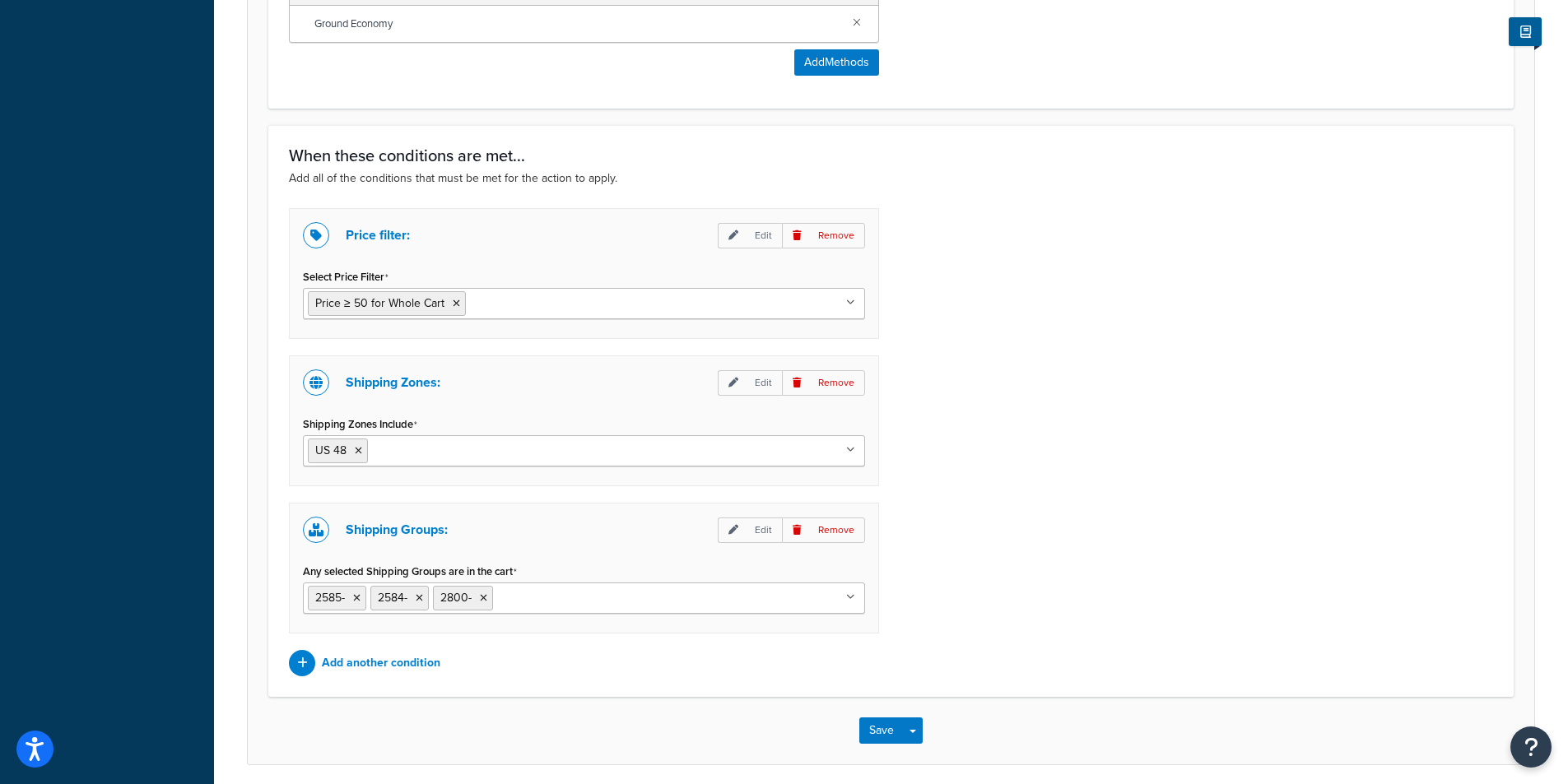
scroll to position [965, 0]
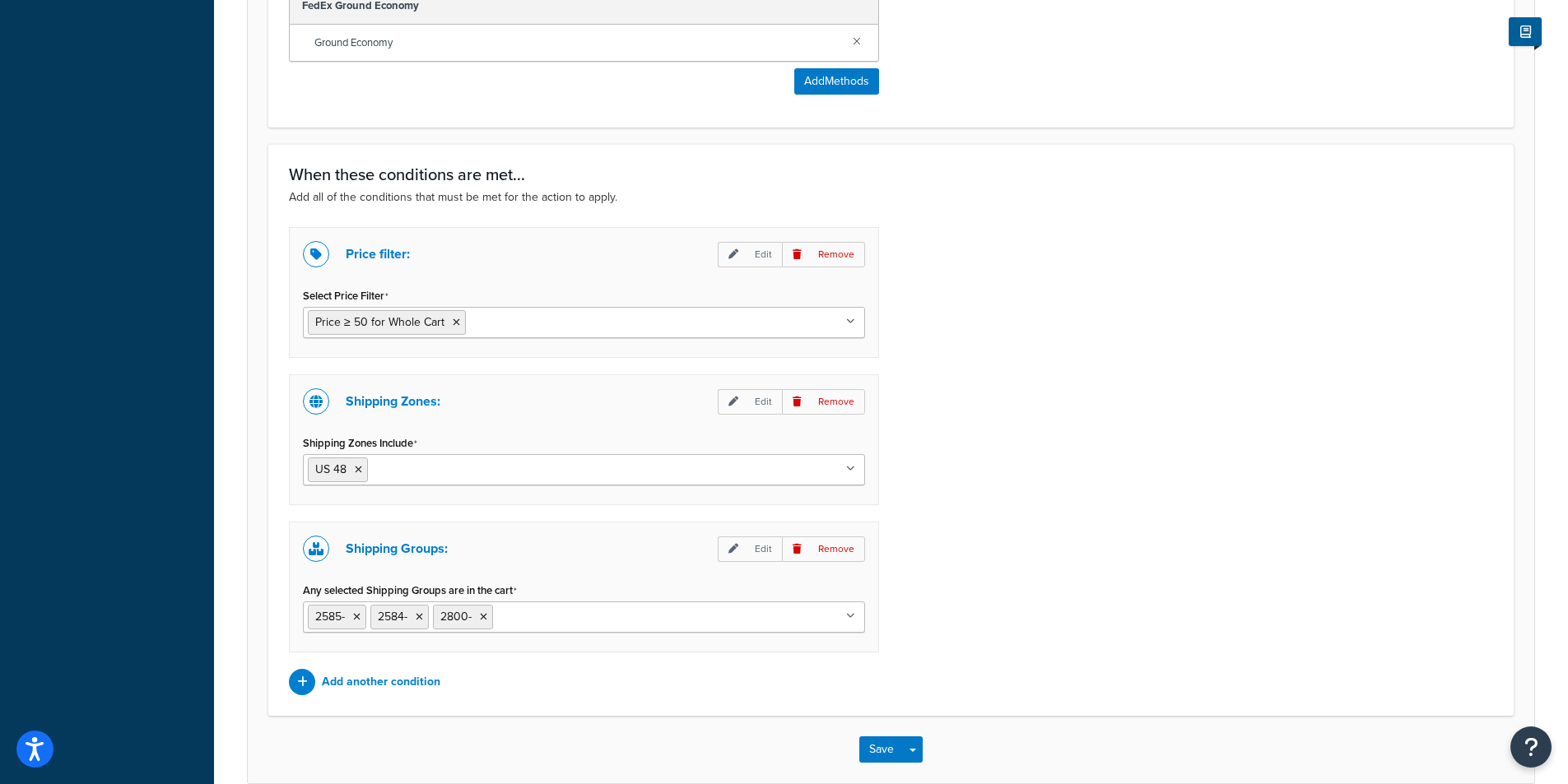
click at [956, 594] on div "Price filter: Edit Remove Select Price Filter Price ≥ 50 for Whole Cart Free Sh…" at bounding box center [891, 461] width 1228 height 468
click at [752, 545] on p "Edit" at bounding box center [749, 549] width 64 height 26
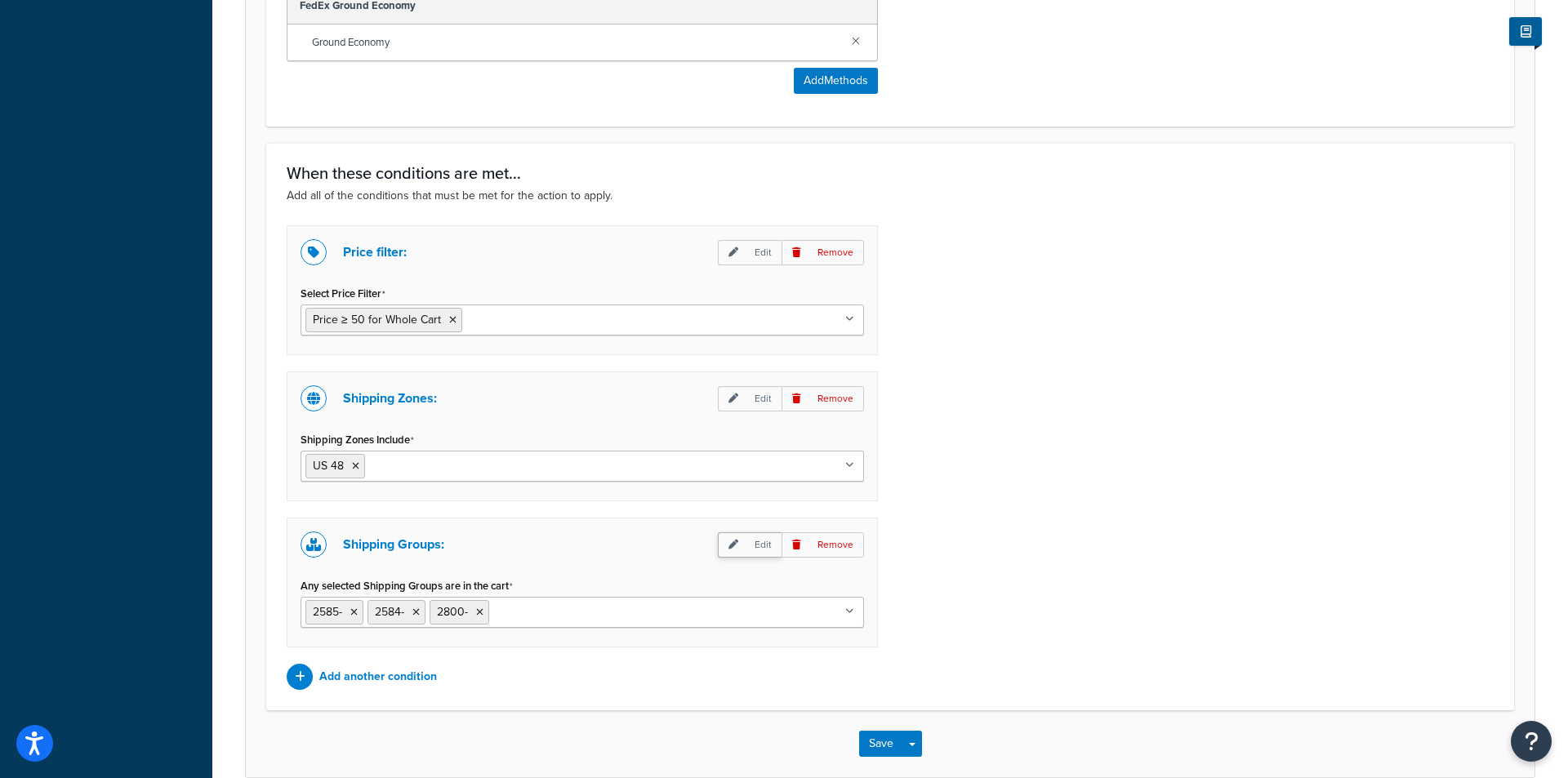
select select "any"
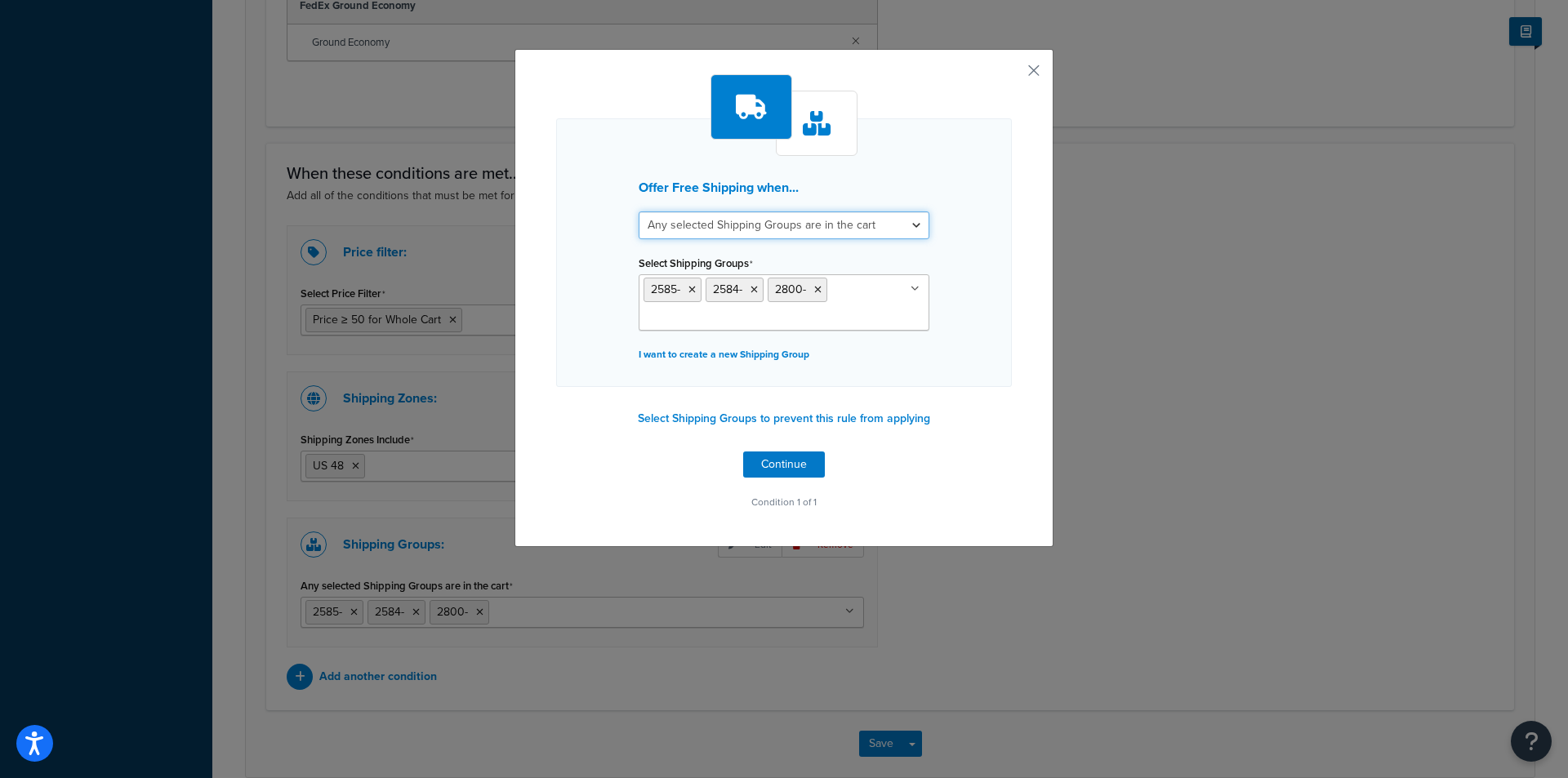
click at [876, 231] on select "All selected Shipping Groups are in the cart Any selected Shipping Groups are i…" at bounding box center [784, 226] width 291 height 28
click at [950, 148] on div "Offer Free Shipping when... All selected Shipping Groups are in the cart Any se…" at bounding box center [784, 253] width 456 height 269
click at [1012, 74] on button "button" at bounding box center [1010, 76] width 5 height 5
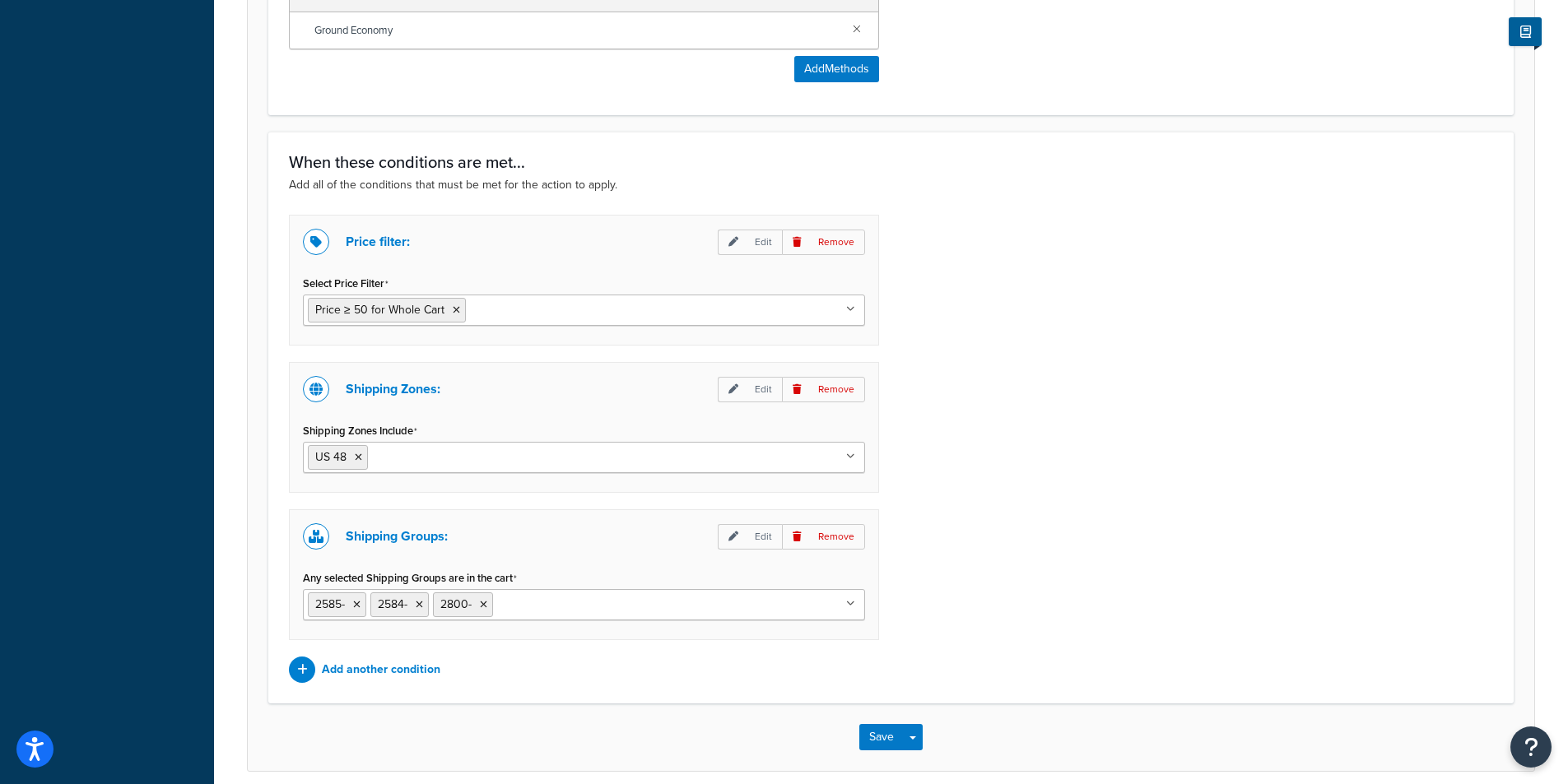
scroll to position [1047, 0]
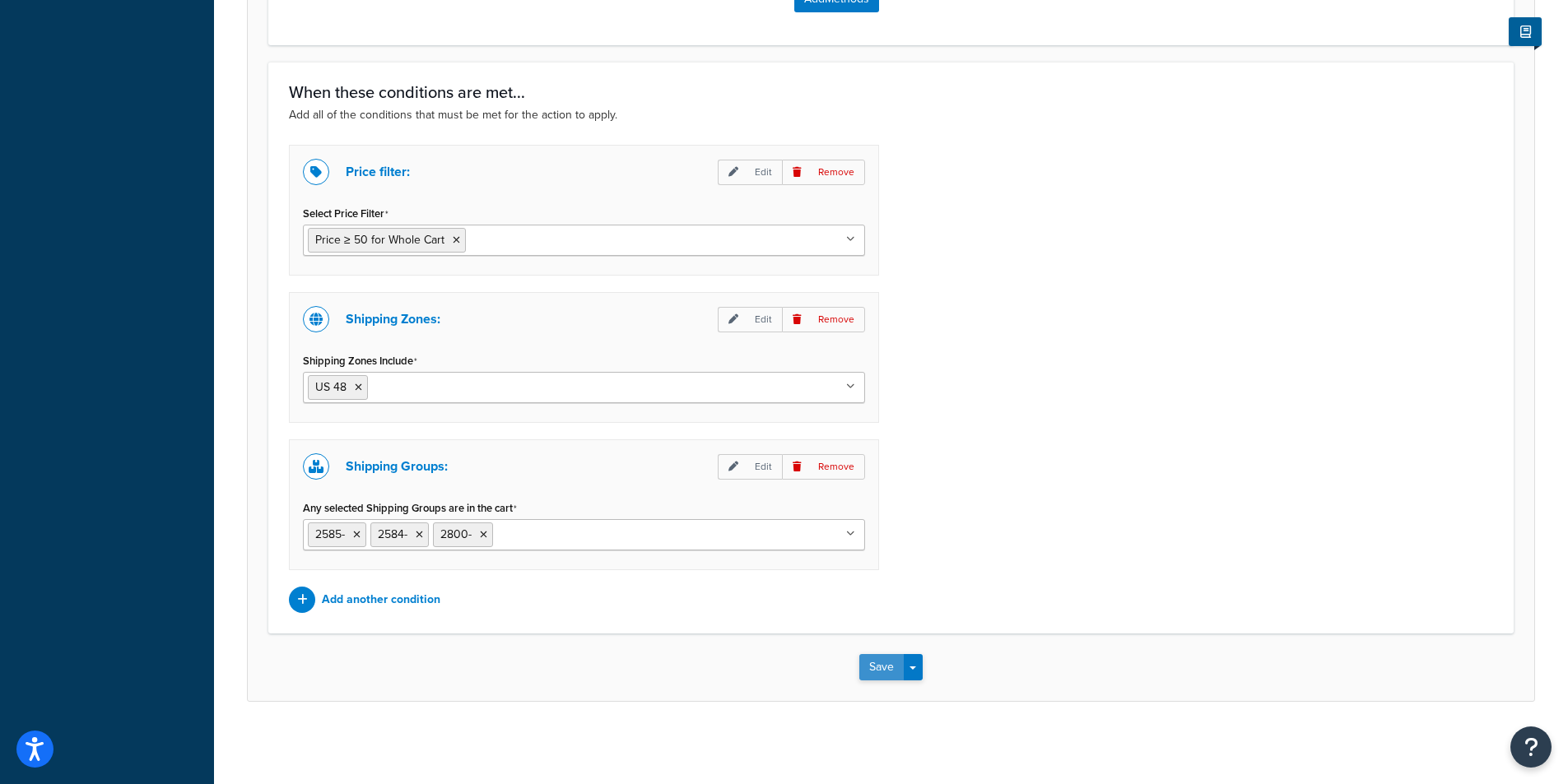
click at [877, 657] on button "Save" at bounding box center [881, 667] width 45 height 26
